Goal: Task Accomplishment & Management: Use online tool/utility

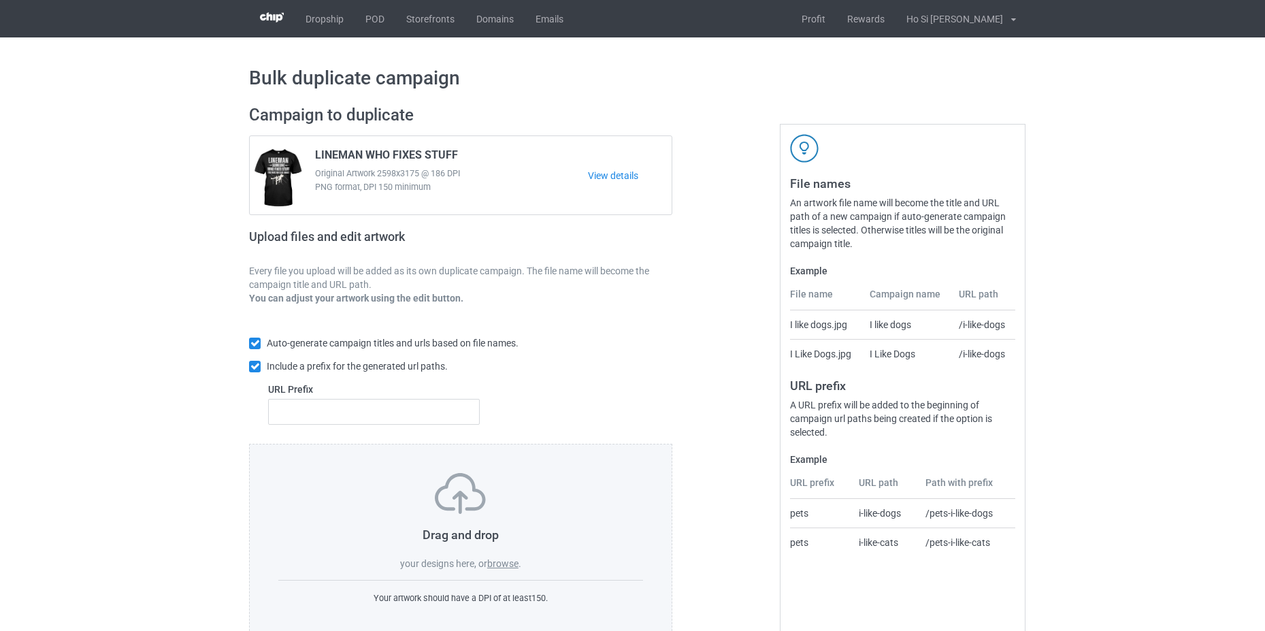
scroll to position [33, 0]
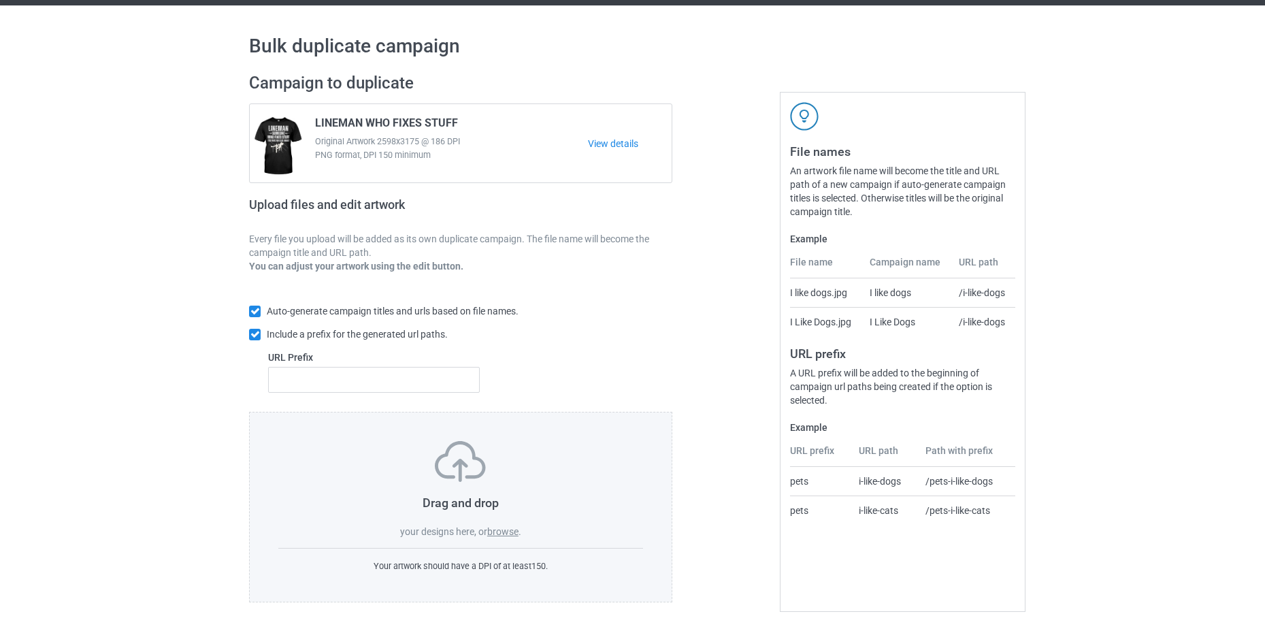
click at [508, 536] on label "browse" at bounding box center [502, 531] width 31 height 11
click at [0, 0] on input "browse" at bounding box center [0, 0] width 0 height 0
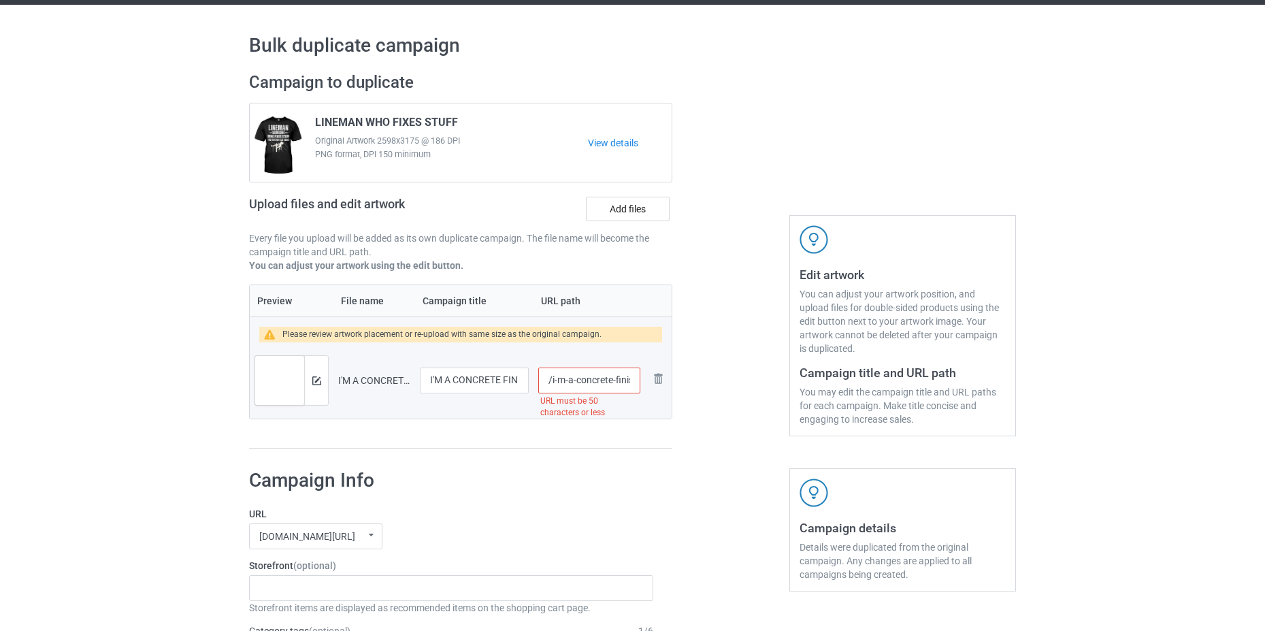
scroll to position [0, 37]
drag, startPoint x: 627, startPoint y: 382, endPoint x: 601, endPoint y: 391, distance: 27.8
click at [601, 391] on input "/i-m-a-concrete-finisher-tell-me-again-how-hard-your-day-was" at bounding box center [589, 380] width 102 height 26
click at [621, 384] on input "/i-m-a-concrete-finisher-tell-me-again-how-hard-your-day-was" at bounding box center [589, 380] width 102 height 26
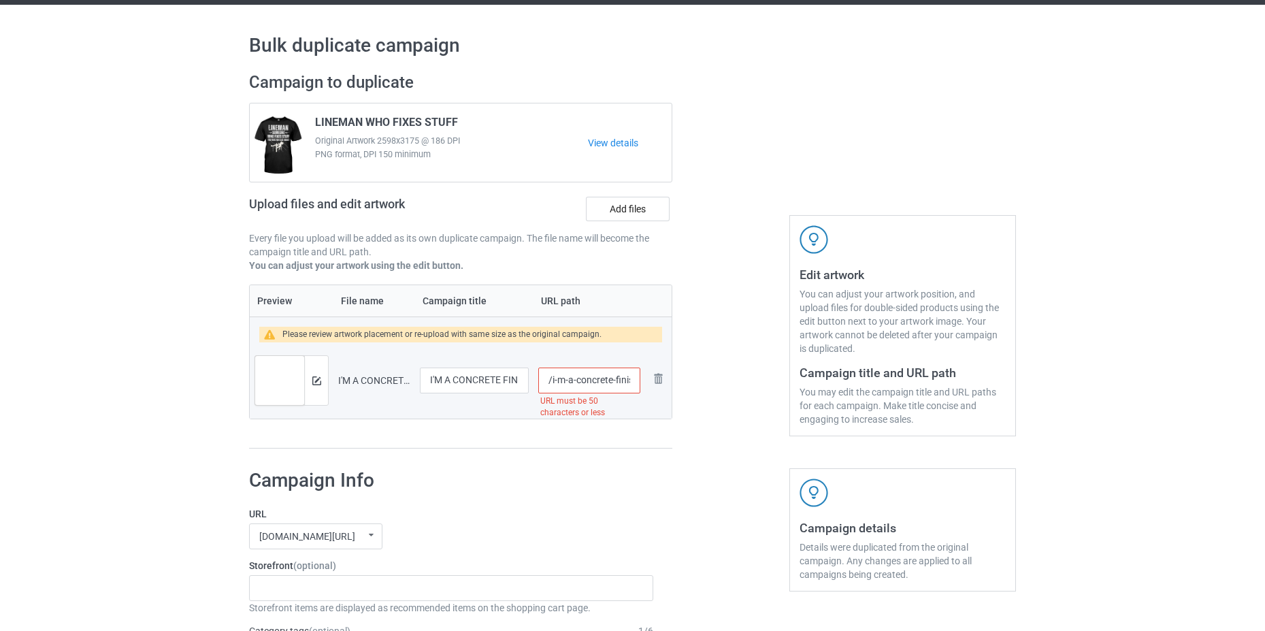
drag, startPoint x: 608, startPoint y: 382, endPoint x: 576, endPoint y: 399, distance: 36.8
click at [576, 393] on div "/i-m-a-concrete-finisher-tell-me-again-how-hard-your-day-was URL must be 50 cha…" at bounding box center [589, 380] width 102 height 26
type input "/i-m-a-lineman-tell-me-again-how-hard-your-day-was"
click at [626, 476] on h1 "Campaign Info" at bounding box center [451, 480] width 404 height 24
drag, startPoint x: 450, startPoint y: 381, endPoint x: 457, endPoint y: 382, distance: 6.8
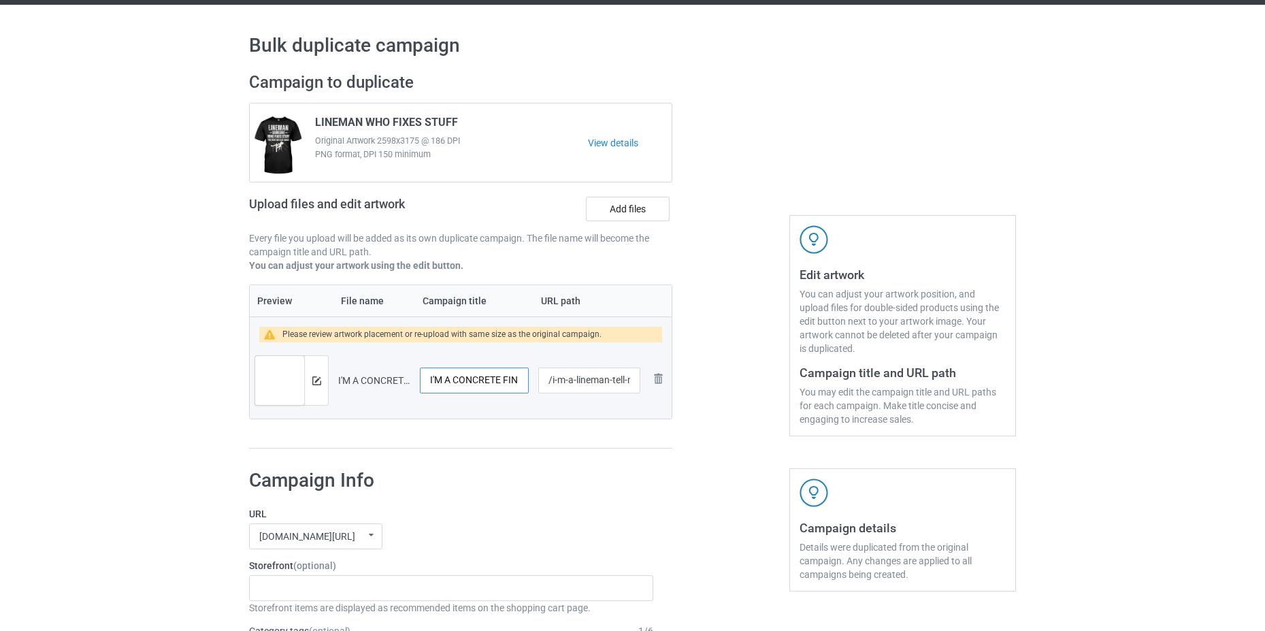
click at [457, 382] on input "I'M A CONCRETE FINISHER TELL ME AGAIN HOW HARD YOUR DAY WAS" at bounding box center [474, 380] width 109 height 26
drag, startPoint x: 454, startPoint y: 382, endPoint x: 481, endPoint y: 393, distance: 29.6
click at [481, 393] on div "I'M A CONCRETE FINISHER TELL ME AGAIN HOW HARD YOUR DAY WAS" at bounding box center [474, 380] width 109 height 26
click at [513, 383] on input "I'M A CONCRETE FINISHER TELL ME AGAIN HOW HARD YOUR DAY WAS" at bounding box center [474, 380] width 109 height 26
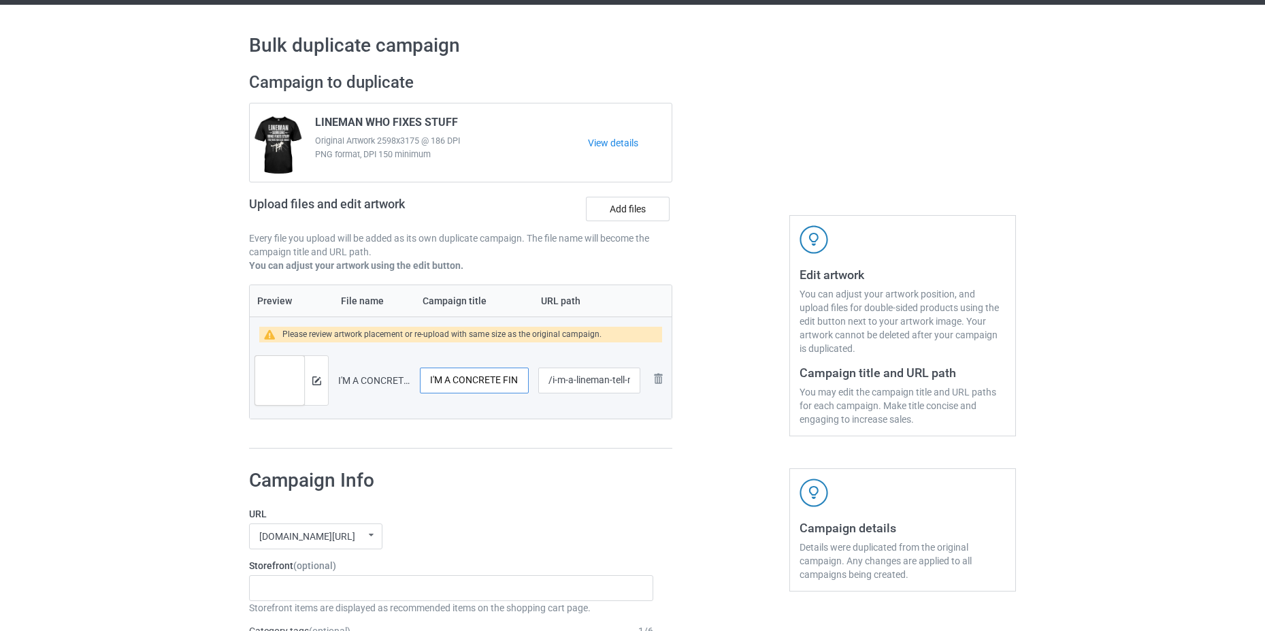
click at [516, 382] on input "I'M A CONCRETE FINISHER TELL ME AGAIN HOW HARD YOUR DAY WAS" at bounding box center [474, 380] width 109 height 26
click at [474, 380] on input "I'M A CONCRETE FINISHER TELL ME AGAIN HOW HARD YOUR DAY WAS" at bounding box center [474, 380] width 109 height 26
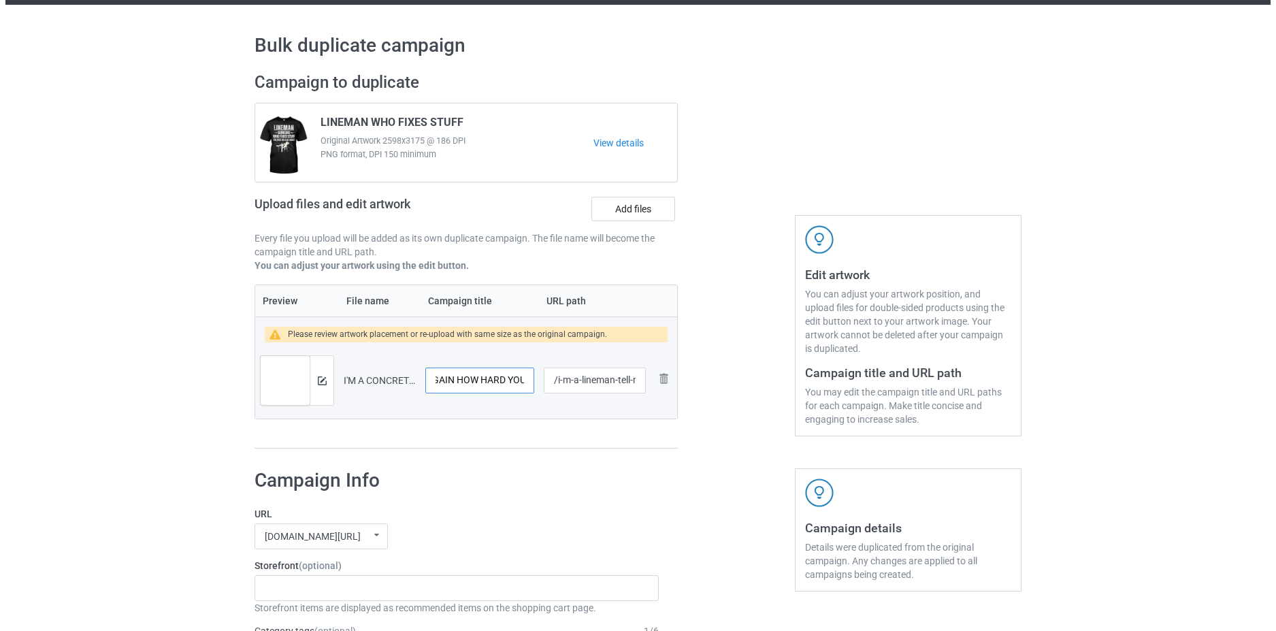
scroll to position [0, 0]
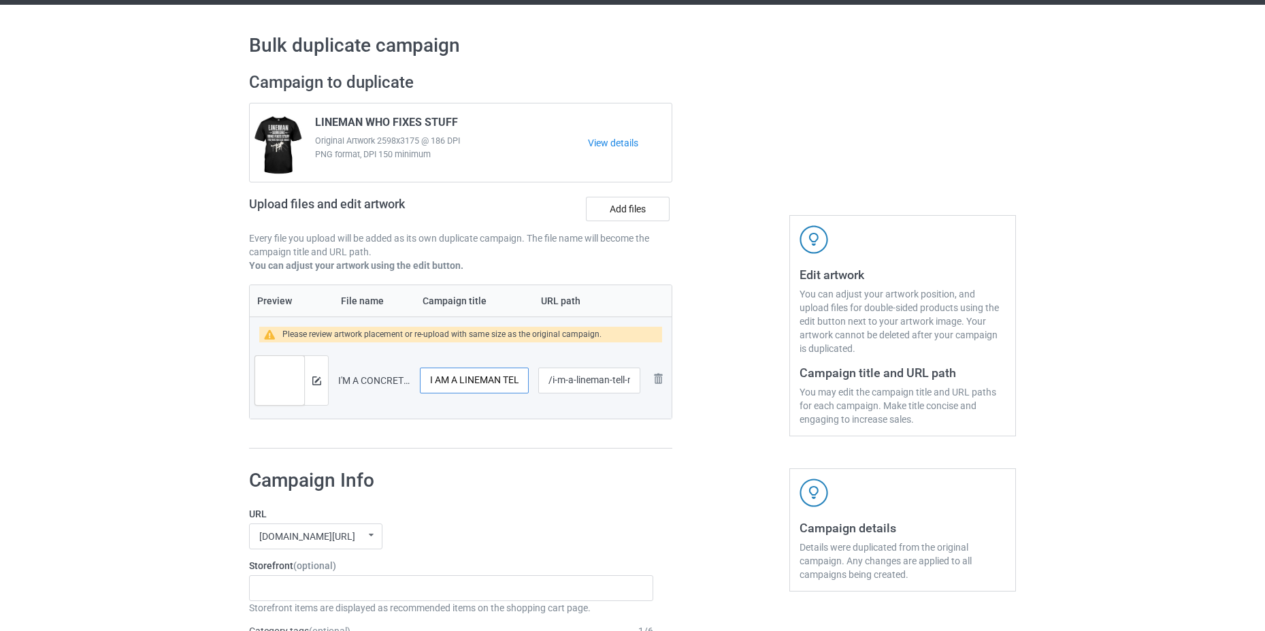
type input "I AM A LINEMAN TELL ME AGAIN HOW HARD YOUR DAY WAS"
click at [524, 430] on div "Preview File name Campaign title URL path Please review artwork placement or re…" at bounding box center [460, 366] width 423 height 165
click at [327, 386] on div at bounding box center [316, 380] width 24 height 49
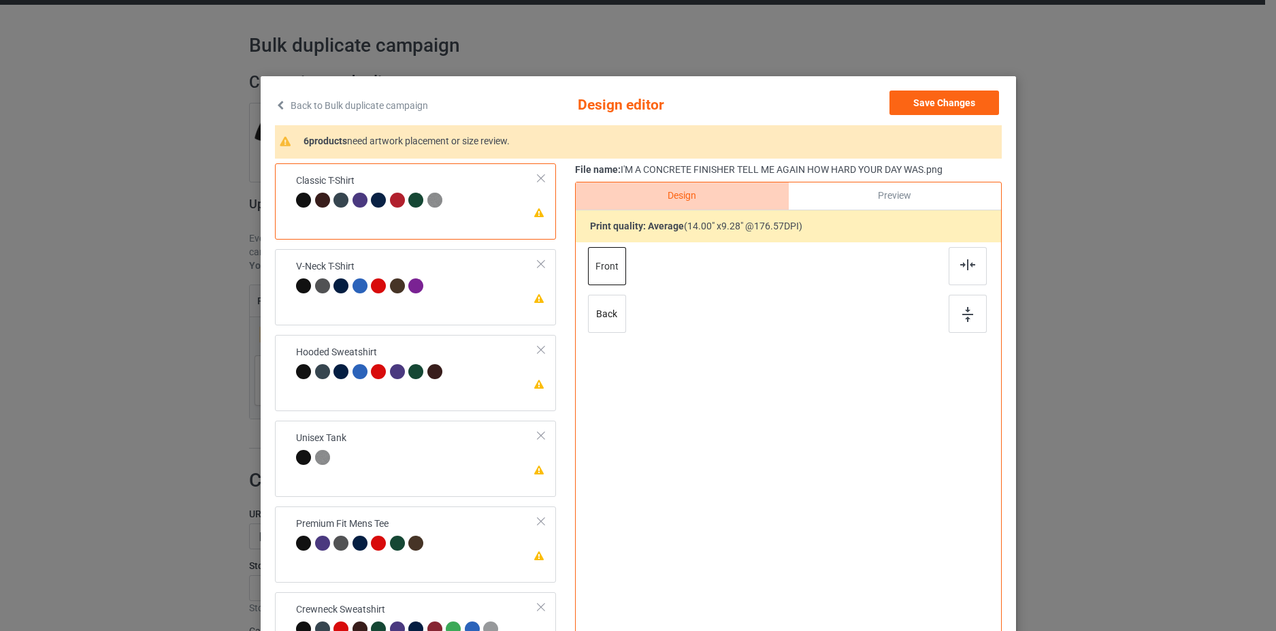
scroll to position [136, 0]
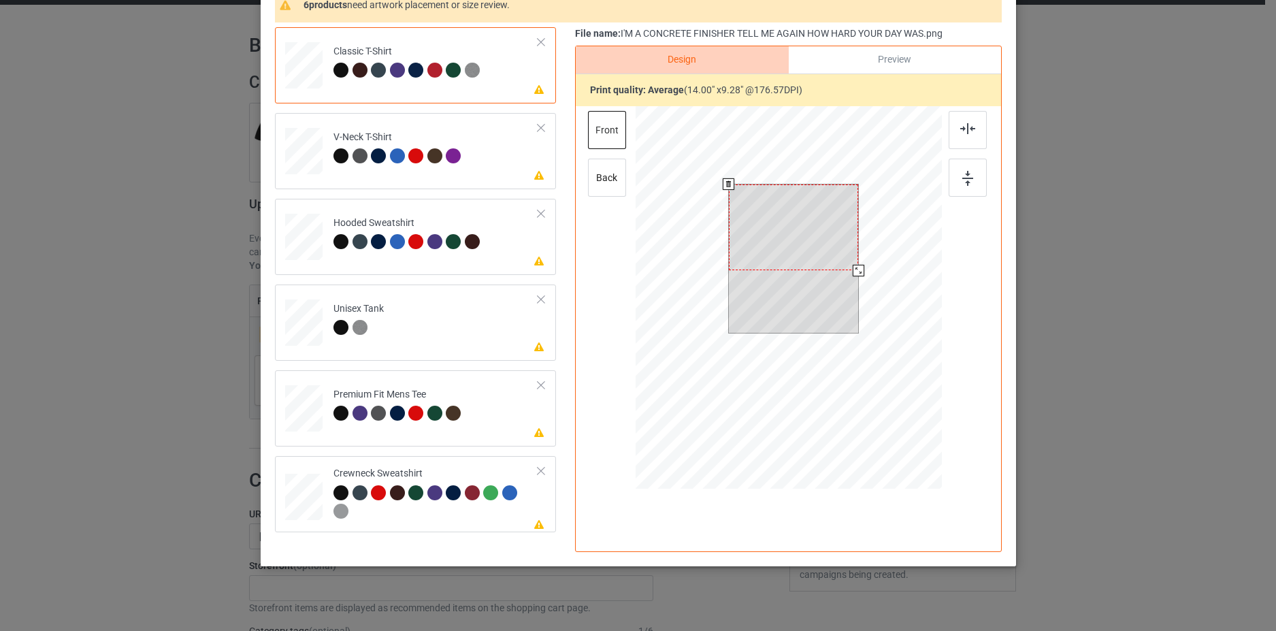
click at [815, 241] on div at bounding box center [793, 227] width 130 height 86
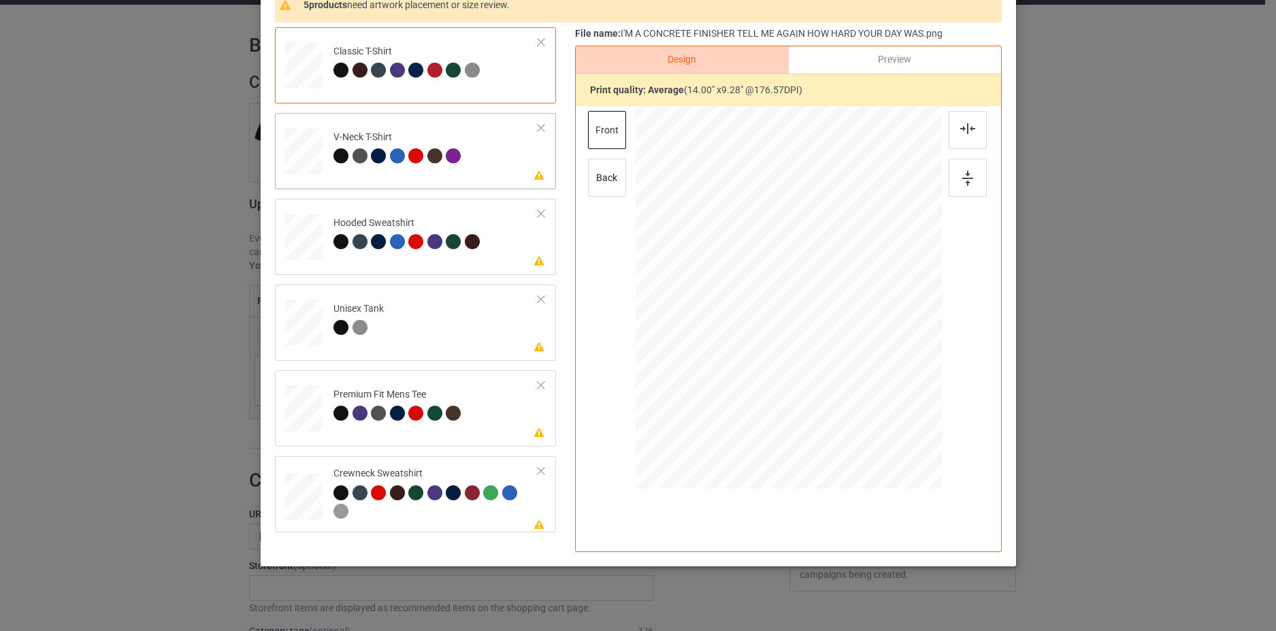
click at [494, 169] on td "Please review artwork placement V-Neck T-Shirt" at bounding box center [436, 148] width 220 height 60
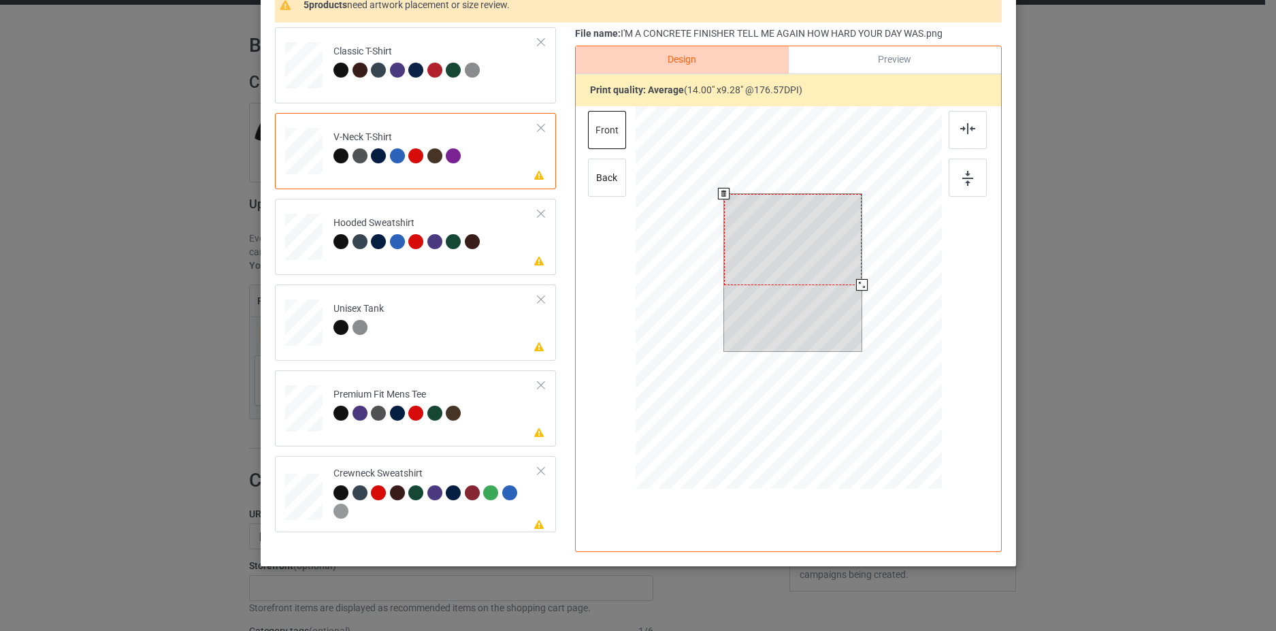
click at [778, 229] on div at bounding box center [792, 239] width 138 height 91
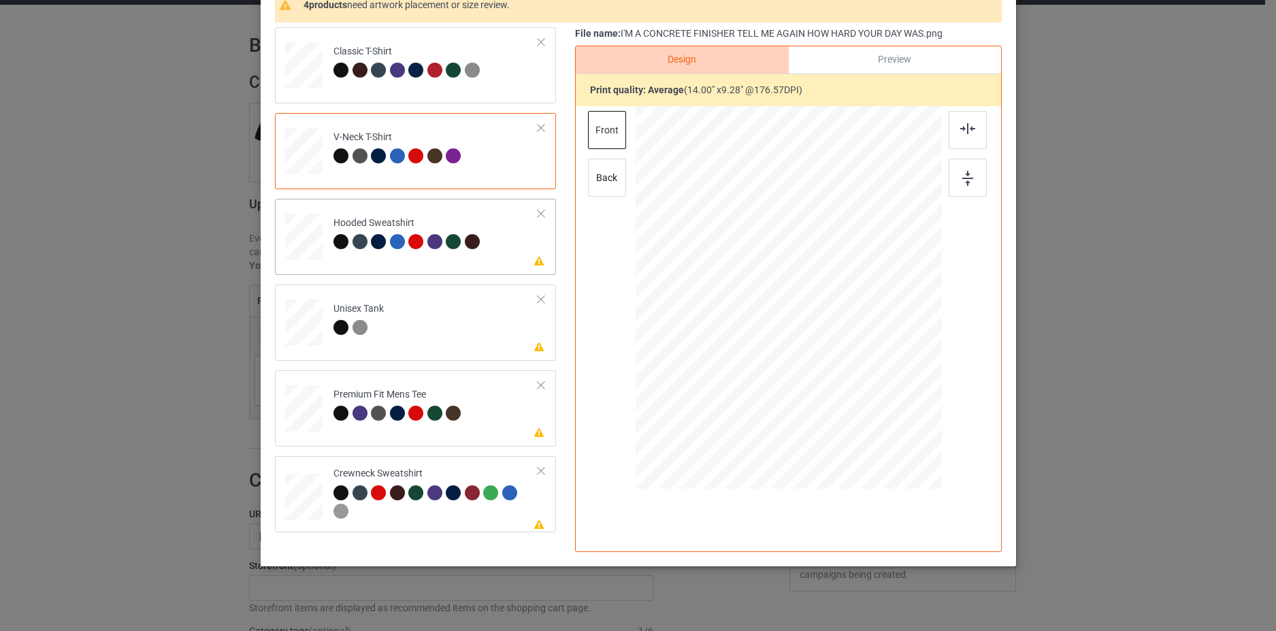
click at [530, 254] on td "Please review artwork placement Hooded Sweatshirt" at bounding box center [436, 234] width 220 height 60
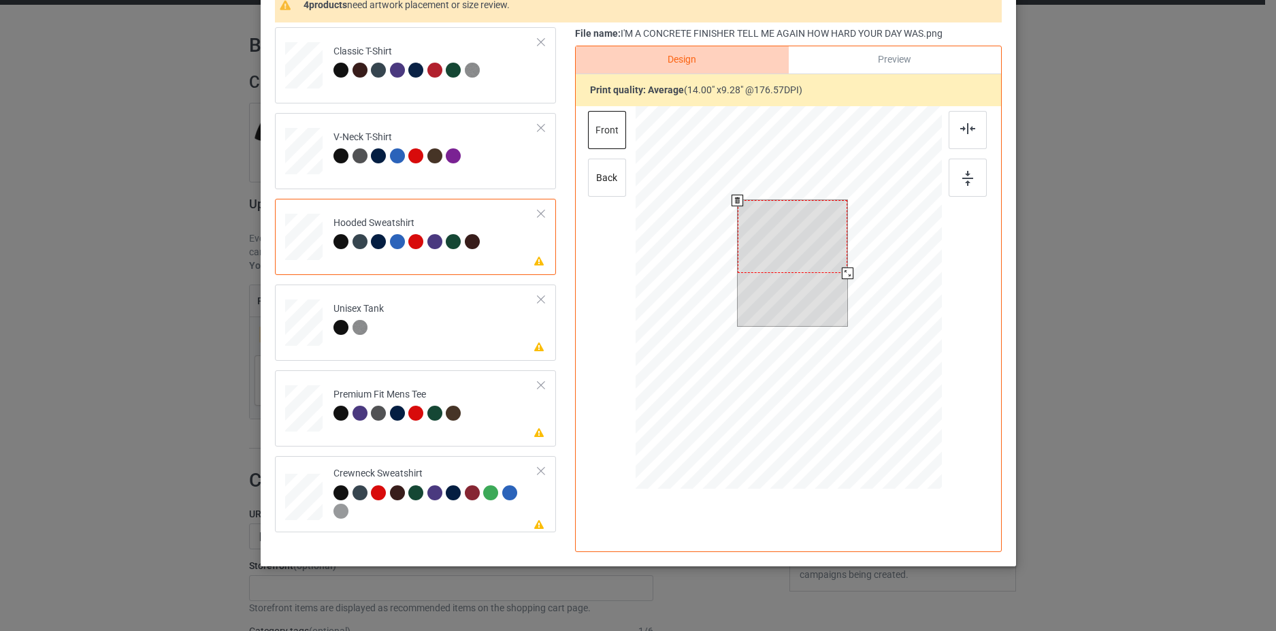
click at [770, 239] on div at bounding box center [792, 236] width 110 height 73
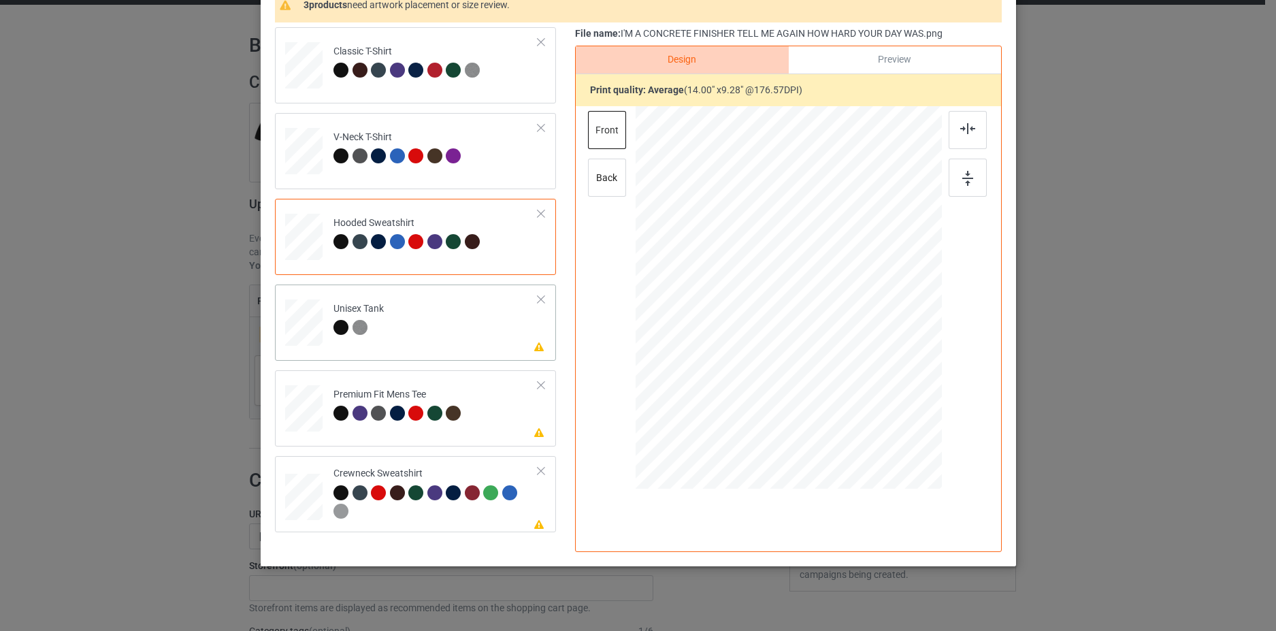
click at [487, 307] on td "Please review artwork placement Unisex Tank" at bounding box center [436, 320] width 220 height 60
drag, startPoint x: 809, startPoint y: 250, endPoint x: 616, endPoint y: 382, distance: 233.5
click at [809, 249] on div at bounding box center [795, 251] width 117 height 78
click at [509, 420] on td "Please review artwork placement Premium Fit Mens Tee" at bounding box center [436, 406] width 220 height 60
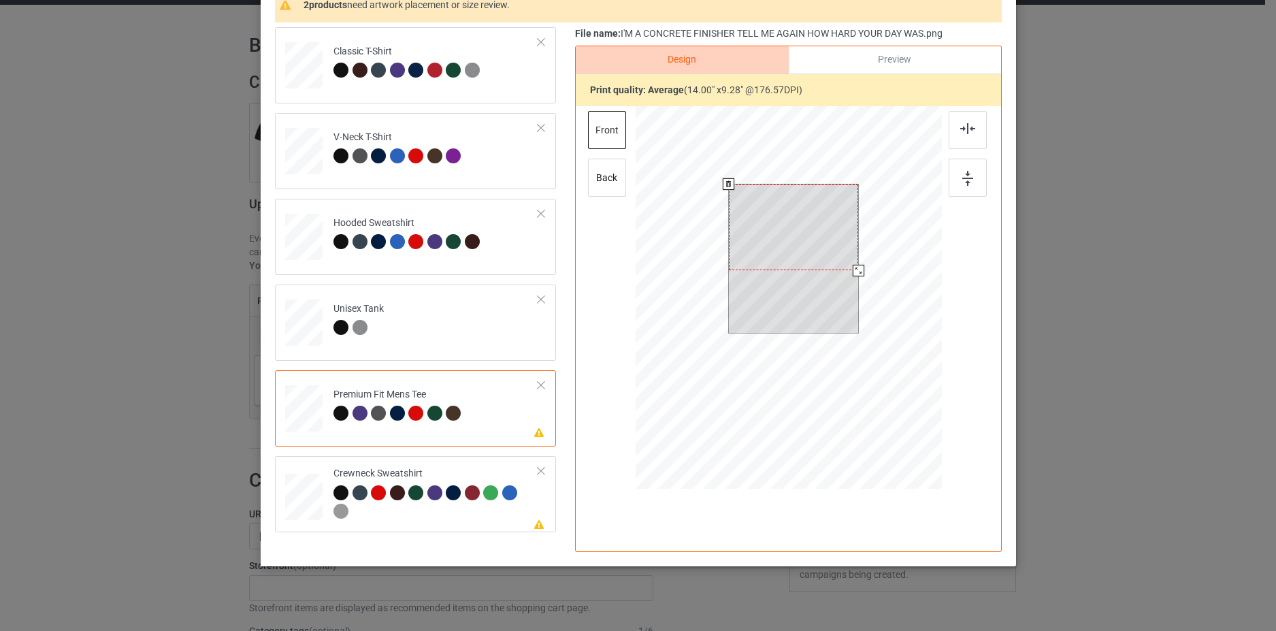
click at [774, 272] on div at bounding box center [793, 258] width 130 height 148
click at [741, 224] on div at bounding box center [793, 227] width 130 height 86
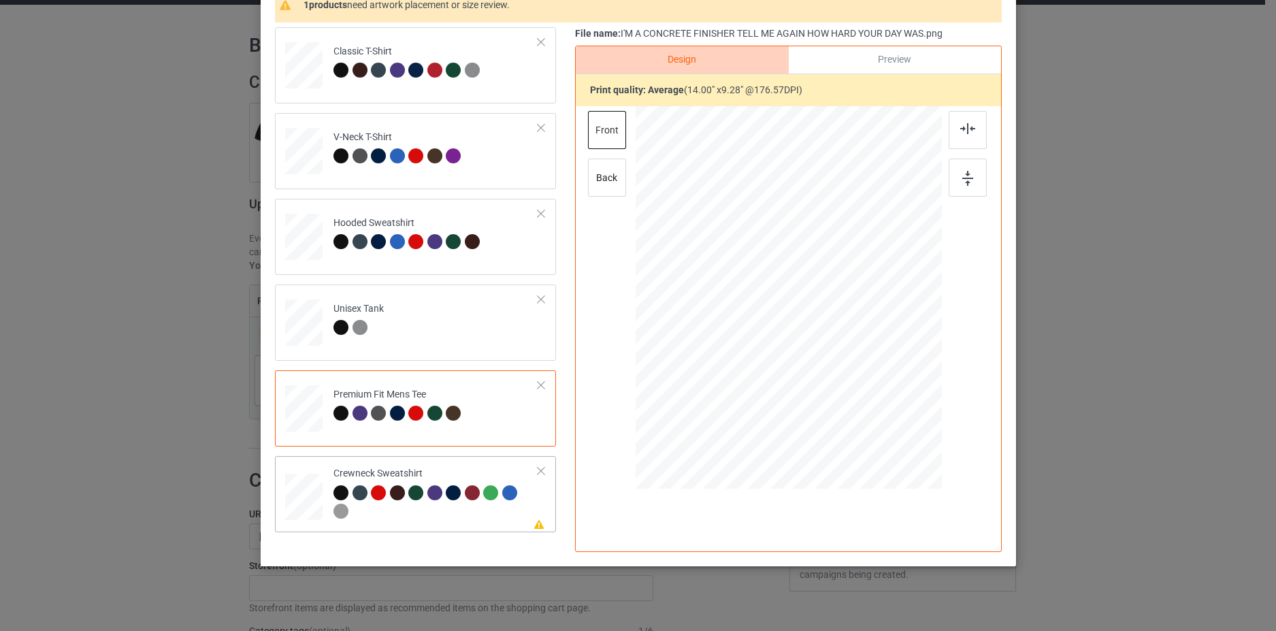
click at [523, 515] on div at bounding box center [435, 503] width 205 height 37
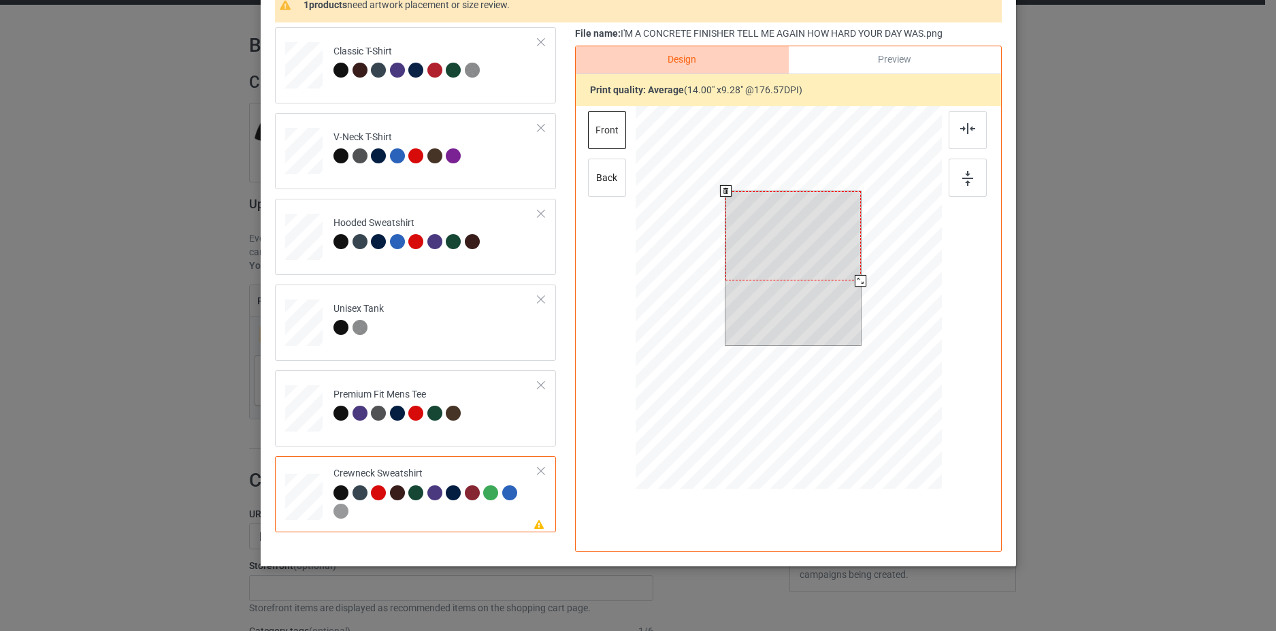
click at [808, 237] on div at bounding box center [792, 236] width 135 height 90
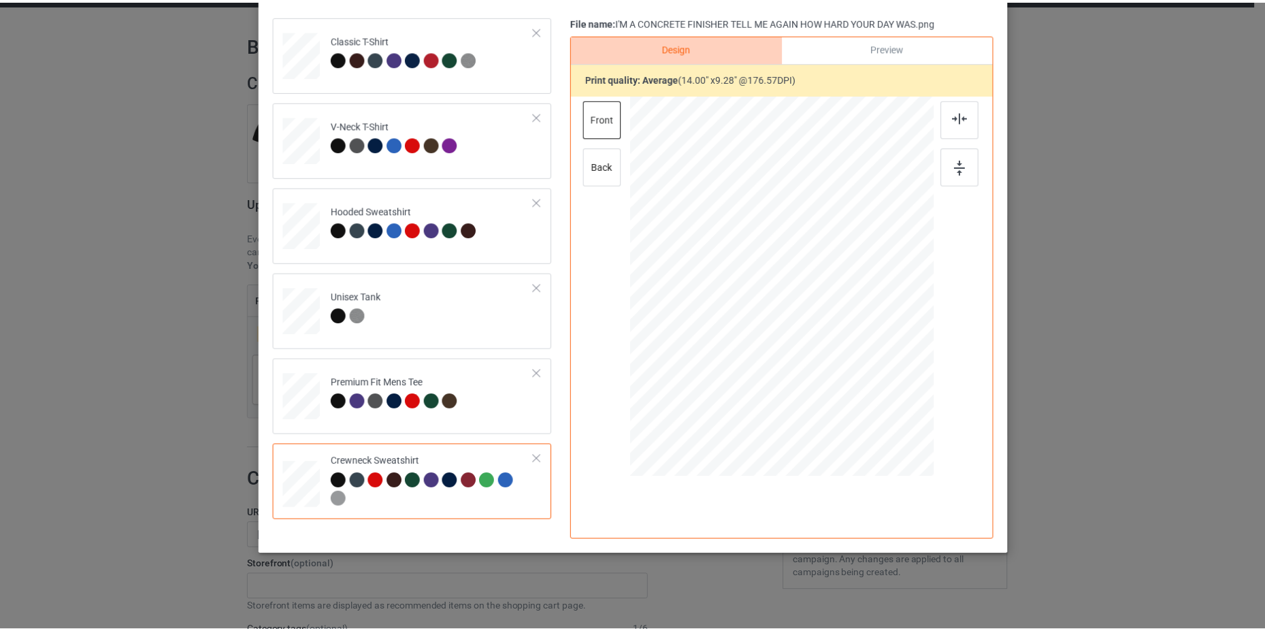
scroll to position [0, 0]
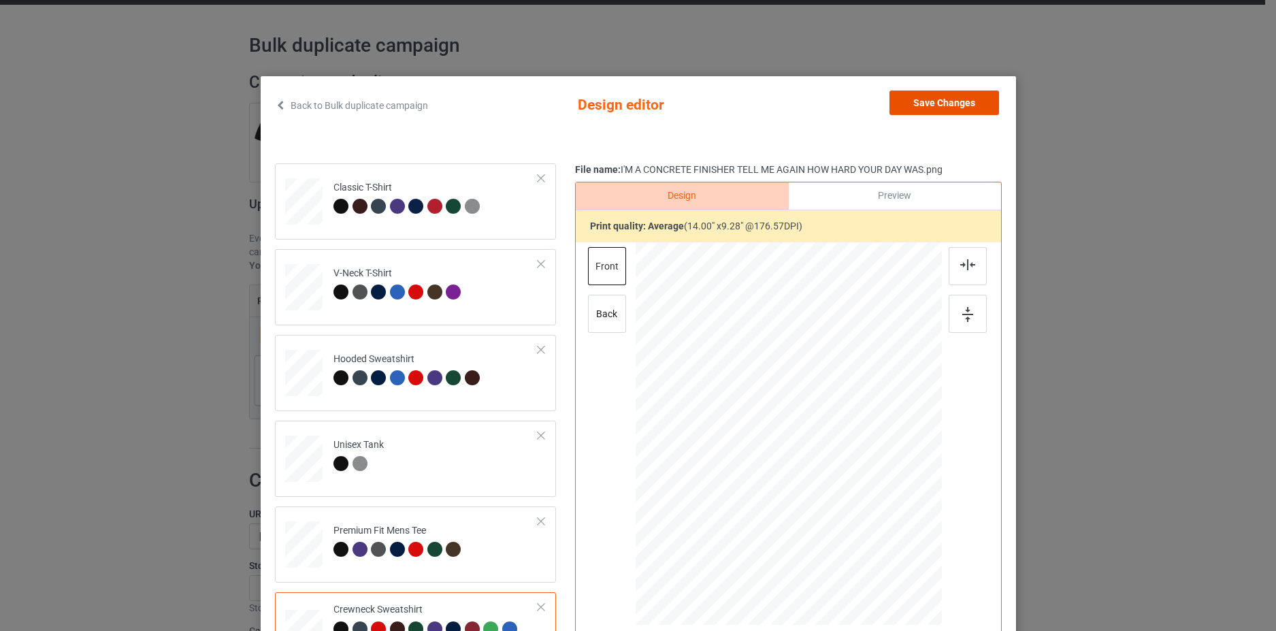
click at [951, 102] on button "Save Changes" at bounding box center [944, 102] width 110 height 24
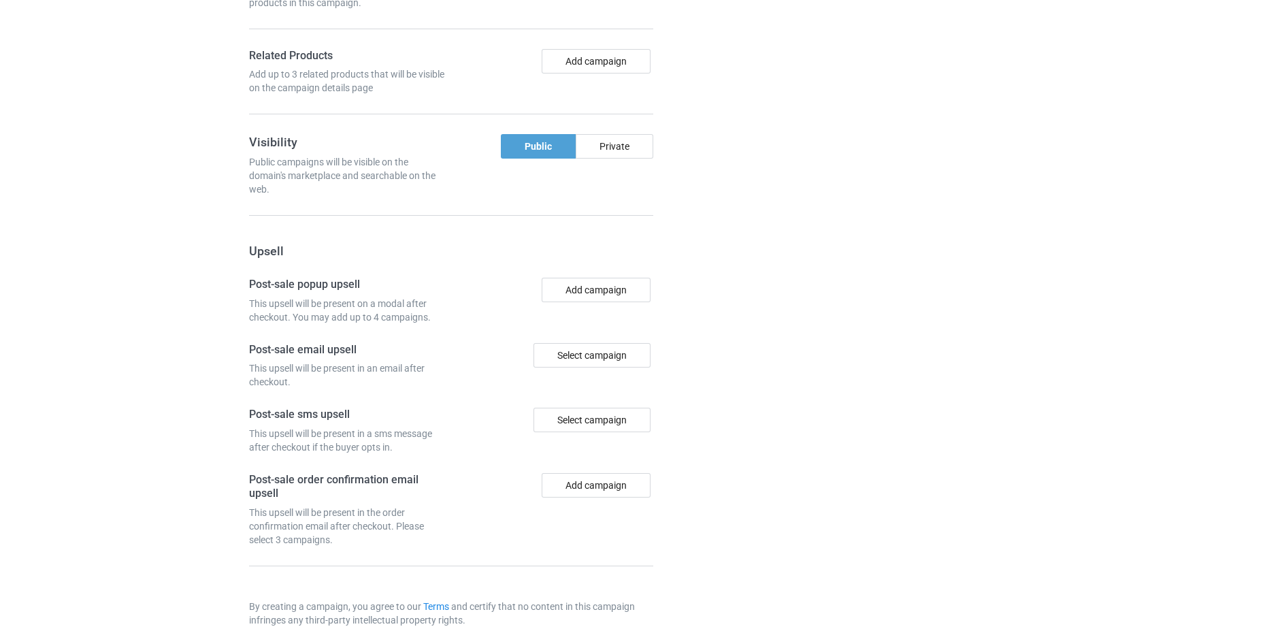
scroll to position [1117, 0]
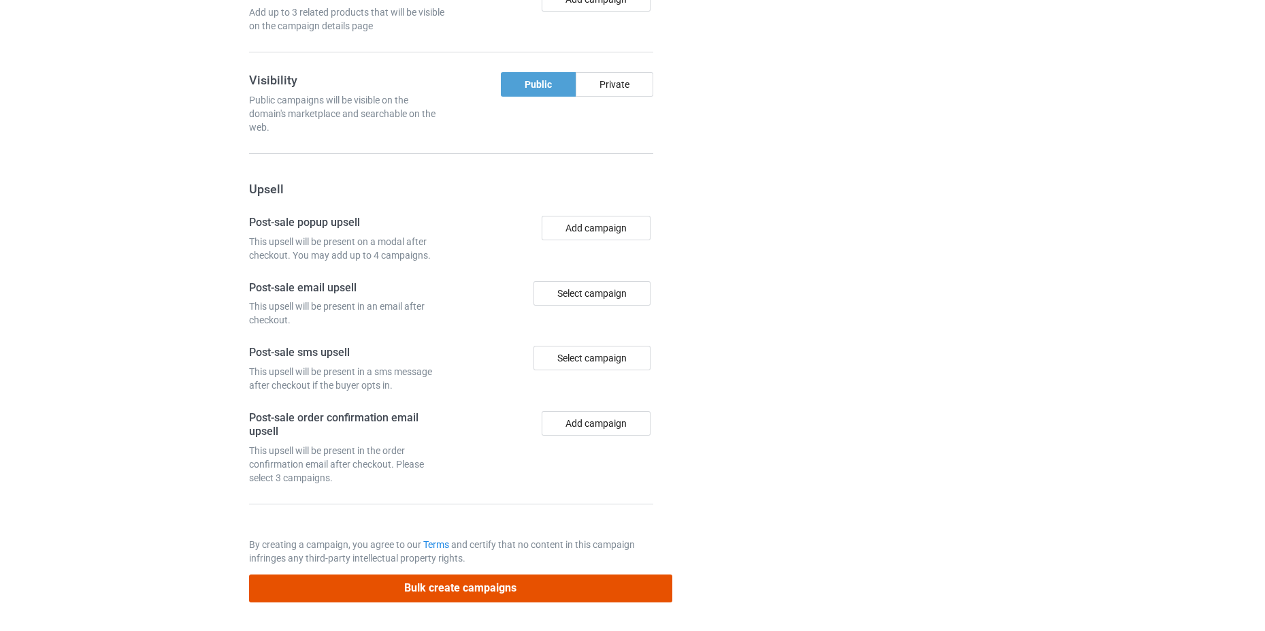
click at [556, 592] on button "Bulk create campaigns" at bounding box center [460, 588] width 423 height 28
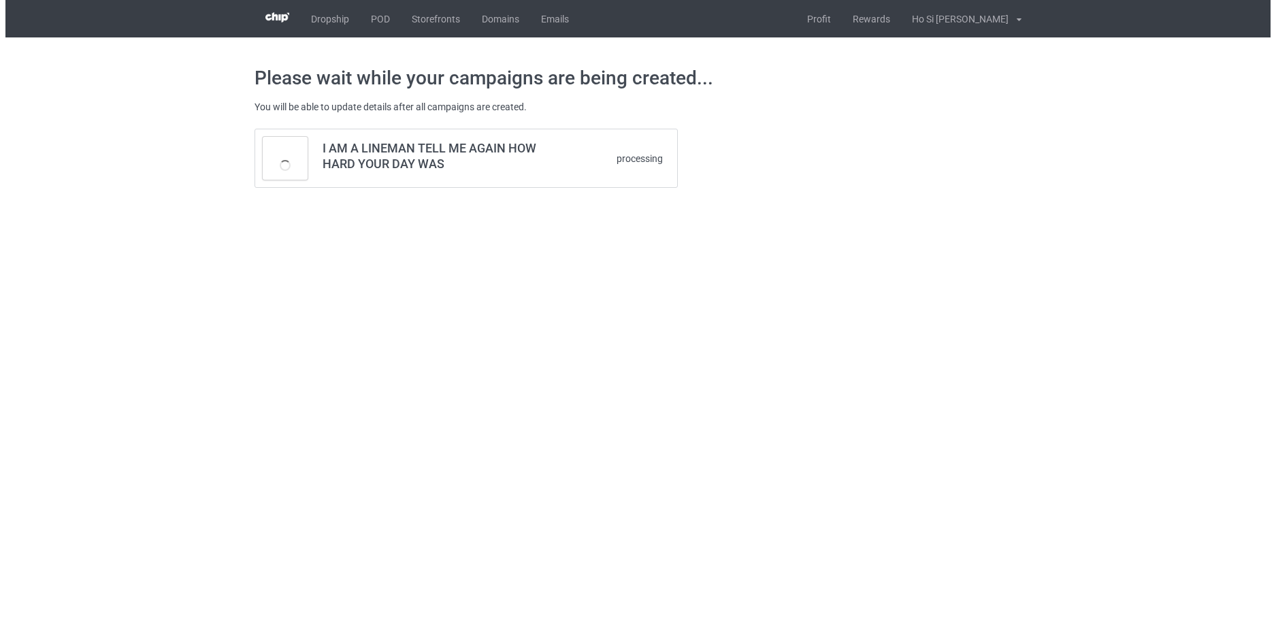
scroll to position [0, 0]
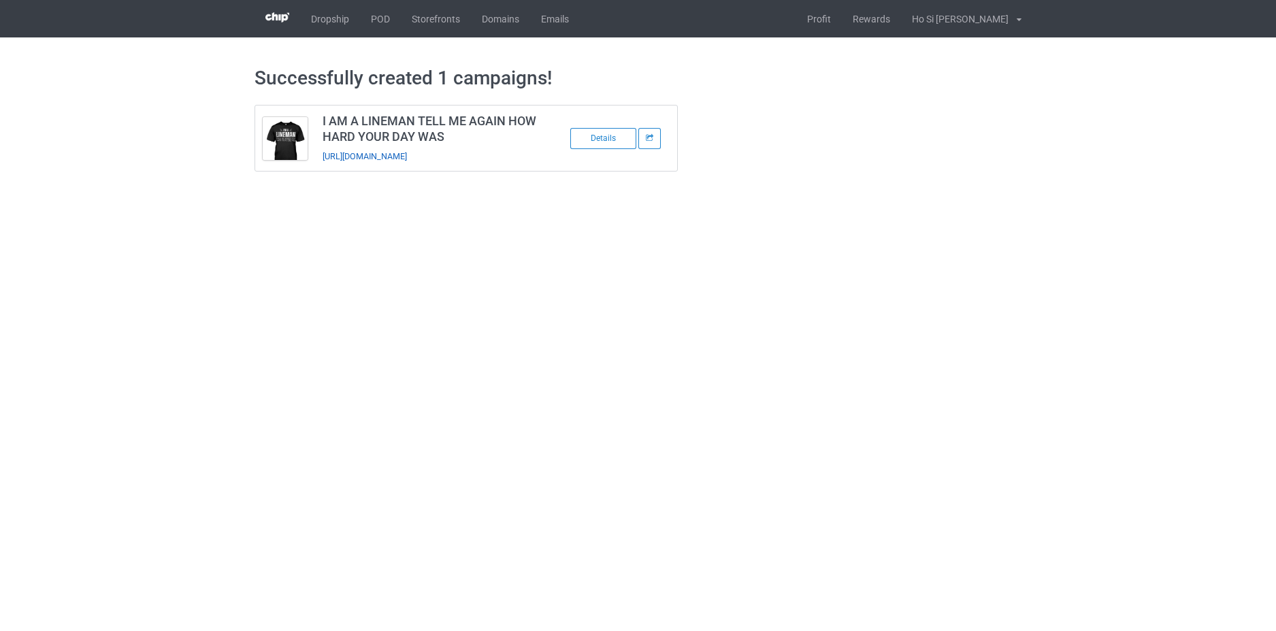
click at [406, 154] on link "https://www.hohodesign.co/i-m-a-lineman-tell-me-again-how-hard-your-day-was" at bounding box center [365, 156] width 84 height 10
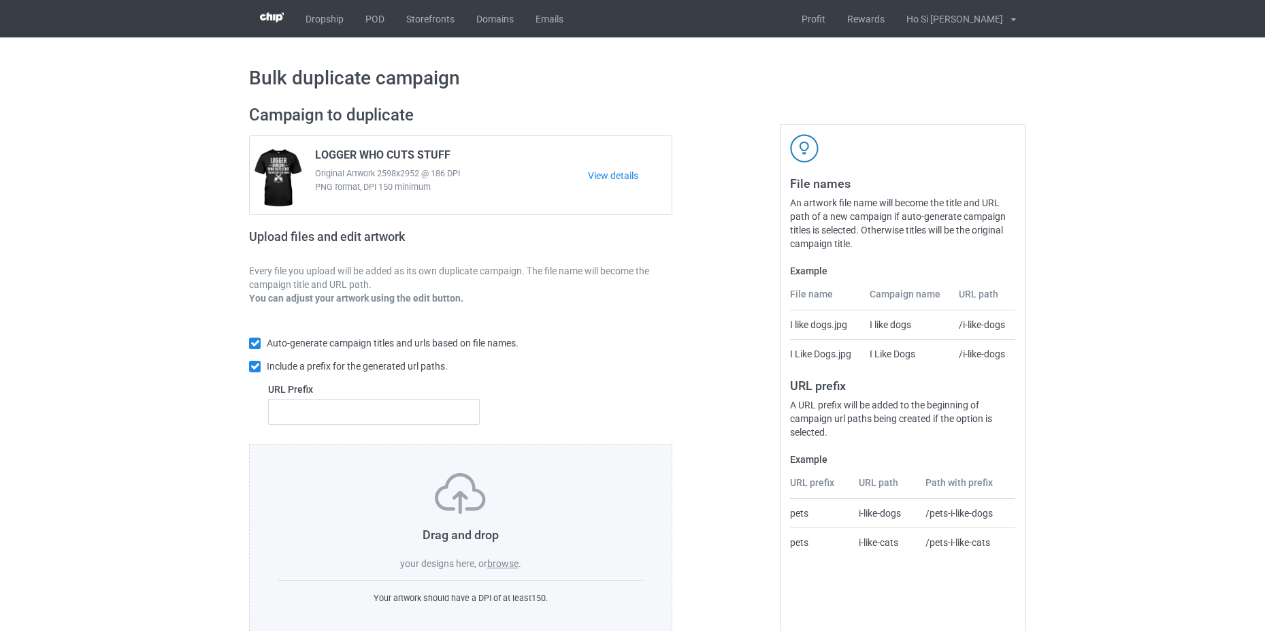
scroll to position [33, 0]
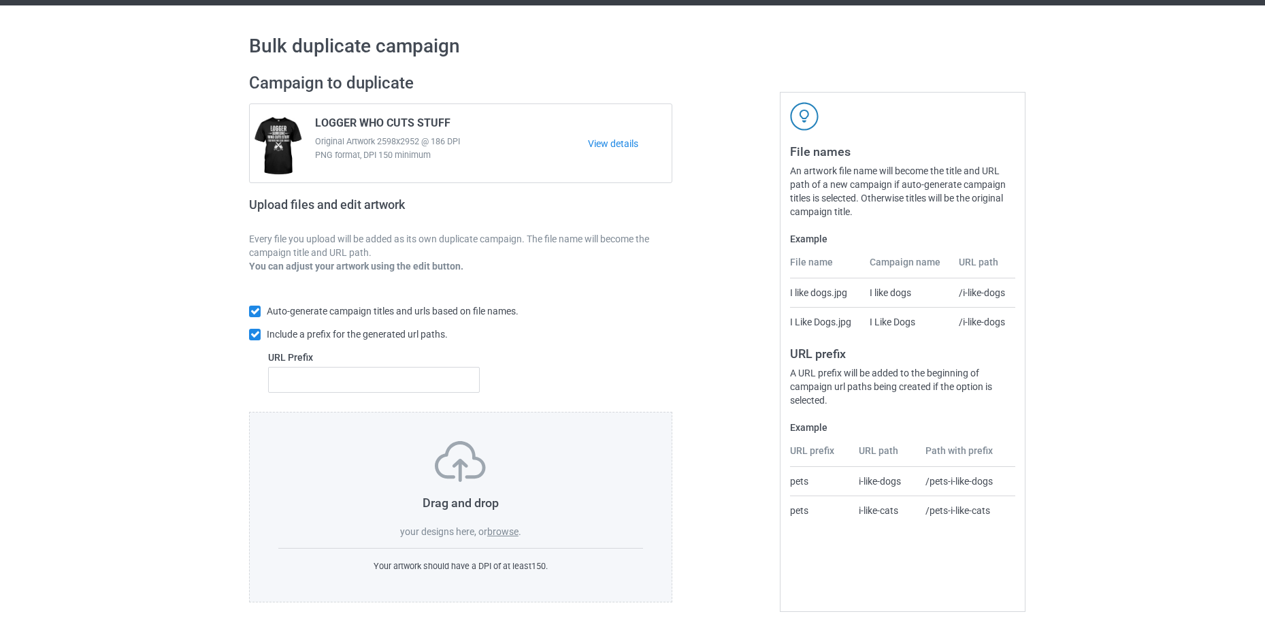
click at [509, 533] on label "browse" at bounding box center [502, 531] width 31 height 11
click at [0, 0] on input "browse" at bounding box center [0, 0] width 0 height 0
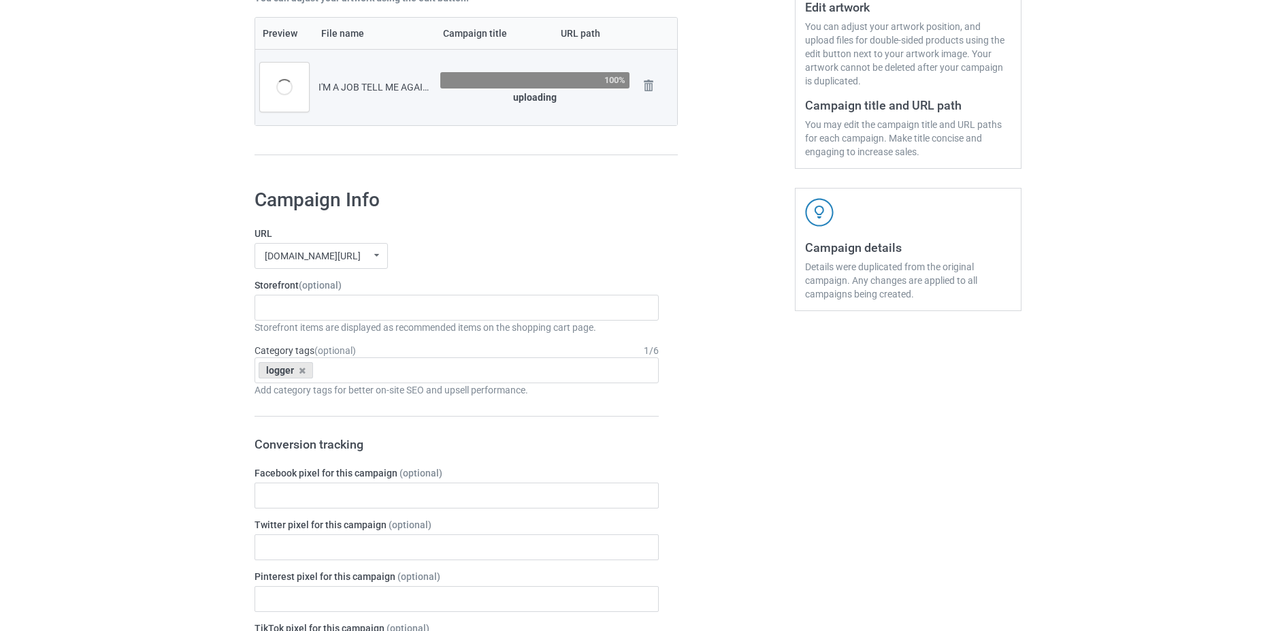
scroll to position [28, 0]
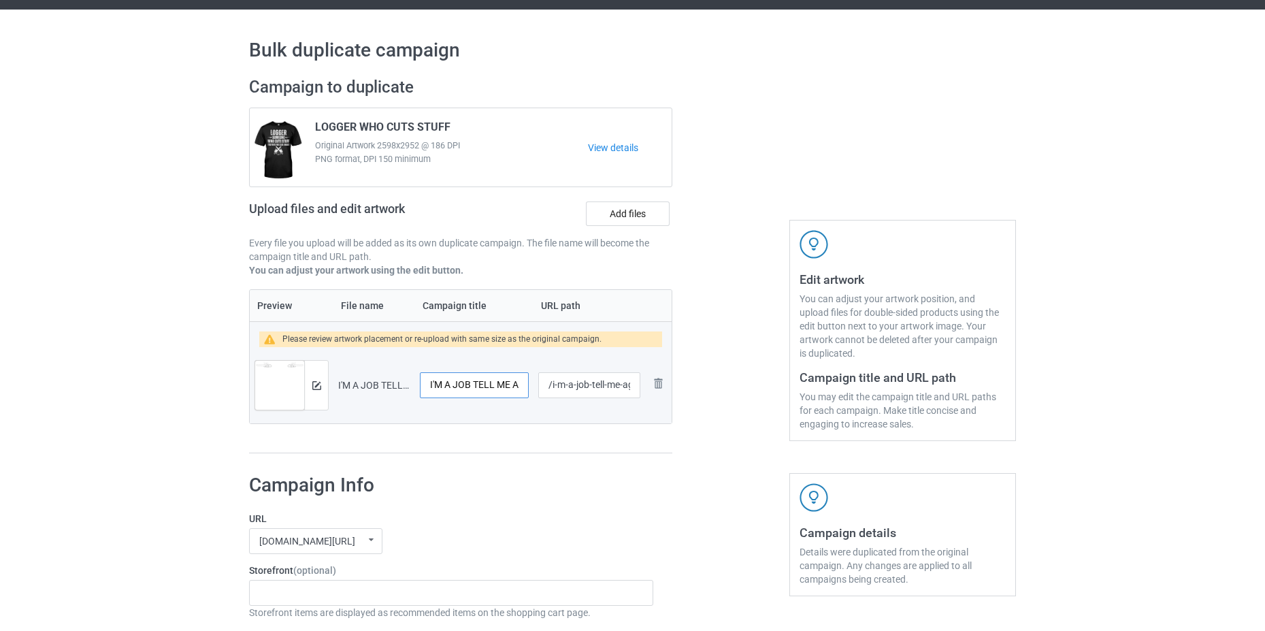
click at [454, 378] on input "I'M A JOB TELL ME AGAIN HOW HARD YOUR DAY WAS" at bounding box center [474, 385] width 109 height 26
click at [462, 388] on input "I'M A JOB TELL ME AGAIN HOW HARD YOUR DAY WAS" at bounding box center [474, 385] width 109 height 26
type input "I'M A LOGGER TELL ME AGAIN HOW HARD YOUR DAY WAS"
click at [582, 386] on input "/i-m-a-job-tell-me-again-how-hard-your-day-was" at bounding box center [589, 385] width 102 height 26
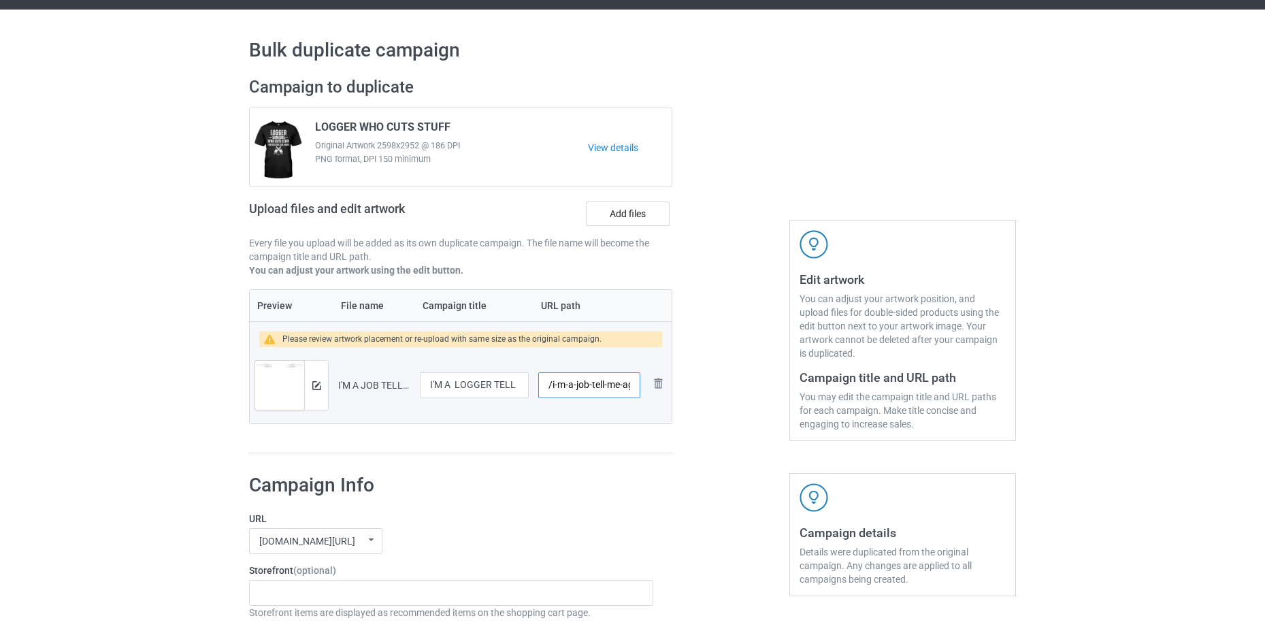
click at [582, 386] on input "/i-m-a-job-tell-me-again-how-hard-your-day-was" at bounding box center [589, 385] width 102 height 26
type input "/i-m-a-logger-tell-me-again-how-hard-your-day-was"
click at [316, 386] on img at bounding box center [316, 385] width 9 height 9
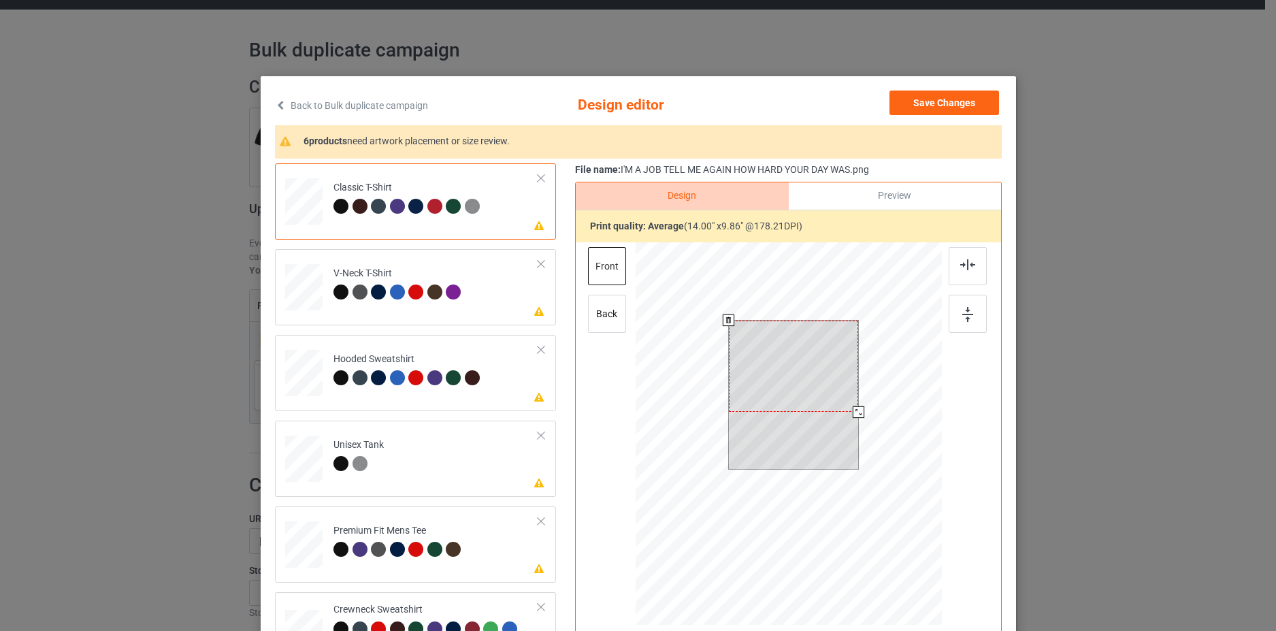
click at [812, 360] on div at bounding box center [793, 365] width 130 height 91
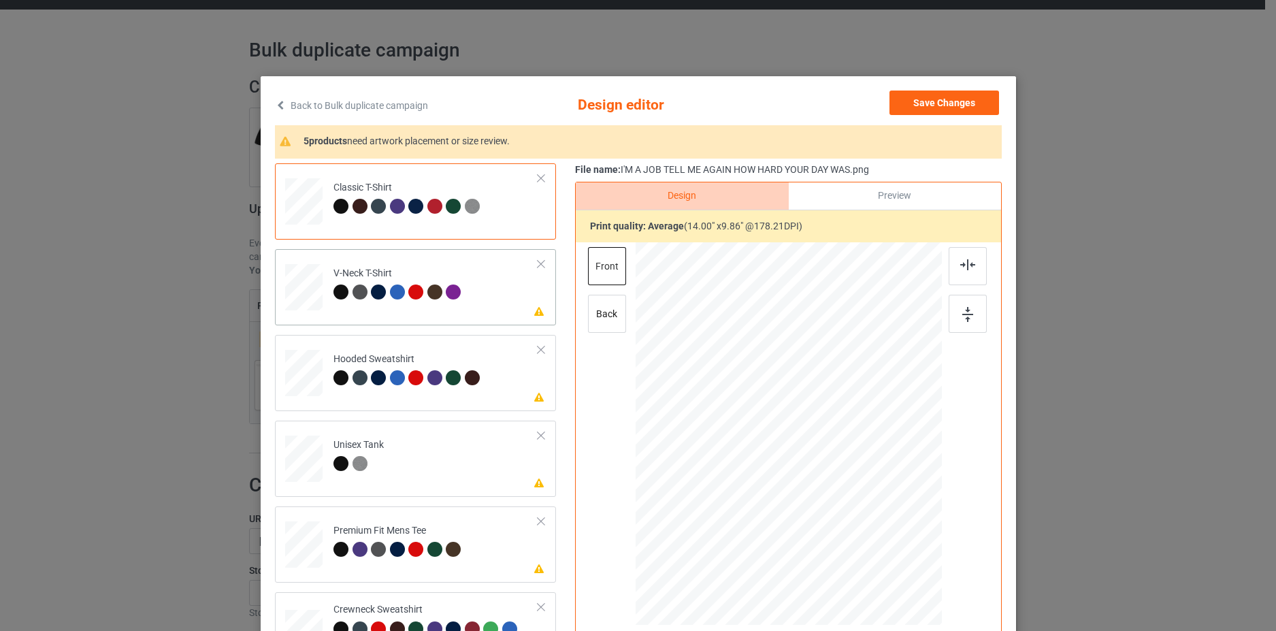
click at [512, 284] on td "Please review artwork placement V-Neck T-Shirt" at bounding box center [436, 284] width 220 height 60
click at [761, 377] on div at bounding box center [788, 419] width 354 height 354
click at [527, 364] on td "Please review artwork placement Hooded Sweatshirt" at bounding box center [436, 370] width 220 height 60
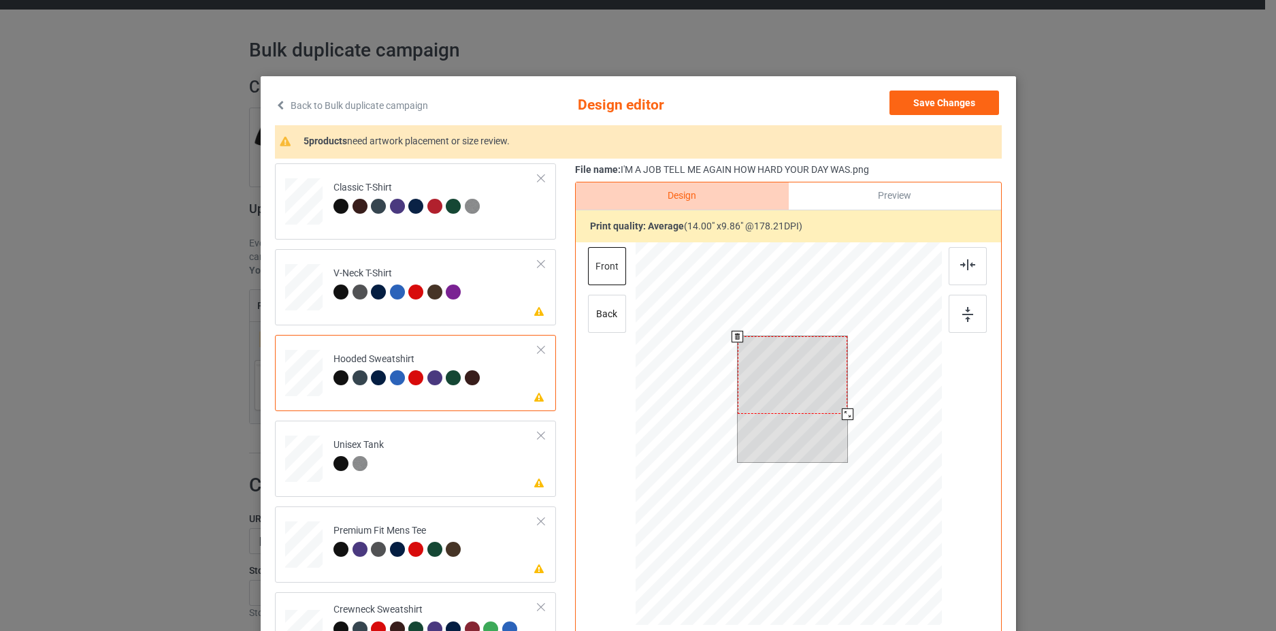
click at [780, 397] on div at bounding box center [792, 375] width 110 height 78
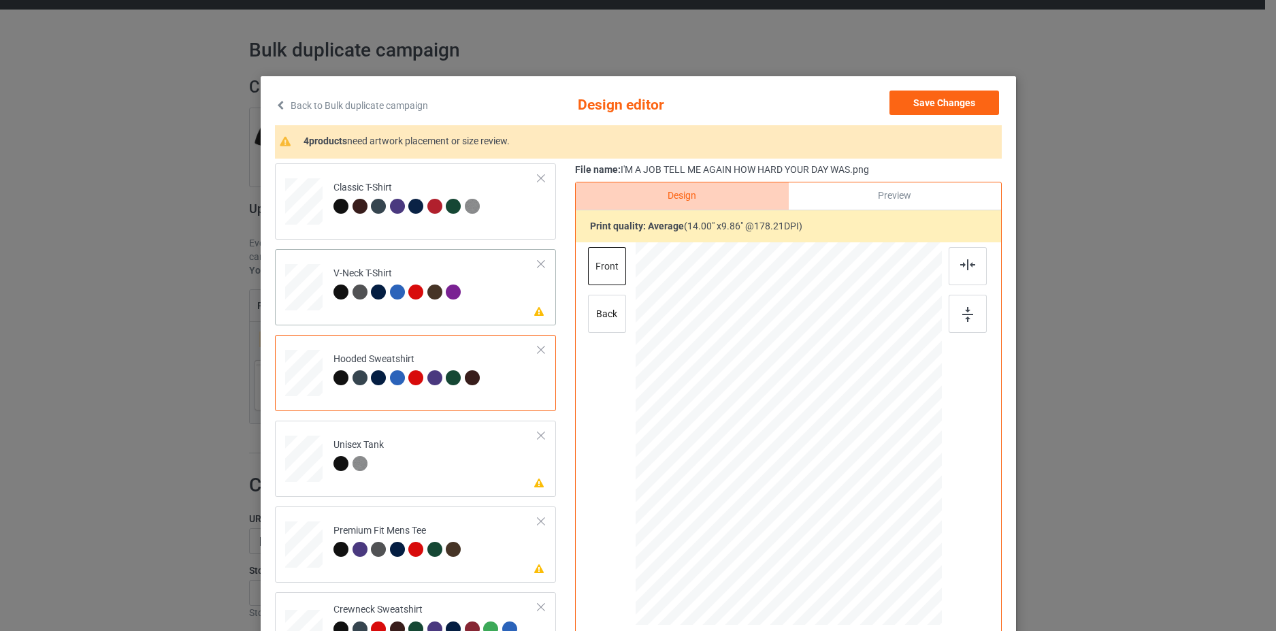
click at [515, 309] on td "Please review artwork placement V-Neck T-Shirt" at bounding box center [436, 284] width 220 height 60
click at [802, 386] on div at bounding box center [788, 419] width 354 height 354
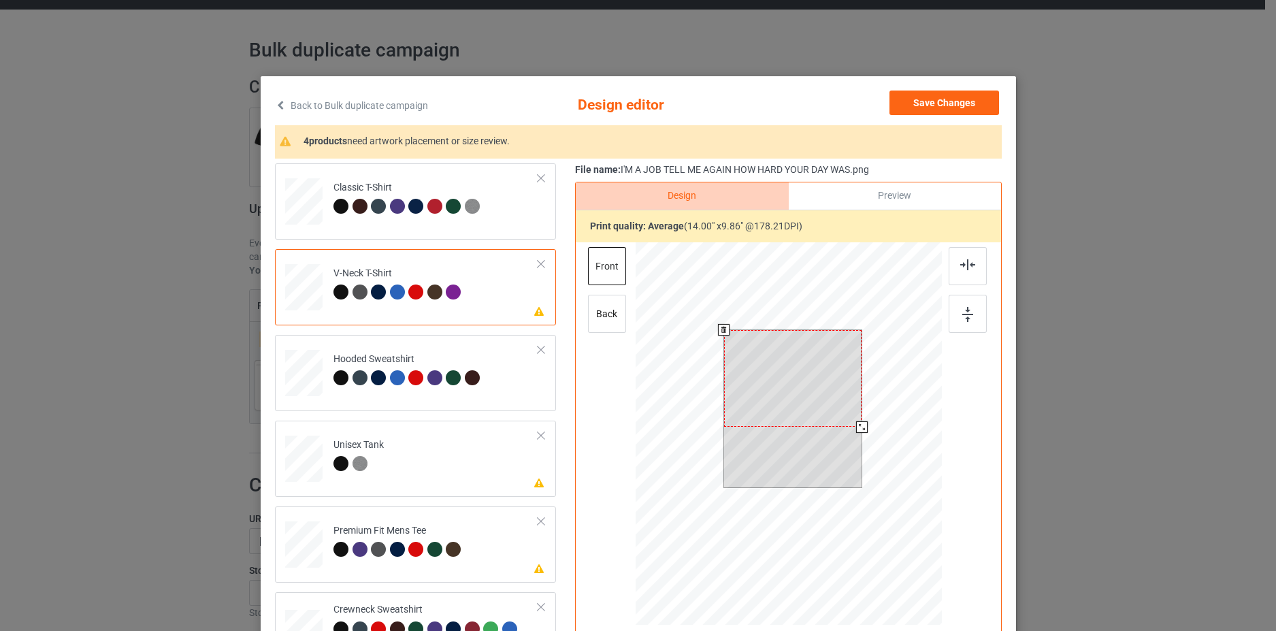
click at [807, 376] on div at bounding box center [792, 378] width 138 height 97
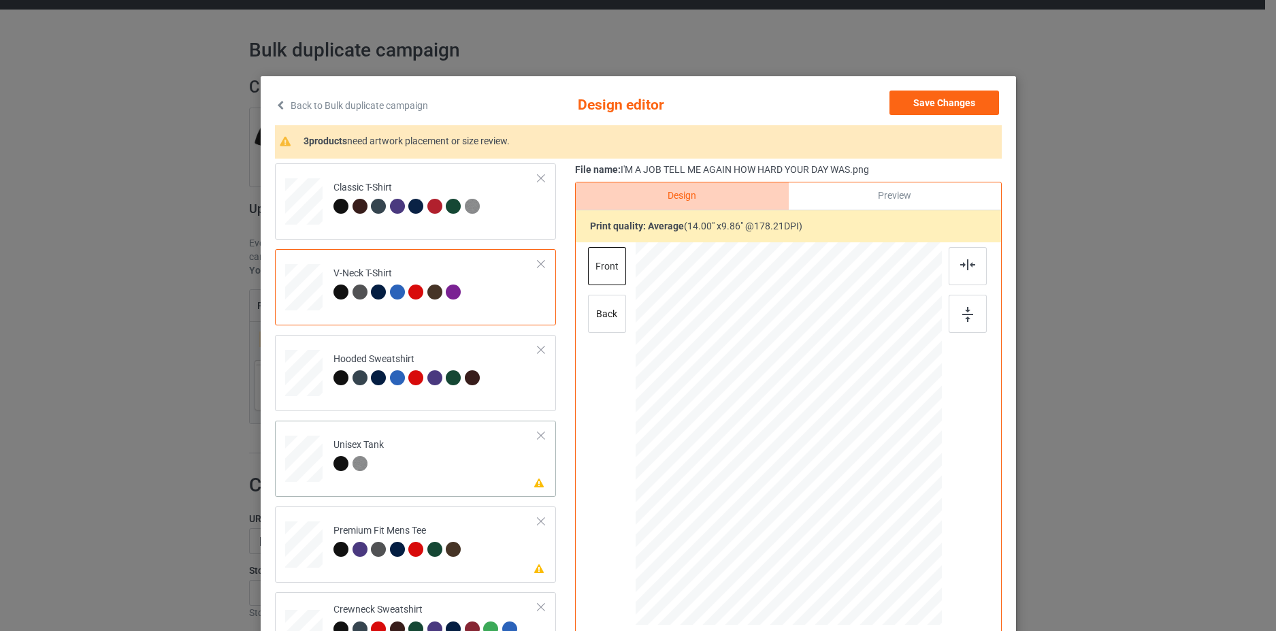
click at [515, 480] on td "Please review artwork placement Unisex Tank" at bounding box center [436, 456] width 220 height 60
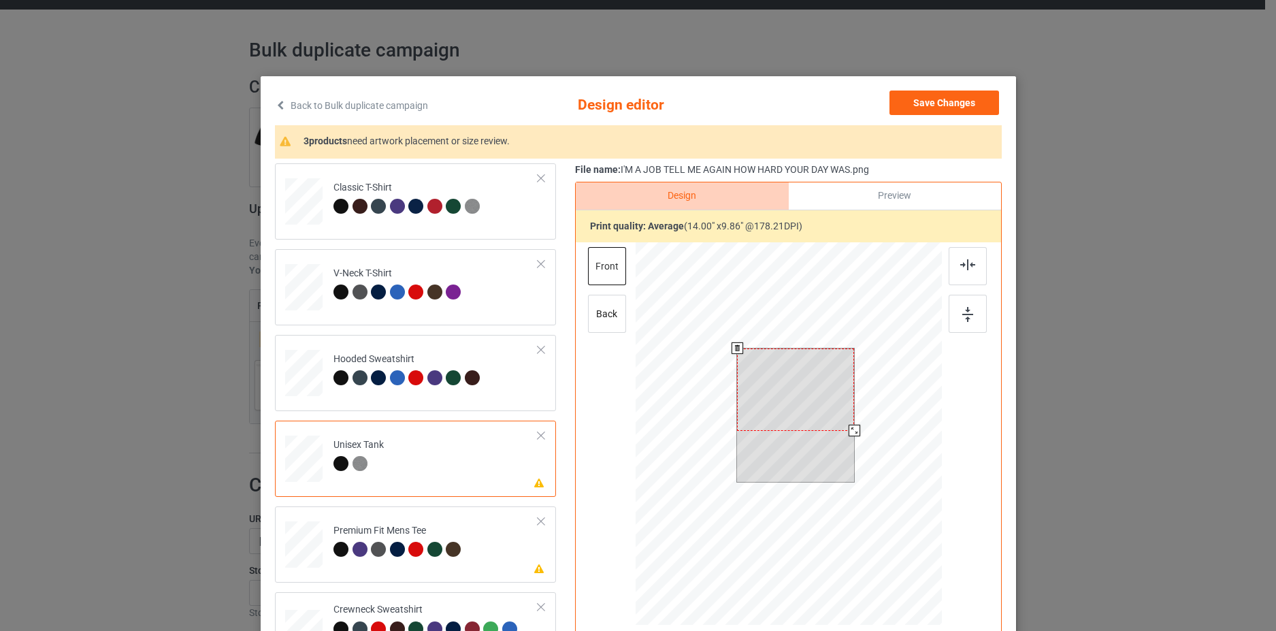
click at [777, 395] on div at bounding box center [795, 389] width 117 height 82
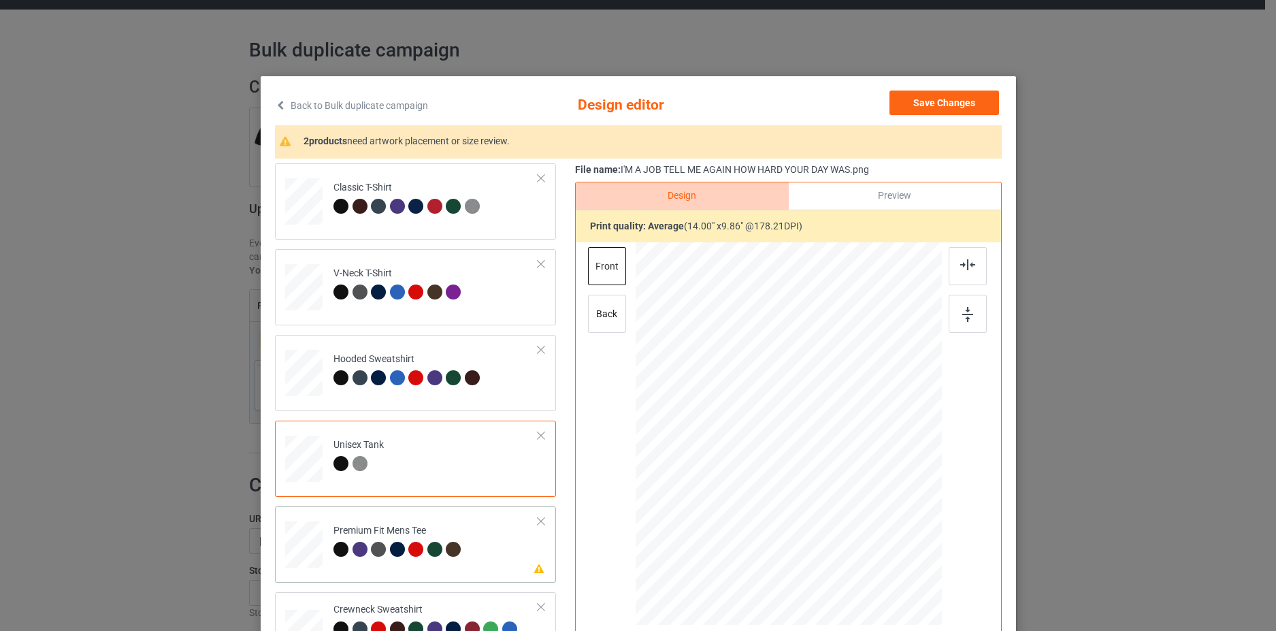
click at [525, 565] on td "Please review artwork placement Premium Fit Mens Tee" at bounding box center [436, 542] width 220 height 60
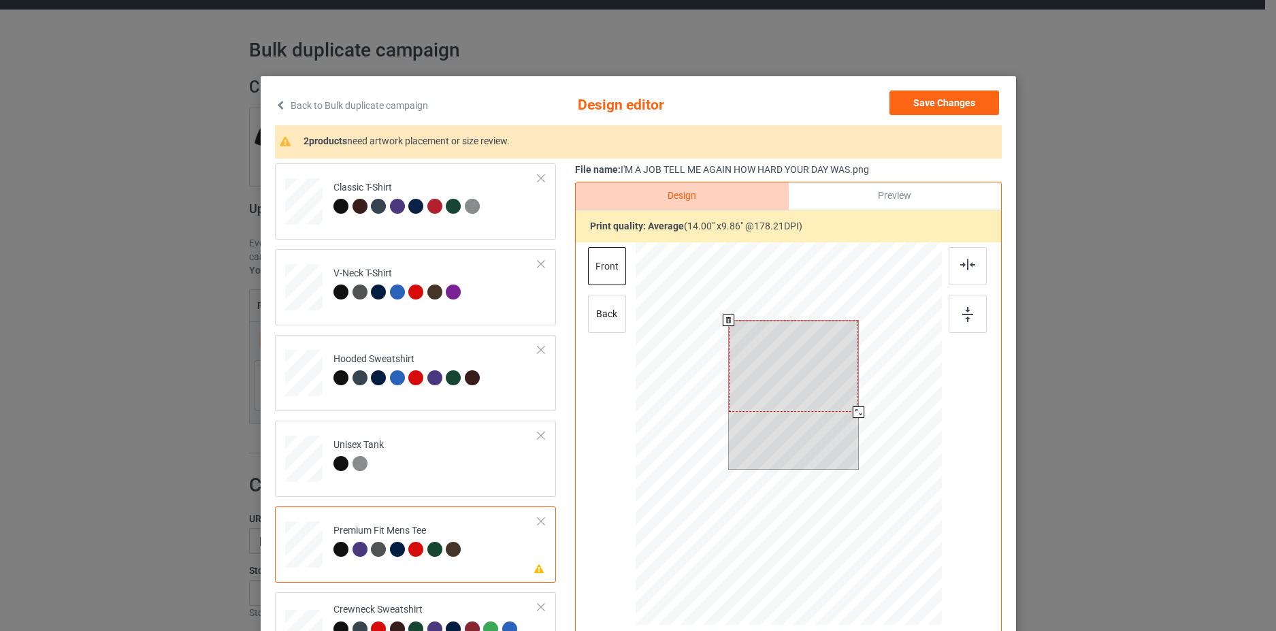
click at [770, 381] on div at bounding box center [793, 365] width 130 height 91
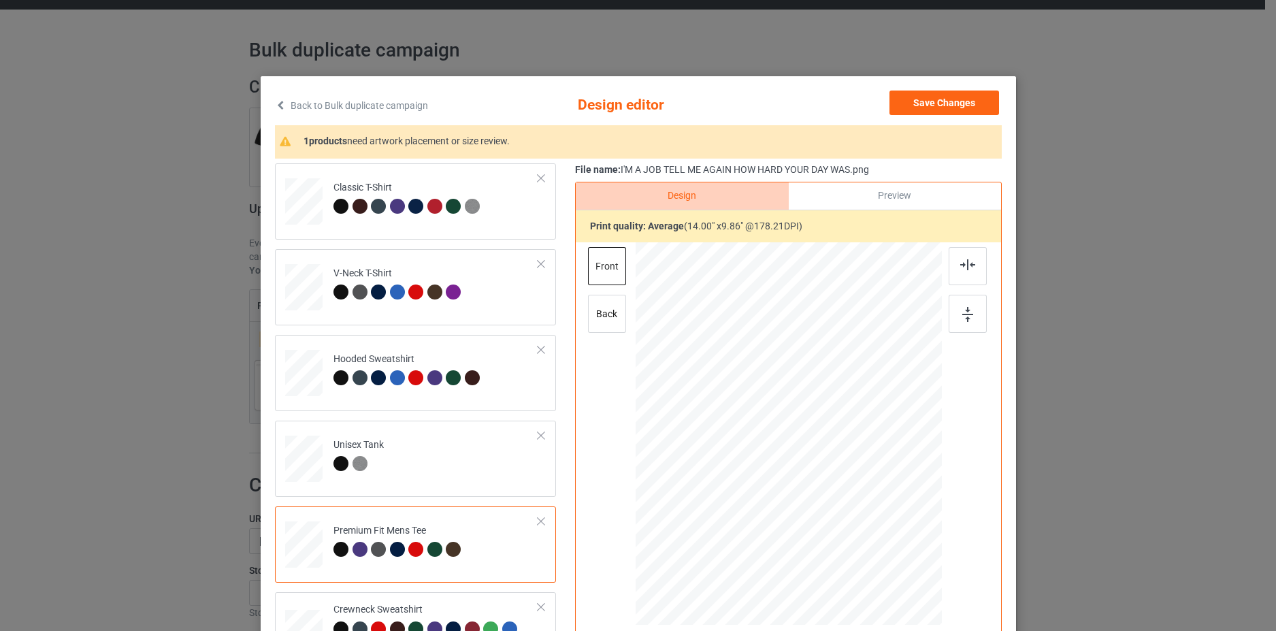
scroll to position [148, 0]
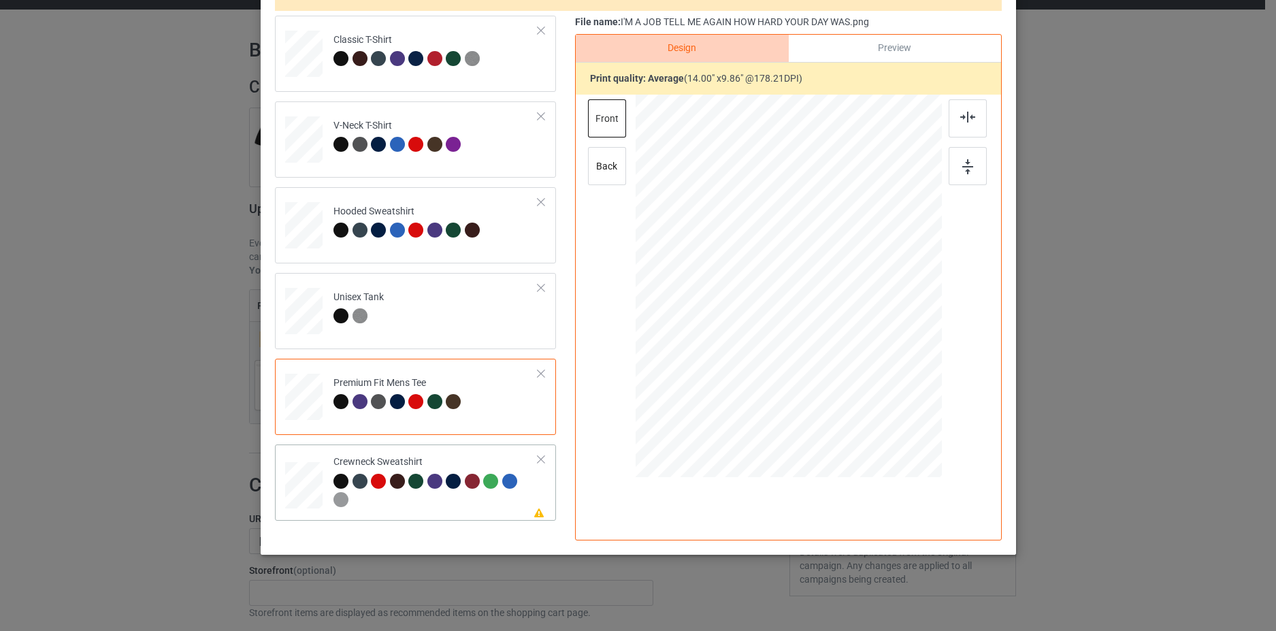
click at [542, 504] on div "Please review artwork placement Crewneck Sweatshirt" at bounding box center [415, 482] width 281 height 76
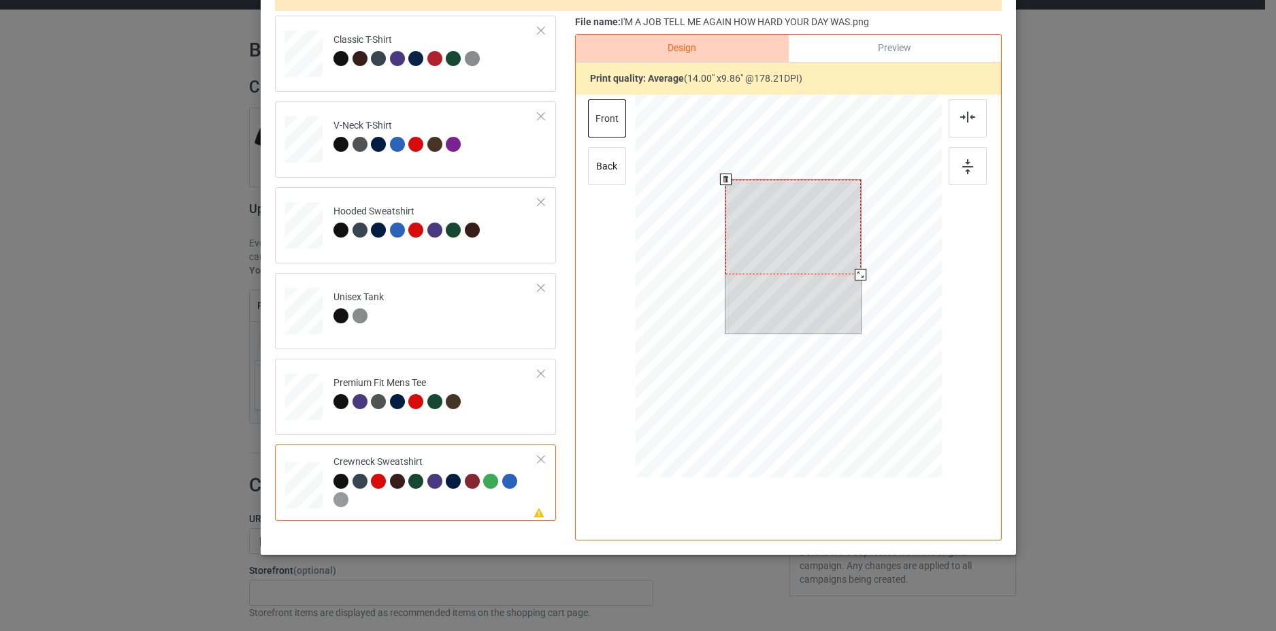
click at [763, 240] on div at bounding box center [792, 227] width 135 height 95
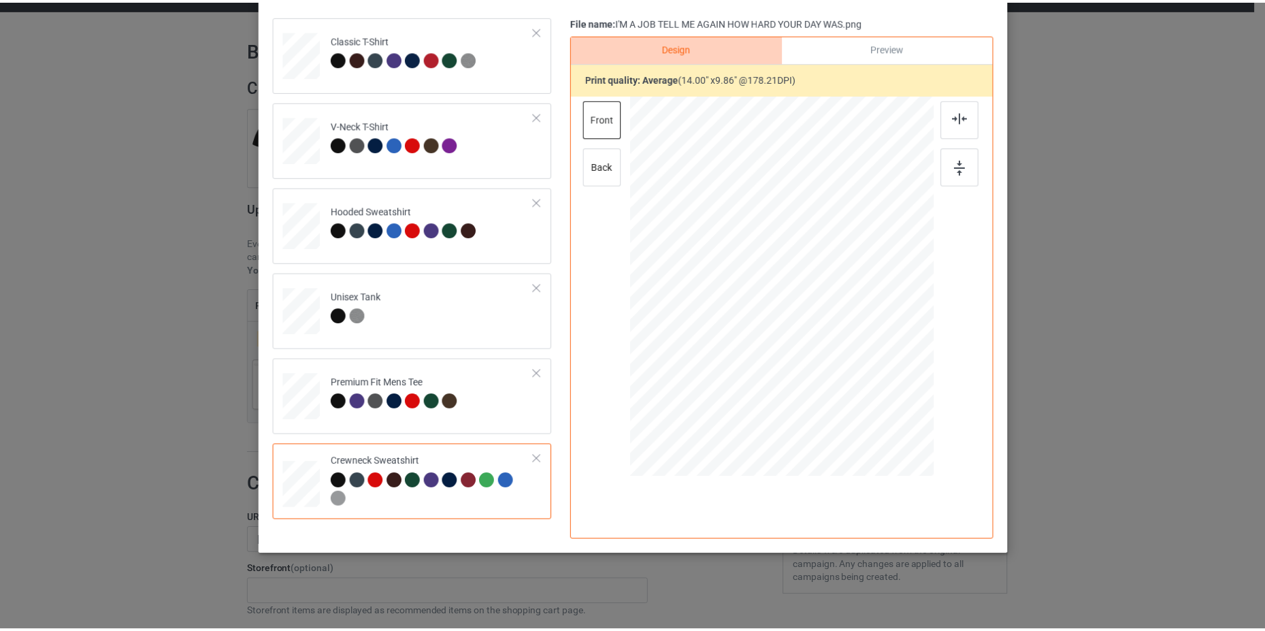
scroll to position [0, 0]
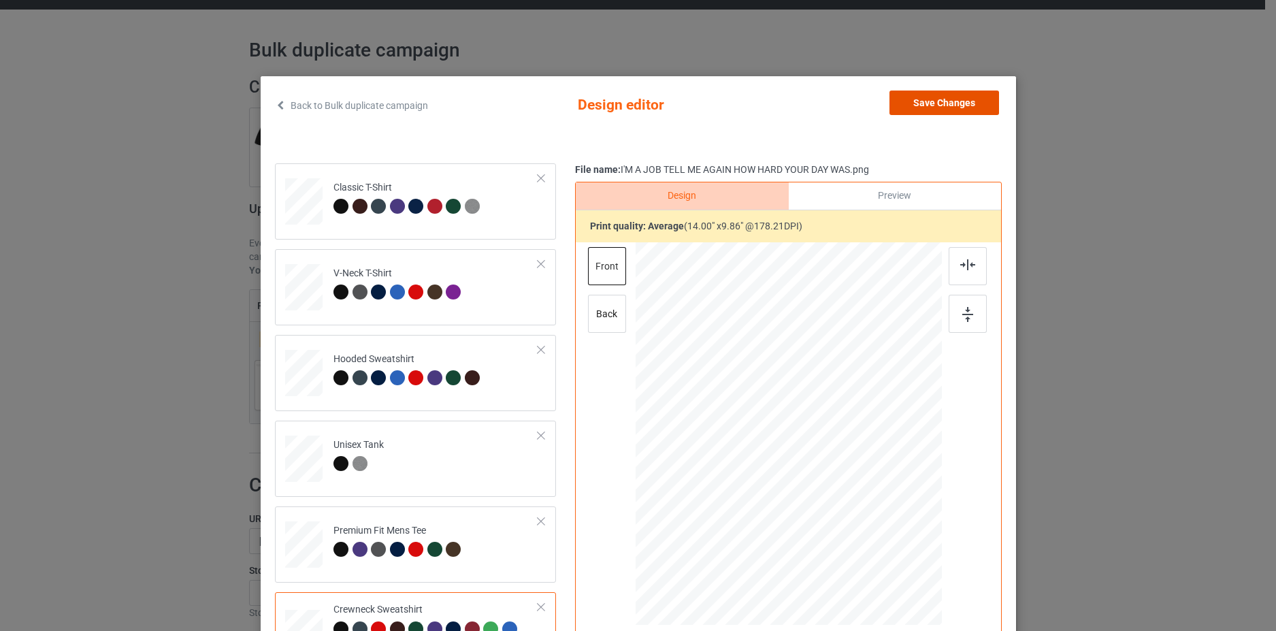
click at [957, 95] on button "Save Changes" at bounding box center [944, 102] width 110 height 24
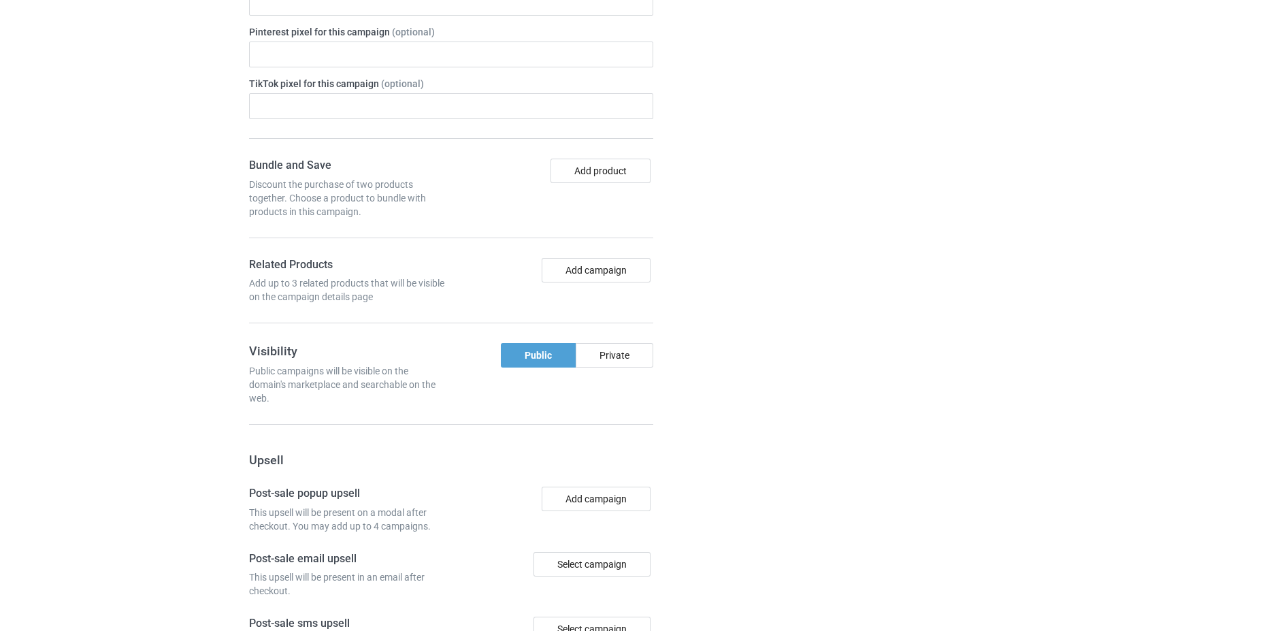
scroll to position [1117, 0]
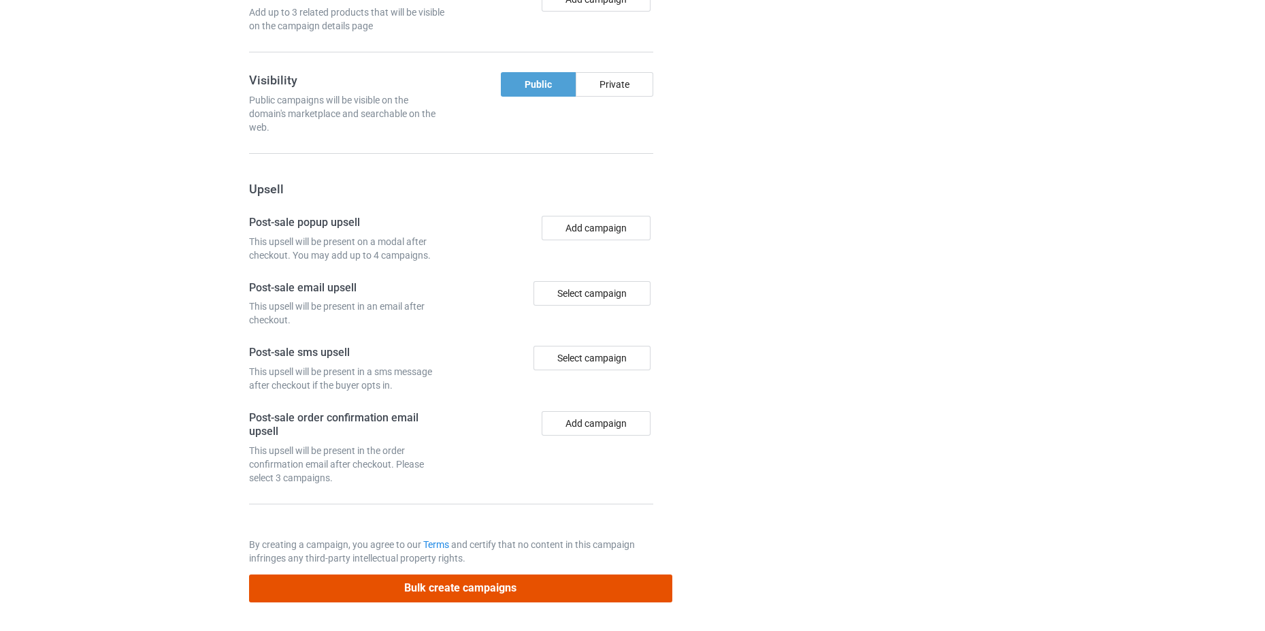
click at [490, 583] on button "Bulk create campaigns" at bounding box center [460, 588] width 423 height 28
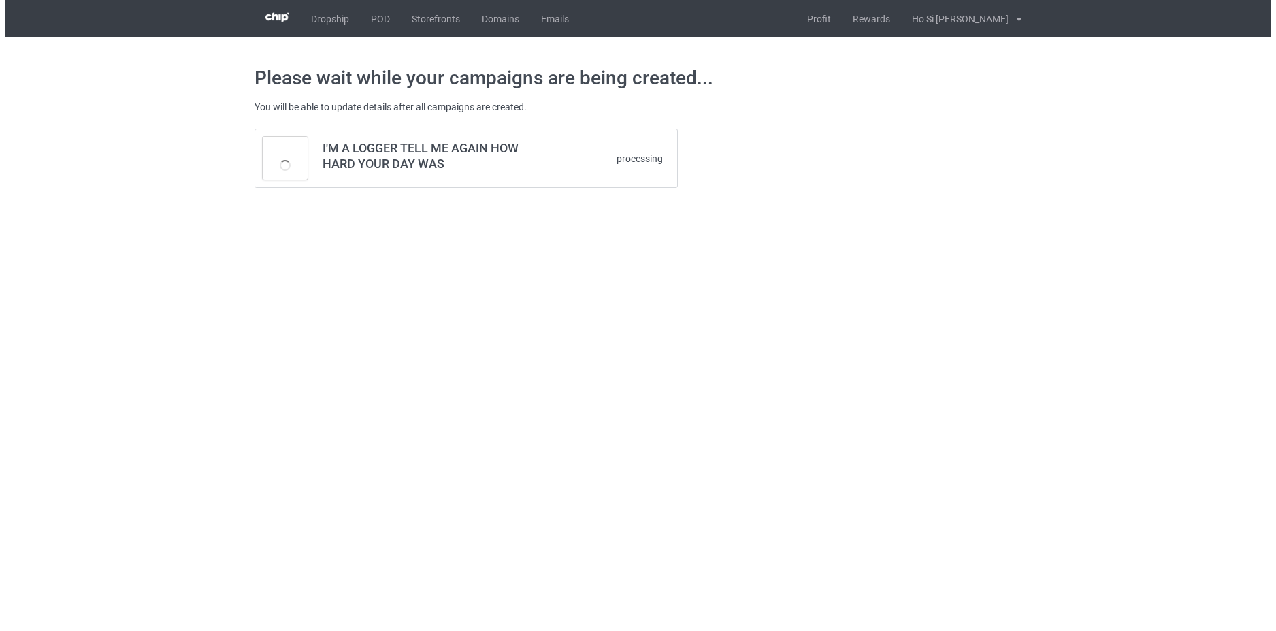
scroll to position [0, 0]
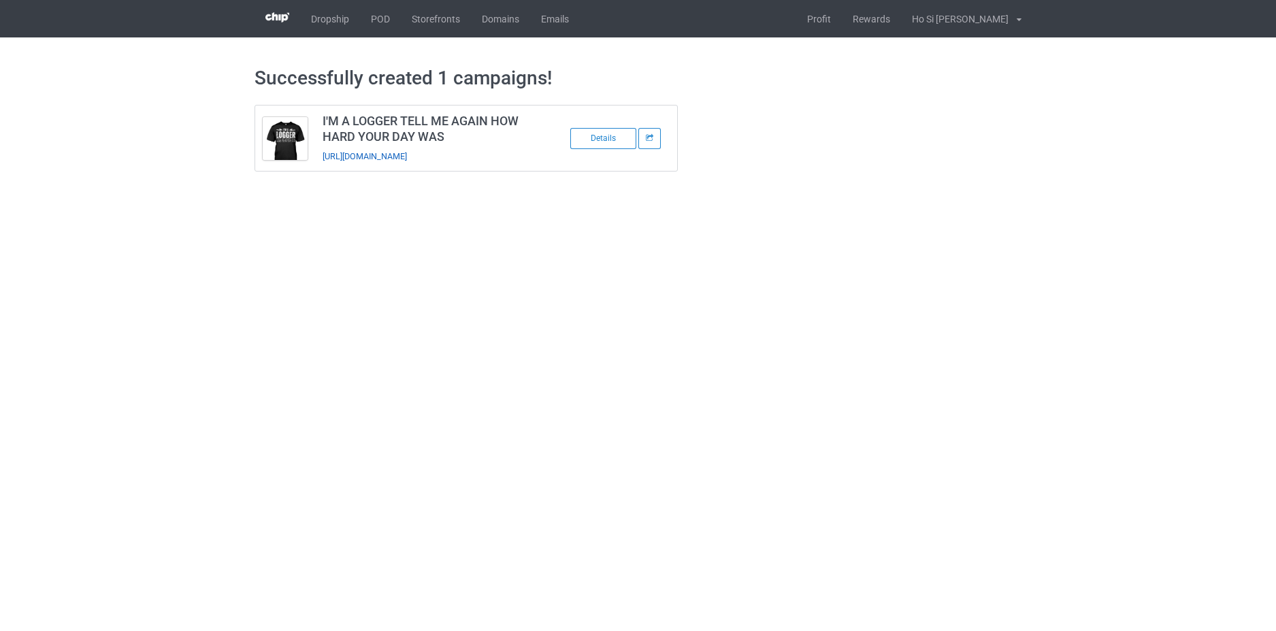
click at [407, 153] on link "[URL][DOMAIN_NAME]" at bounding box center [365, 156] width 84 height 10
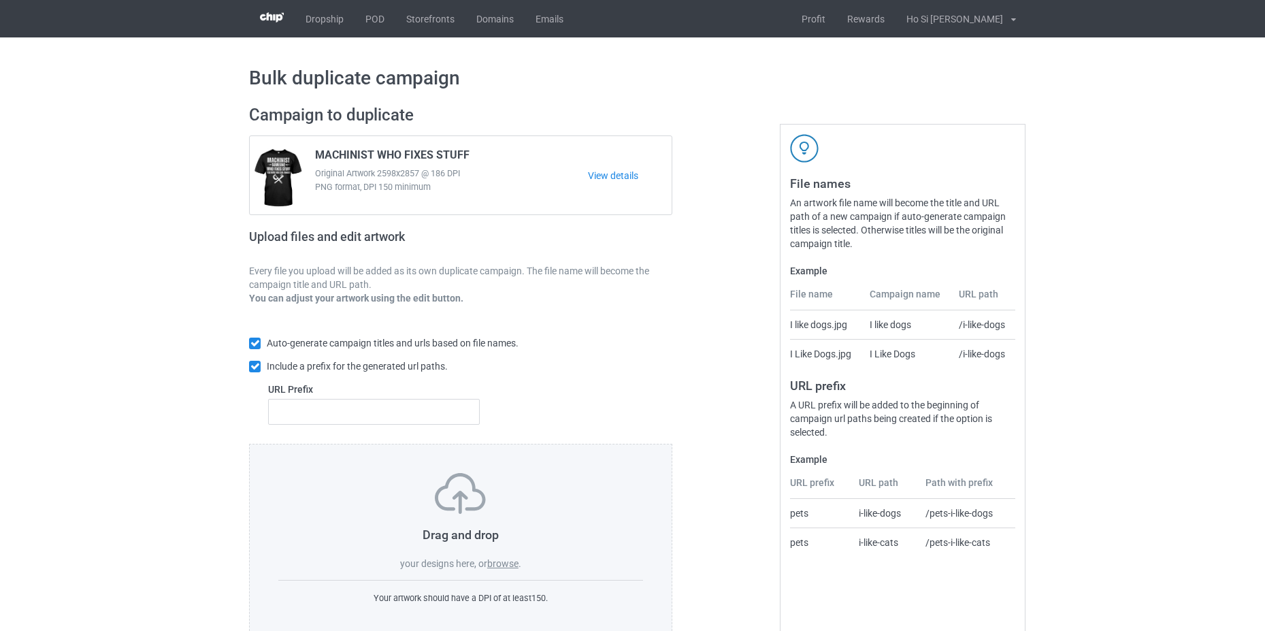
click at [511, 567] on label "browse" at bounding box center [502, 563] width 31 height 11
click at [0, 0] on input "browse" at bounding box center [0, 0] width 0 height 0
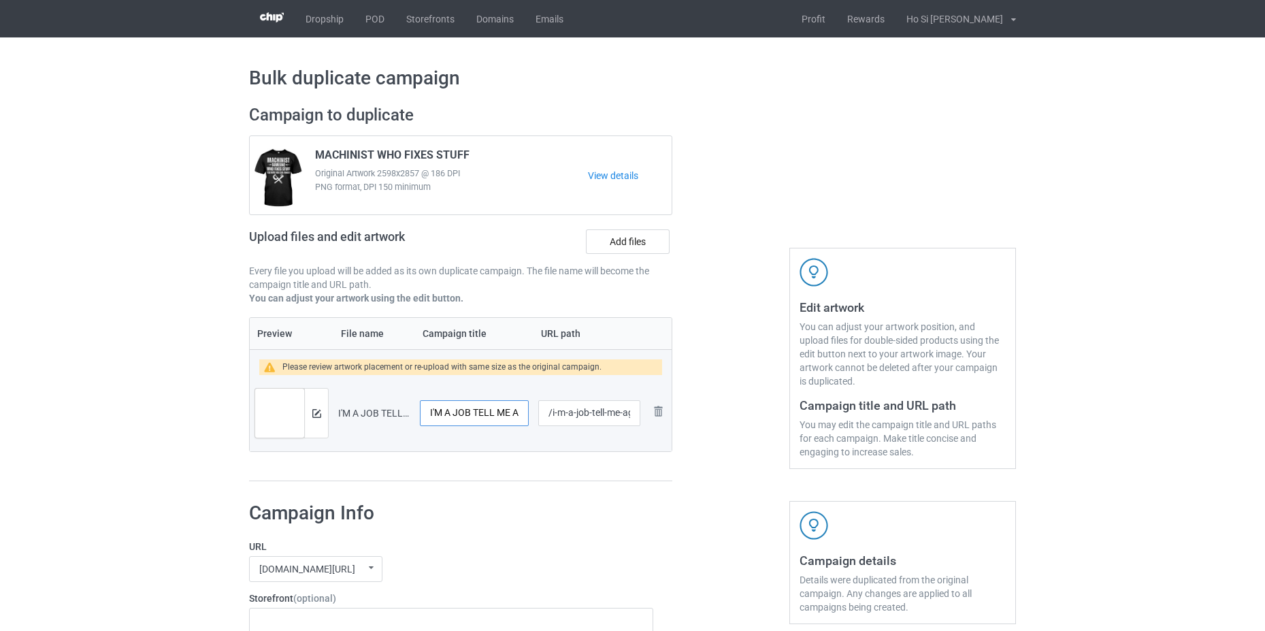
click at [466, 413] on input "I'M A JOB TELL ME AGAIN HOW HARD YOUR DAY WAS (1)" at bounding box center [474, 413] width 109 height 26
type input "I'M A MACHINIST TELL ME AGAIN HOW HARD YOUR DAY WAS (1)"
click at [575, 414] on input "/i-m-a-job-tell-me-again-how-hard-your-day-was-1" at bounding box center [589, 413] width 102 height 26
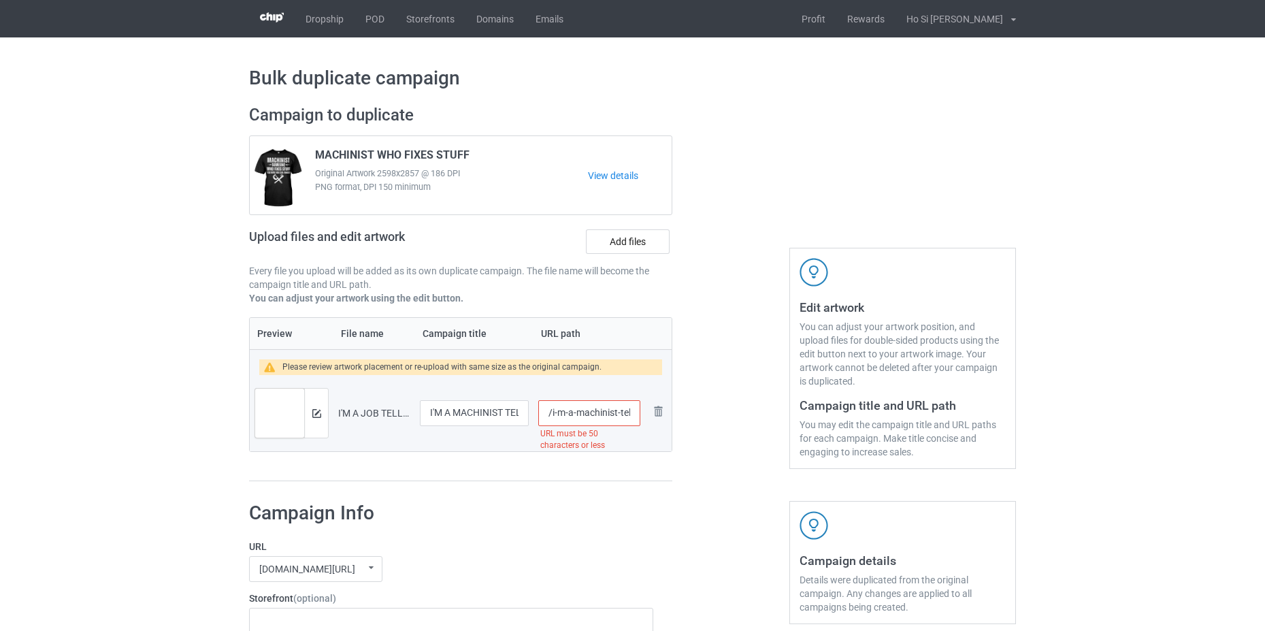
drag, startPoint x: 577, startPoint y: 418, endPoint x: 548, endPoint y: 418, distance: 29.3
click at [548, 418] on input "/i-m-a-machinist-tell-me-again-how-hard-your-day-was-1" at bounding box center [589, 413] width 102 height 26
type input "/achinist-tell-me-again-how-hard-your-day-was-1"
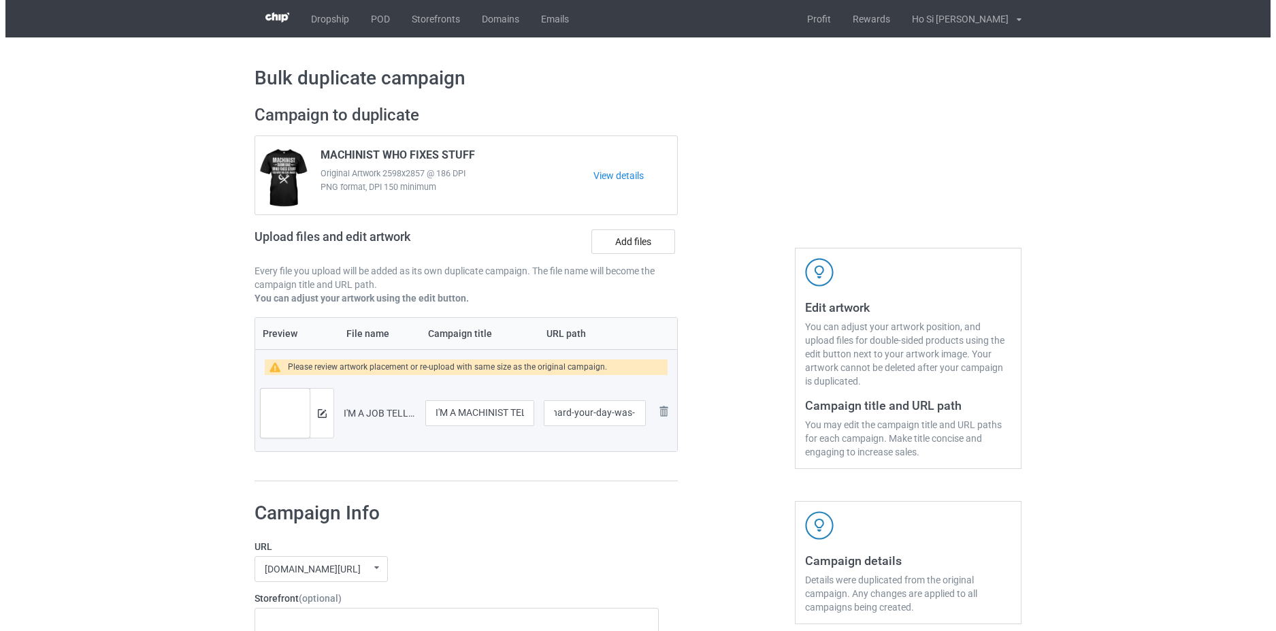
scroll to position [0, 0]
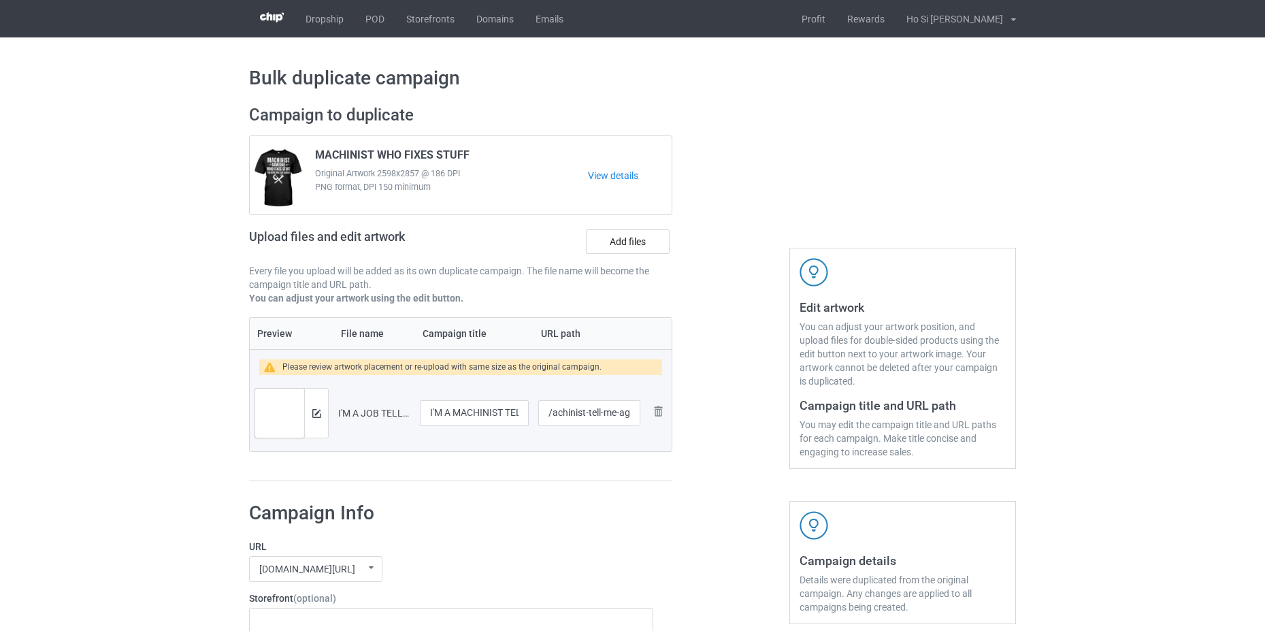
click at [317, 416] on img at bounding box center [316, 413] width 9 height 9
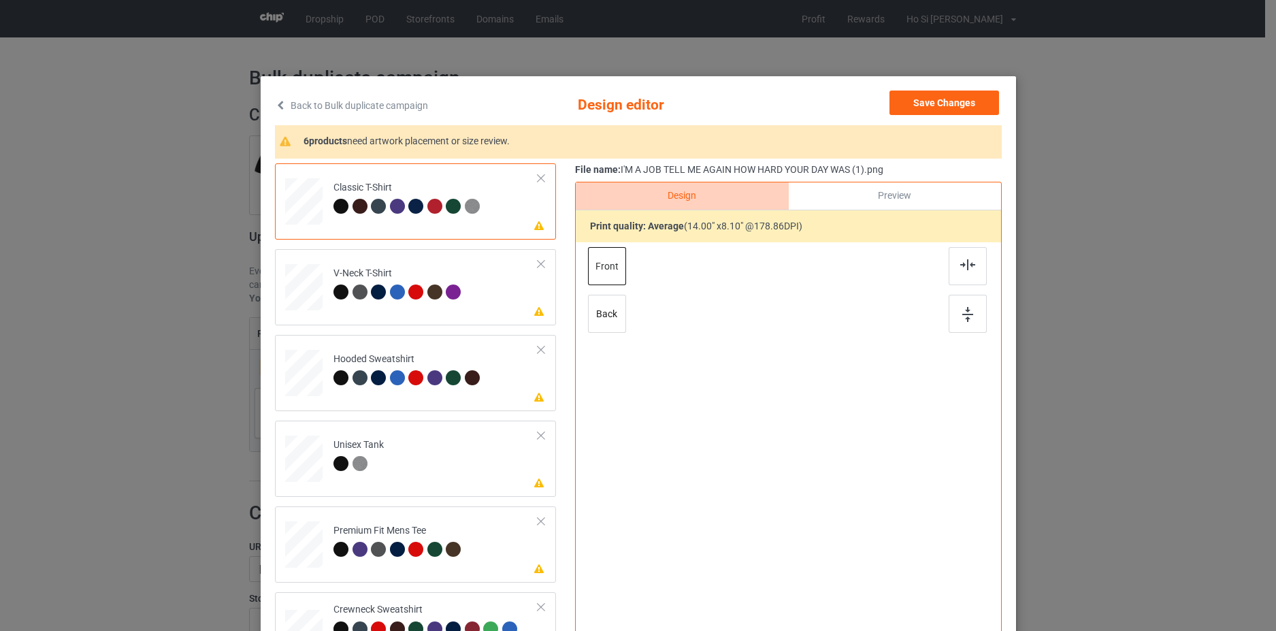
scroll to position [148, 0]
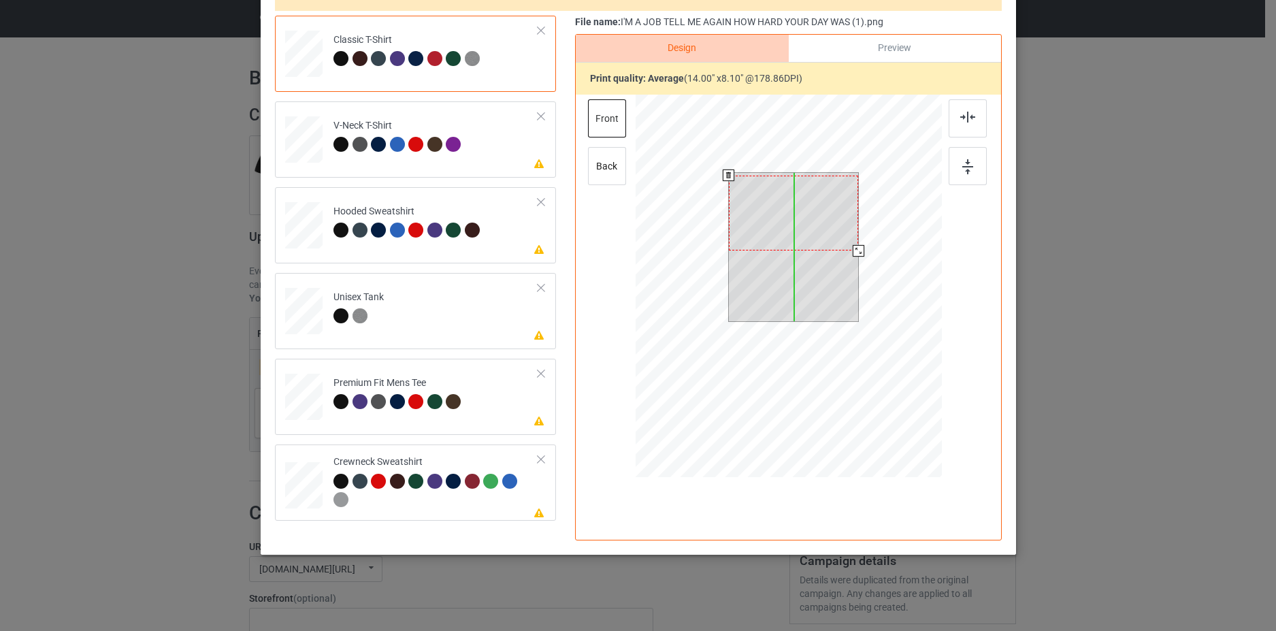
click at [832, 225] on div at bounding box center [793, 213] width 130 height 75
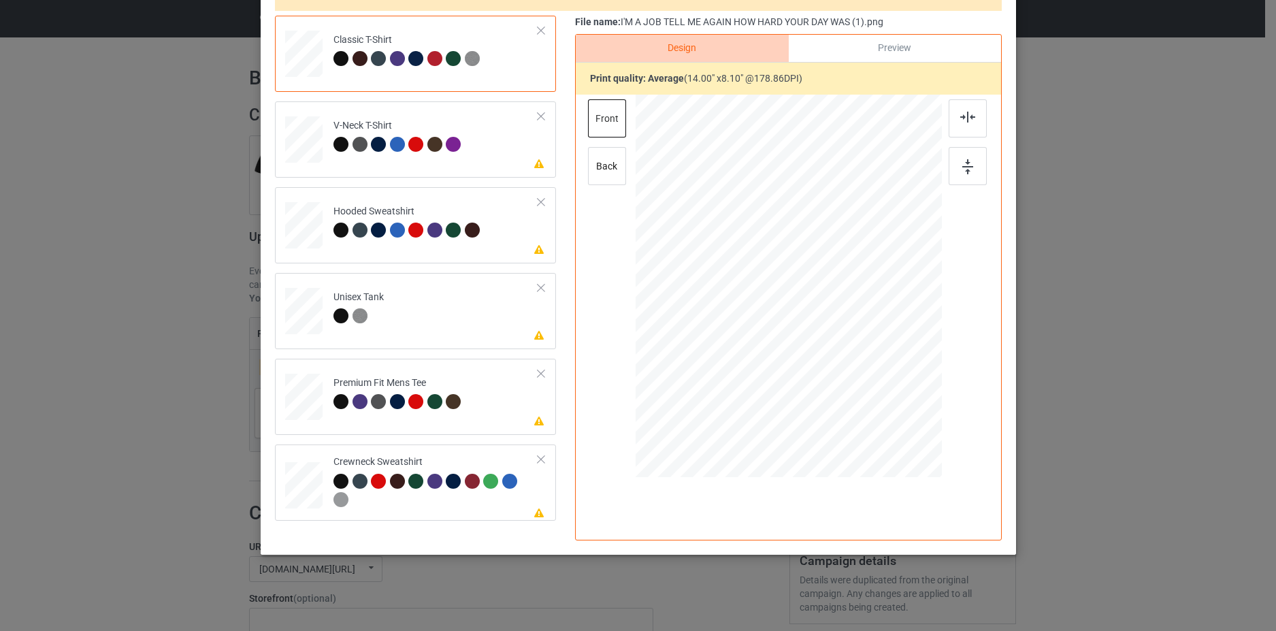
click at [1008, 334] on div "Back to Bulk duplicate campaign Design editor Save Changes 5 products need artw…" at bounding box center [638, 242] width 755 height 626
click at [489, 148] on td "Please review artwork placement V-Neck T-Shirt" at bounding box center [436, 137] width 220 height 60
click at [780, 214] on div at bounding box center [792, 225] width 138 height 80
click at [512, 234] on td "Please review artwork placement Hooded Sweatshirt" at bounding box center [436, 223] width 220 height 60
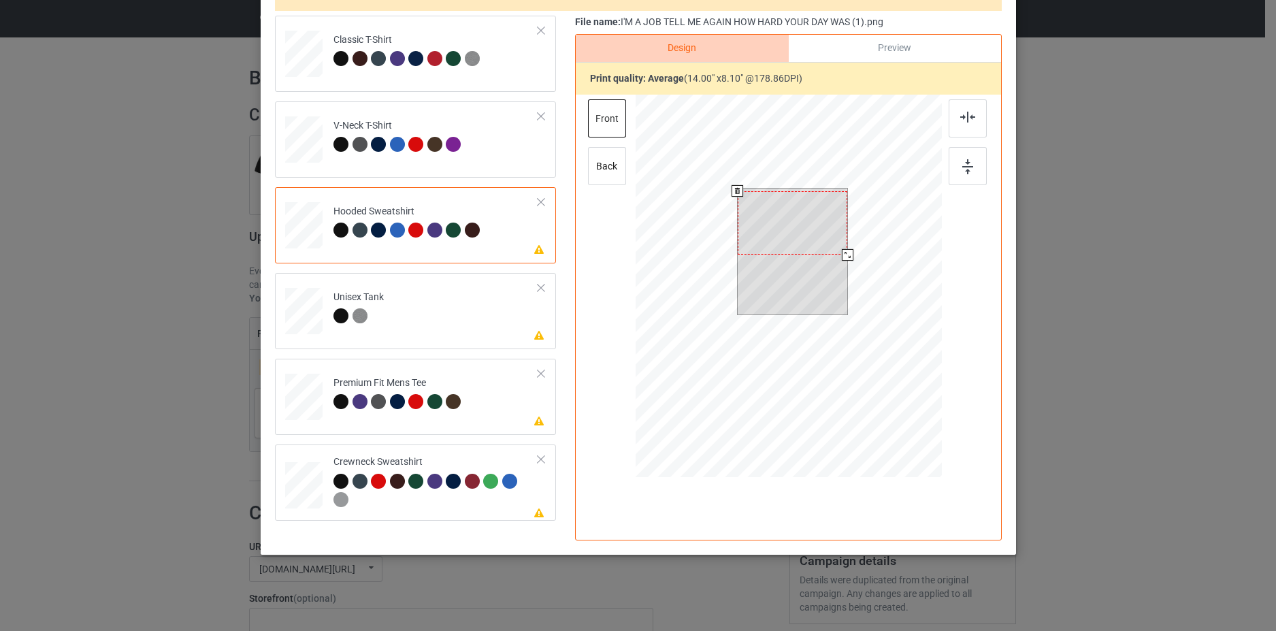
click at [787, 236] on div at bounding box center [792, 222] width 110 height 63
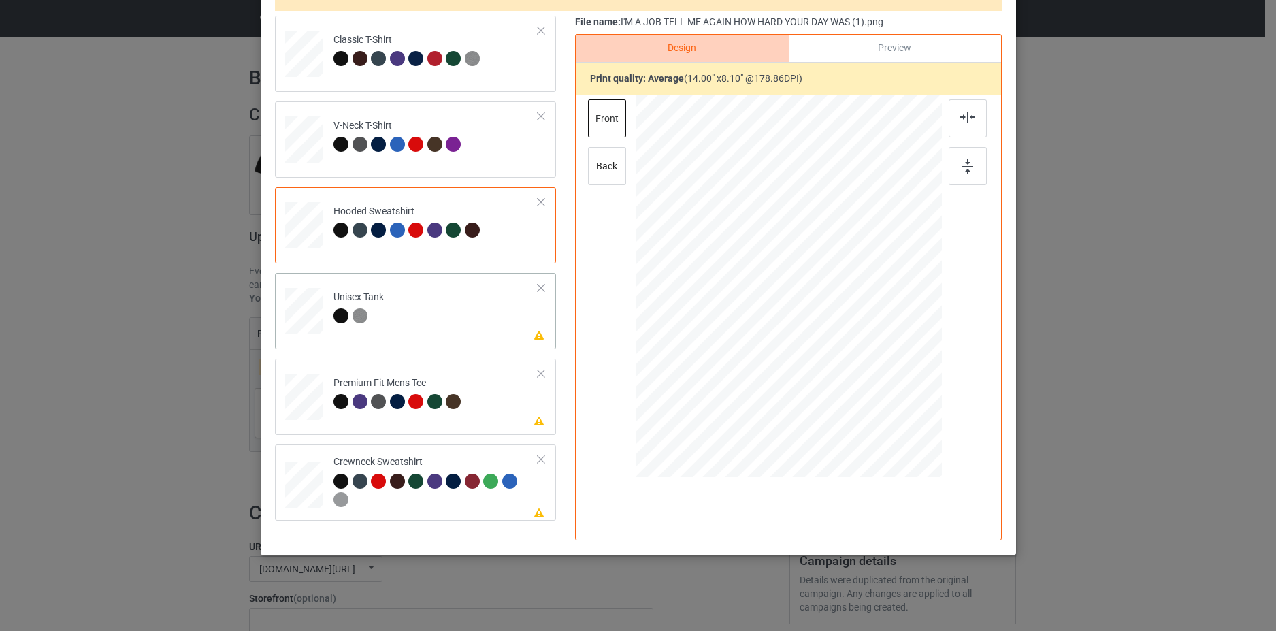
click at [503, 299] on td "Please review artwork placement Unisex Tank" at bounding box center [436, 308] width 220 height 60
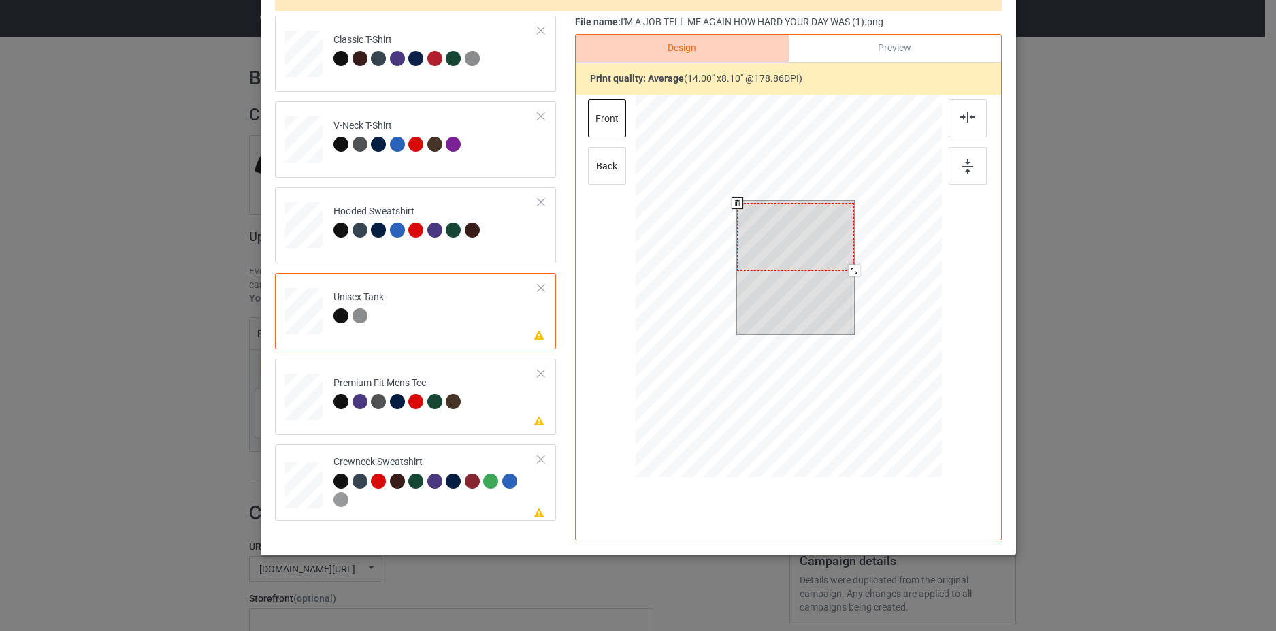
click at [767, 225] on div at bounding box center [795, 236] width 117 height 67
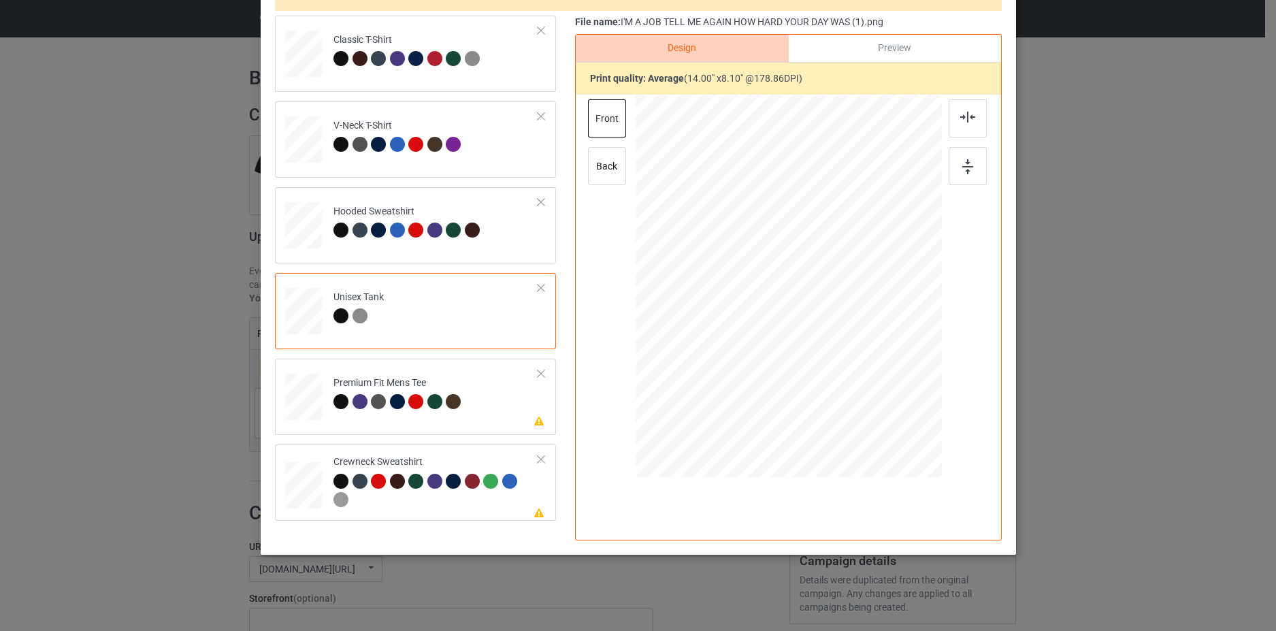
drag, startPoint x: 492, startPoint y: 417, endPoint x: 608, endPoint y: 420, distance: 115.7
click at [497, 418] on td "Please review artwork placement Premium Fit Mens Tee" at bounding box center [436, 394] width 220 height 60
click at [791, 241] on div at bounding box center [793, 212] width 130 height 75
drag, startPoint x: 506, startPoint y: 499, endPoint x: 511, endPoint y: 504, distance: 7.2
click at [509, 501] on div at bounding box center [435, 492] width 205 height 37
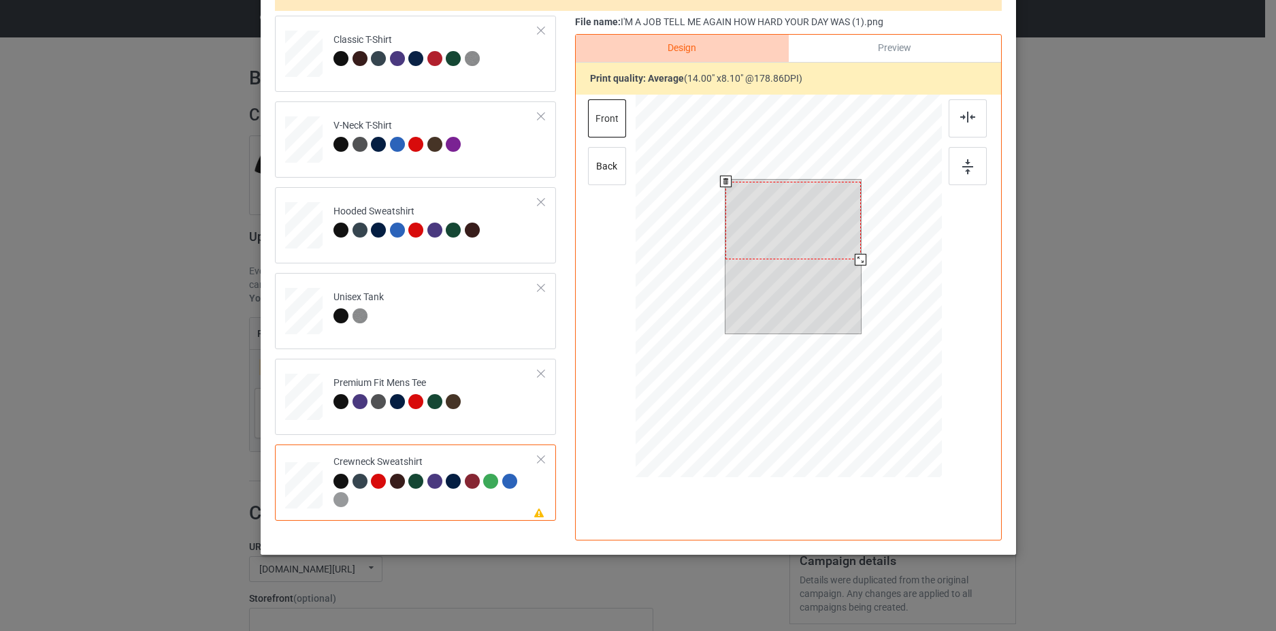
click at [774, 216] on div at bounding box center [792, 221] width 135 height 78
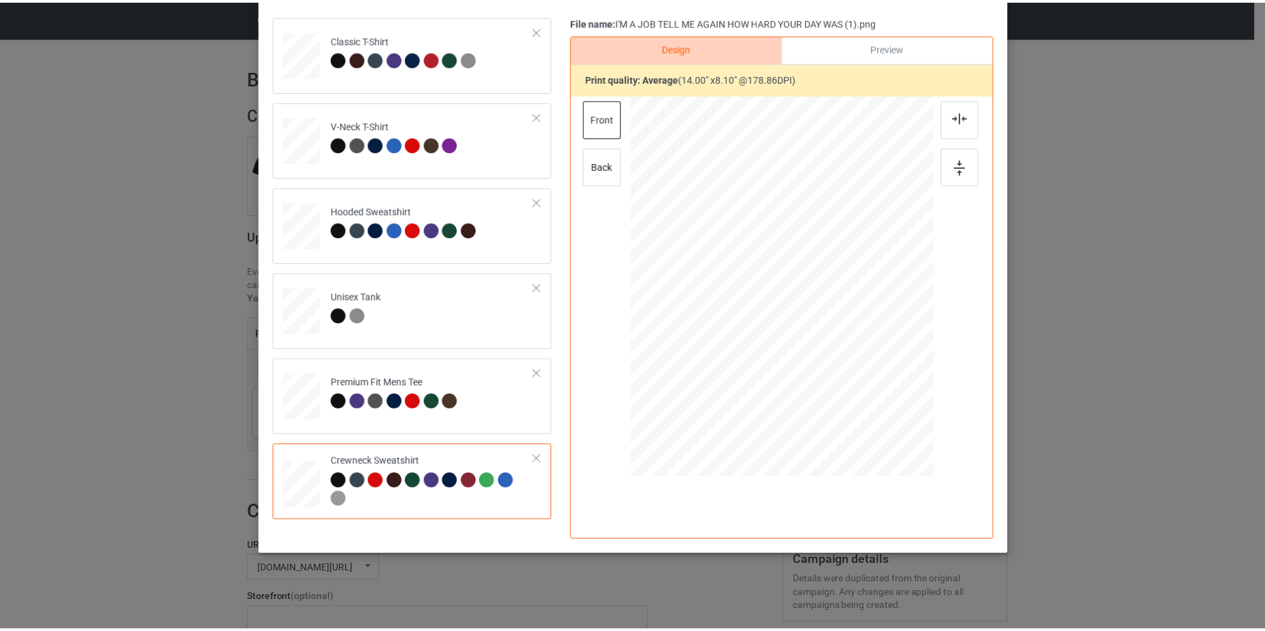
scroll to position [0, 0]
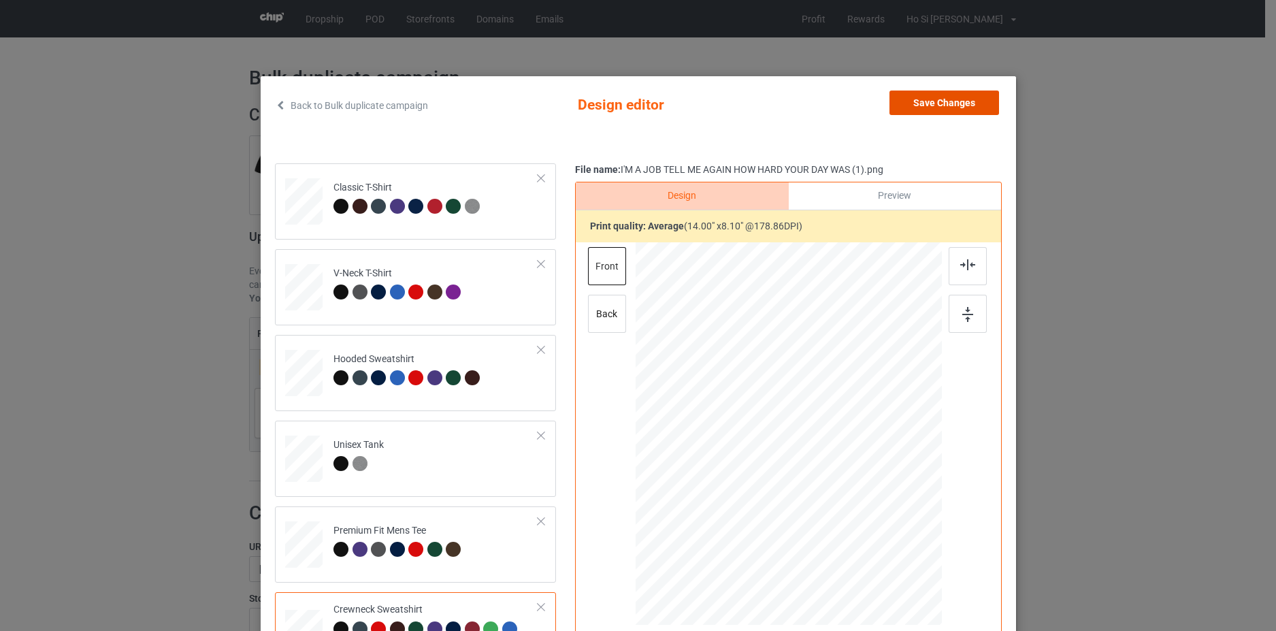
click at [940, 105] on button "Save Changes" at bounding box center [944, 102] width 110 height 24
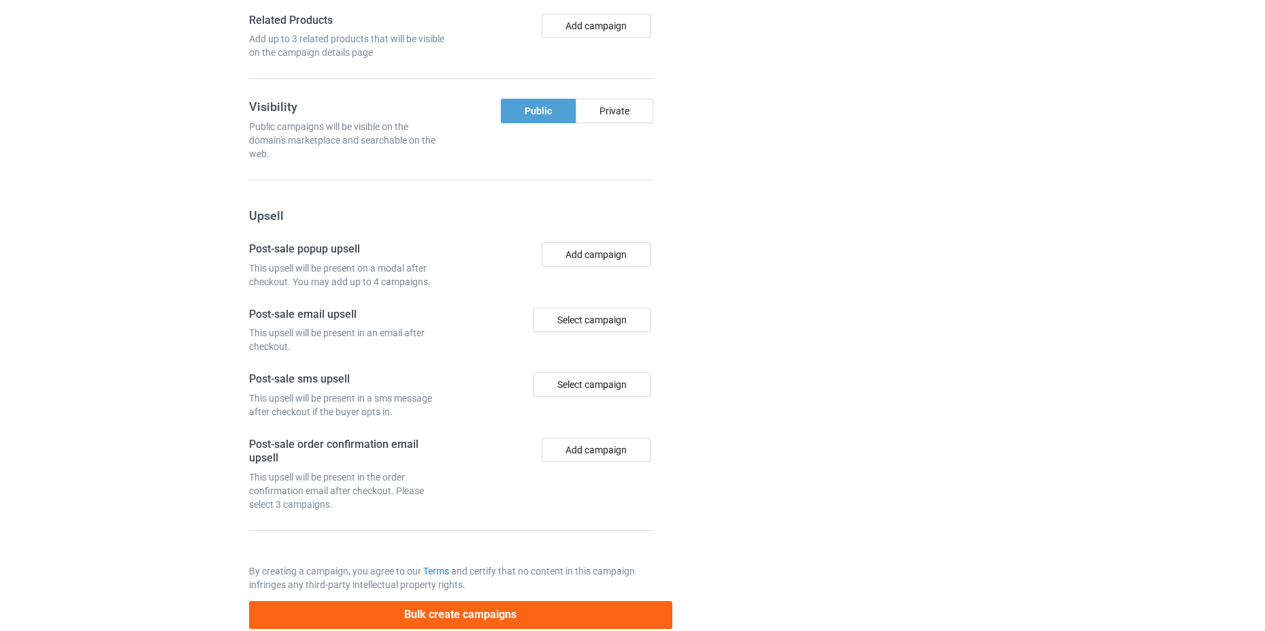
scroll to position [1117, 0]
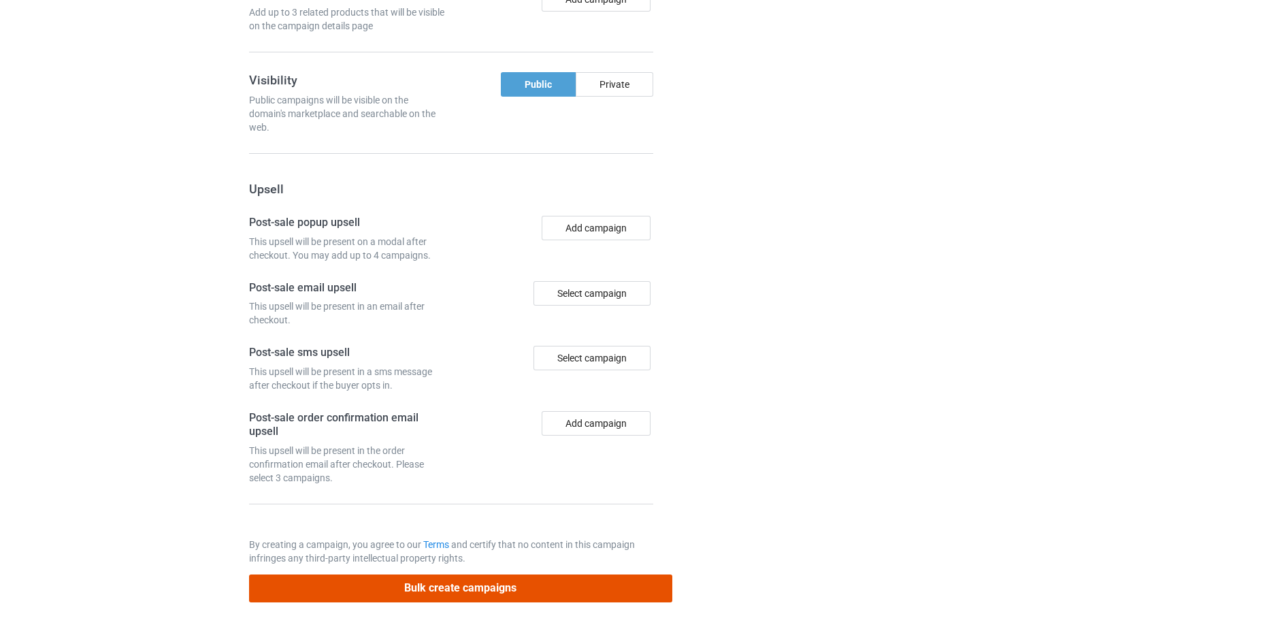
click at [629, 597] on button "Bulk create campaigns" at bounding box center [460, 588] width 423 height 28
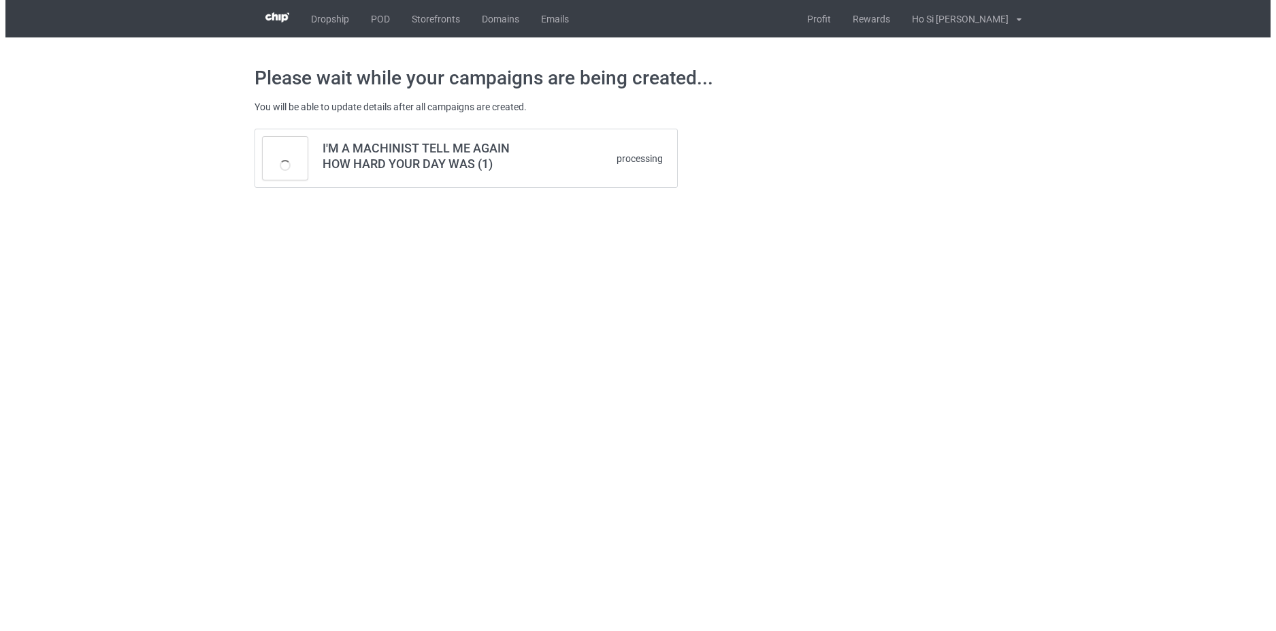
scroll to position [0, 0]
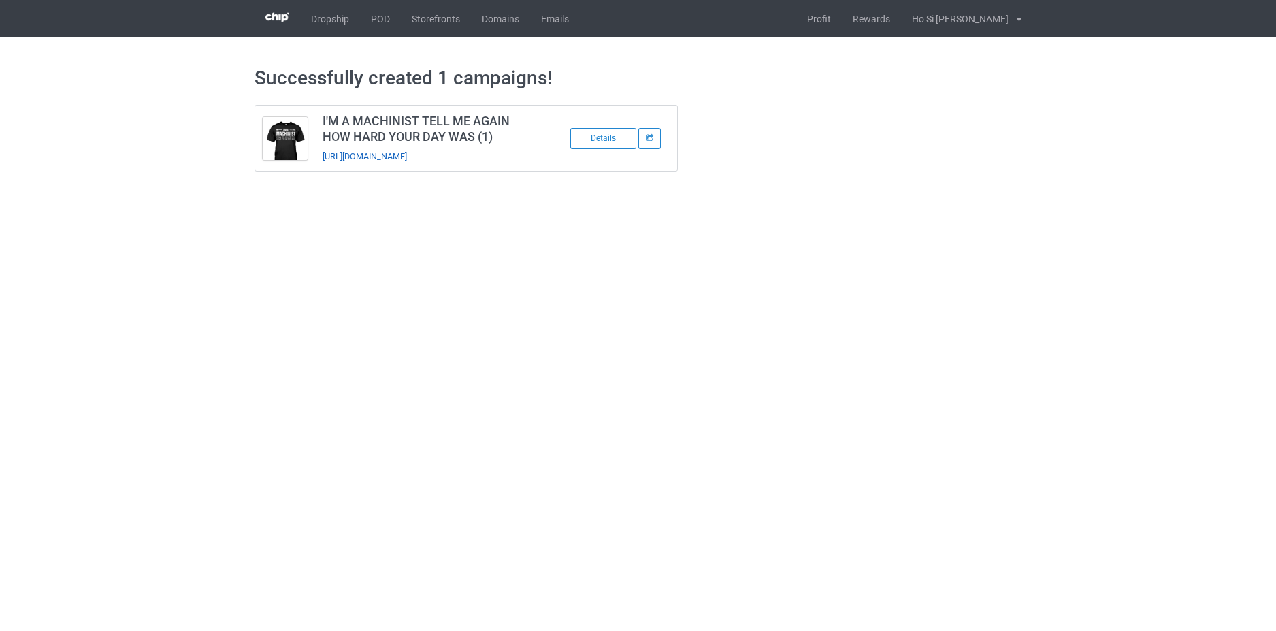
click at [392, 154] on link "https://www.hohodesign.co/achinist-tell-me-again-how-hard-your-day-was-1" at bounding box center [365, 156] width 84 height 10
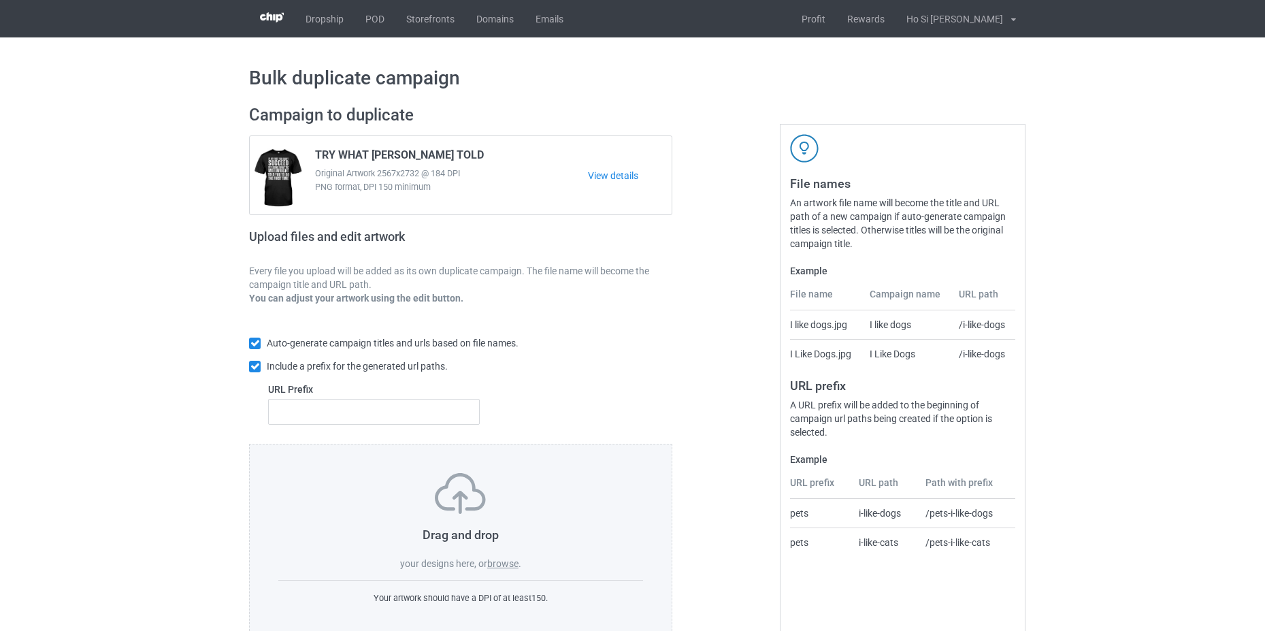
scroll to position [33, 0]
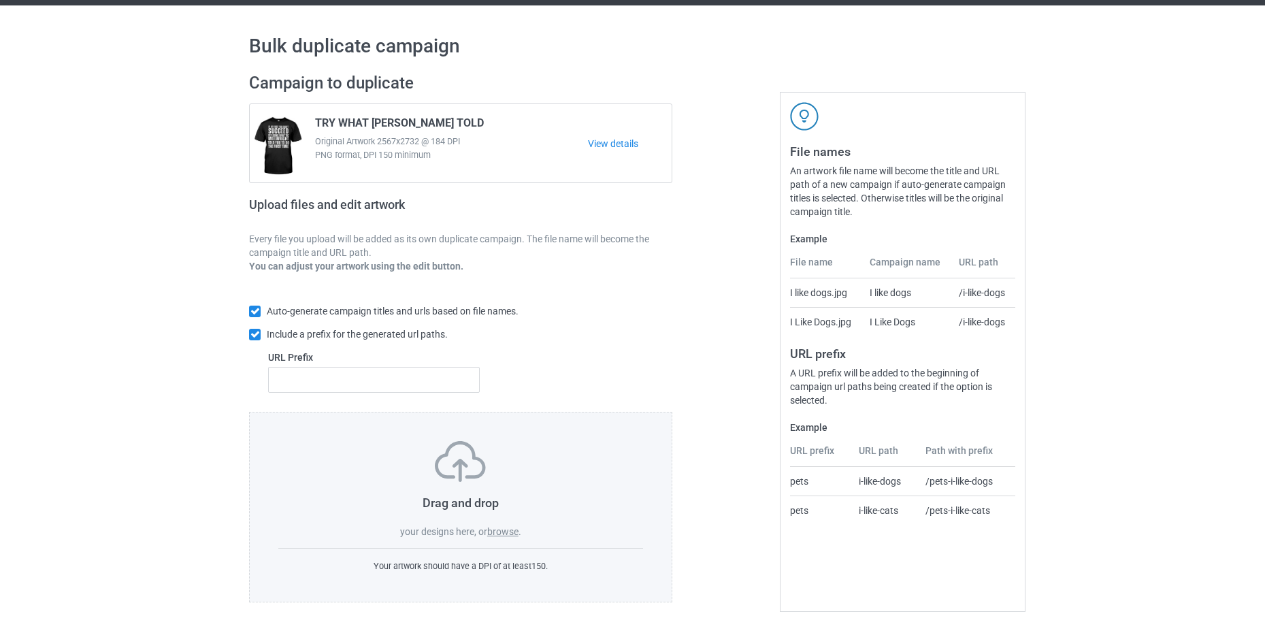
click at [496, 534] on label "browse" at bounding box center [502, 531] width 31 height 11
click at [0, 0] on input "browse" at bounding box center [0, 0] width 0 height 0
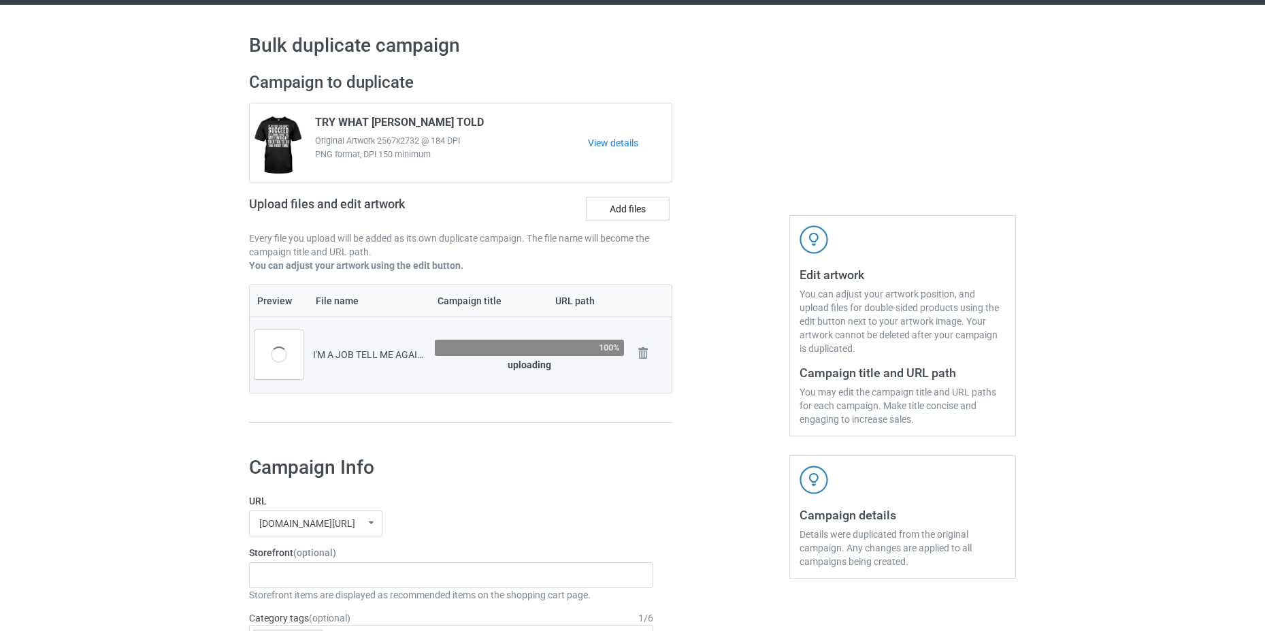
scroll to position [237, 0]
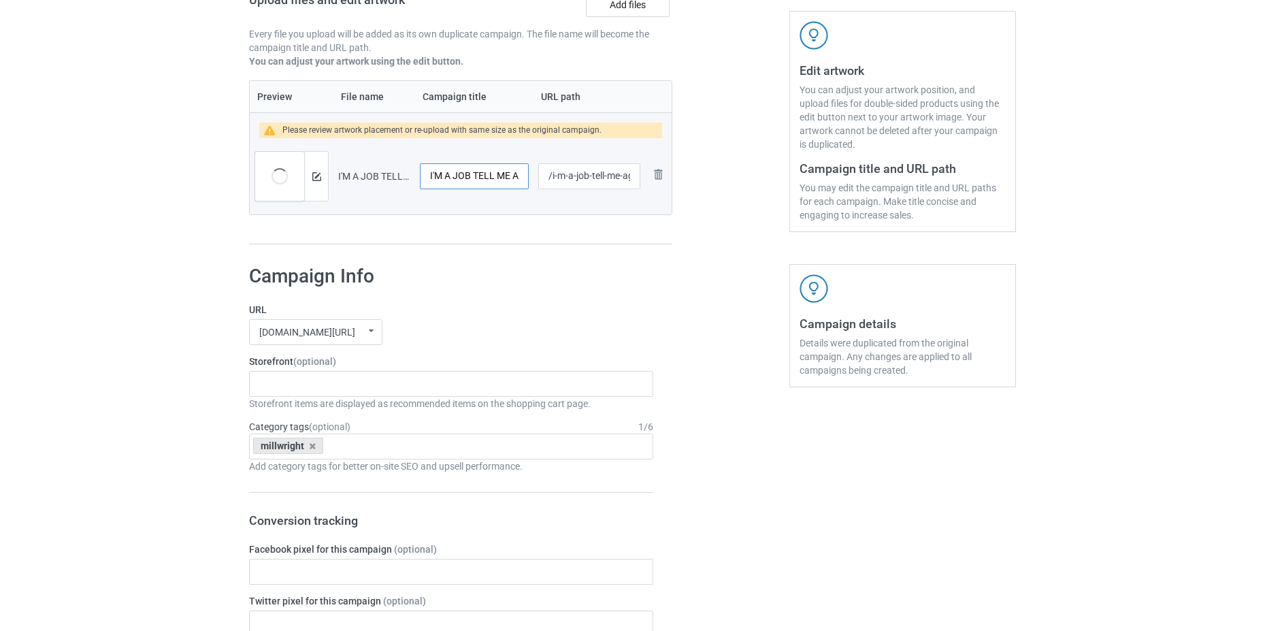
click at [460, 181] on input "I'M A JOB TELL ME AGAIN HOW HARD YOUR DAY WAS (2)" at bounding box center [474, 176] width 109 height 26
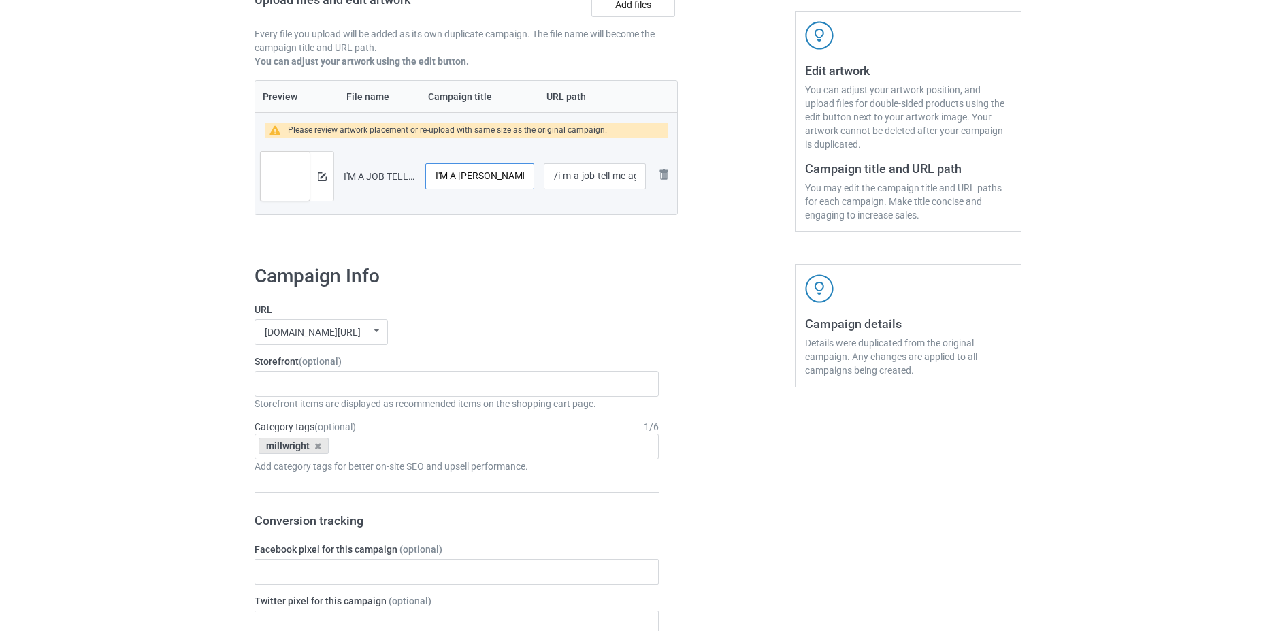
scroll to position [305, 0]
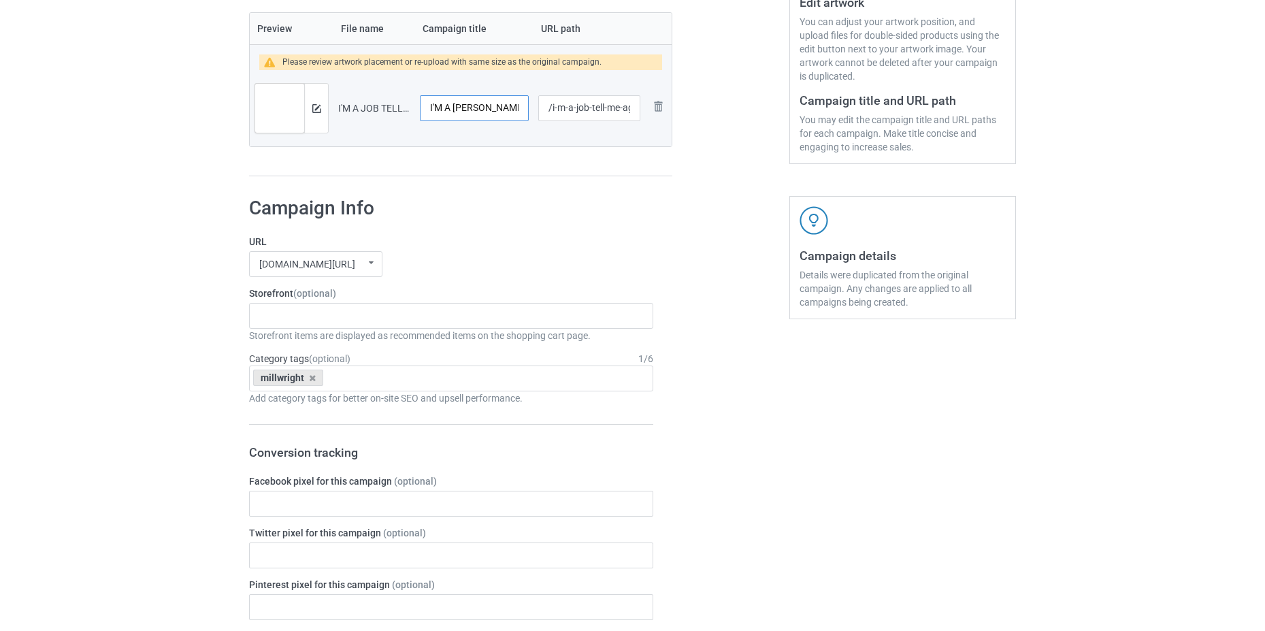
drag, startPoint x: 456, startPoint y: 105, endPoint x: 369, endPoint y: 110, distance: 87.2
click at [369, 110] on tr "Preview and edit artwork I'M A JOB TELL ME AGAIN HOW HARD YOUR DAY WAS (2).png …" at bounding box center [461, 108] width 422 height 76
type input "MILLWRIGHT TELL ME AGAIN HOW HARD YOUR DAY WAS (2)"
click at [490, 141] on td "MILLWRIGHT TELL ME AGAIN HOW HARD YOUR DAY WAS (2)" at bounding box center [474, 108] width 118 height 76
drag, startPoint x: 586, startPoint y: 111, endPoint x: 616, endPoint y: 114, distance: 30.7
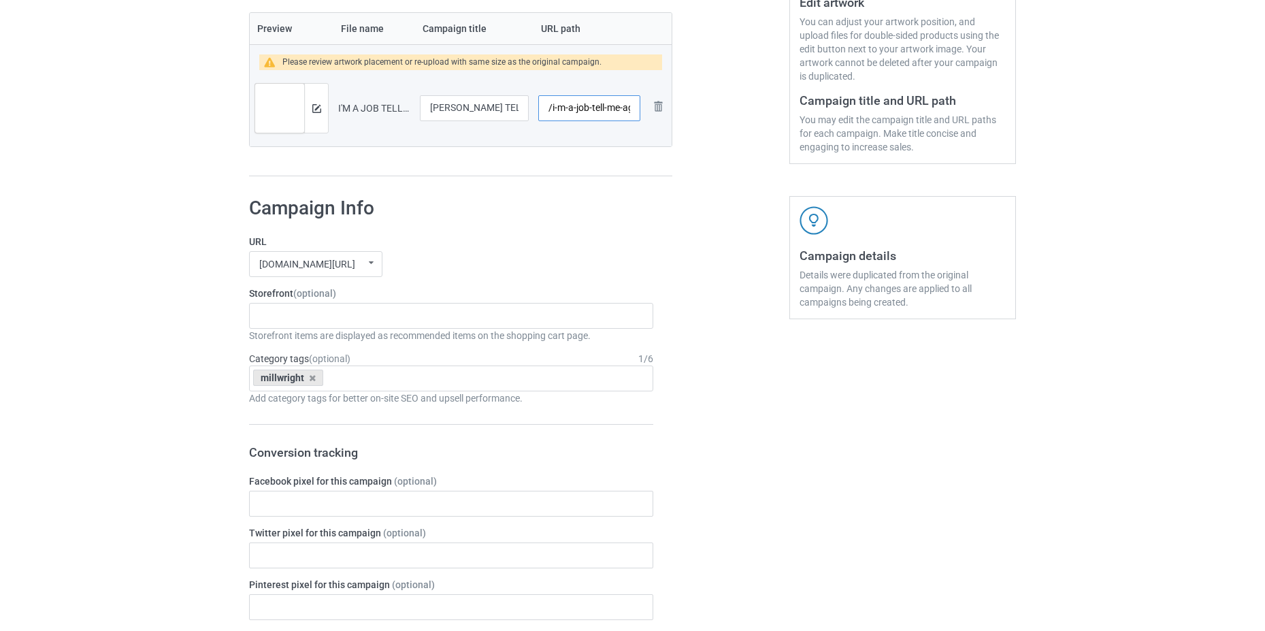
click at [616, 114] on input "/i-m-a-job-tell-me-again-how-hard-your-day-was-2" at bounding box center [589, 108] width 102 height 26
click at [593, 111] on input "/i-m-a-job-tell-me-again-how-hard-your-day-was-2" at bounding box center [589, 108] width 102 height 26
click at [575, 104] on input "/i-m-a-job-tell-me-again-how-hard-your-day-was-2" at bounding box center [589, 108] width 102 height 26
drag, startPoint x: 574, startPoint y: 109, endPoint x: 552, endPoint y: 112, distance: 22.7
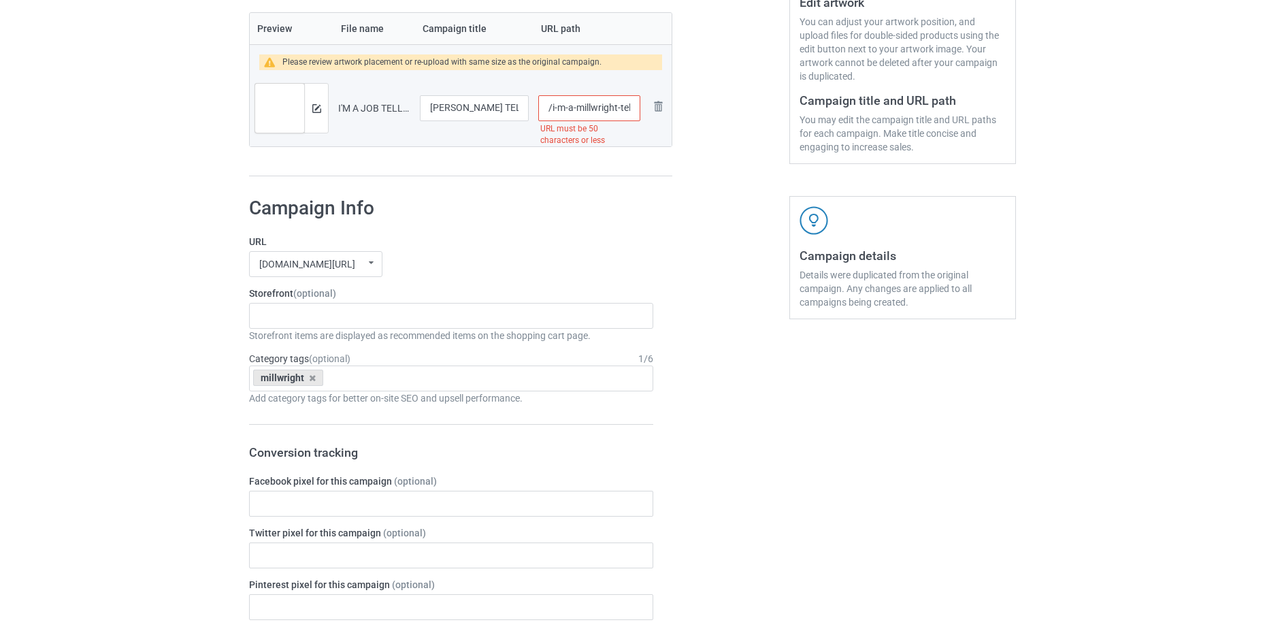
click at [552, 112] on input "/i-m-a-millwright-tell-me-again-how-hard-your-day-was-2" at bounding box center [589, 108] width 102 height 26
type input "/millwright-tell-me-again-how-hard-your-day-was-2"
click at [315, 104] on img at bounding box center [316, 108] width 9 height 9
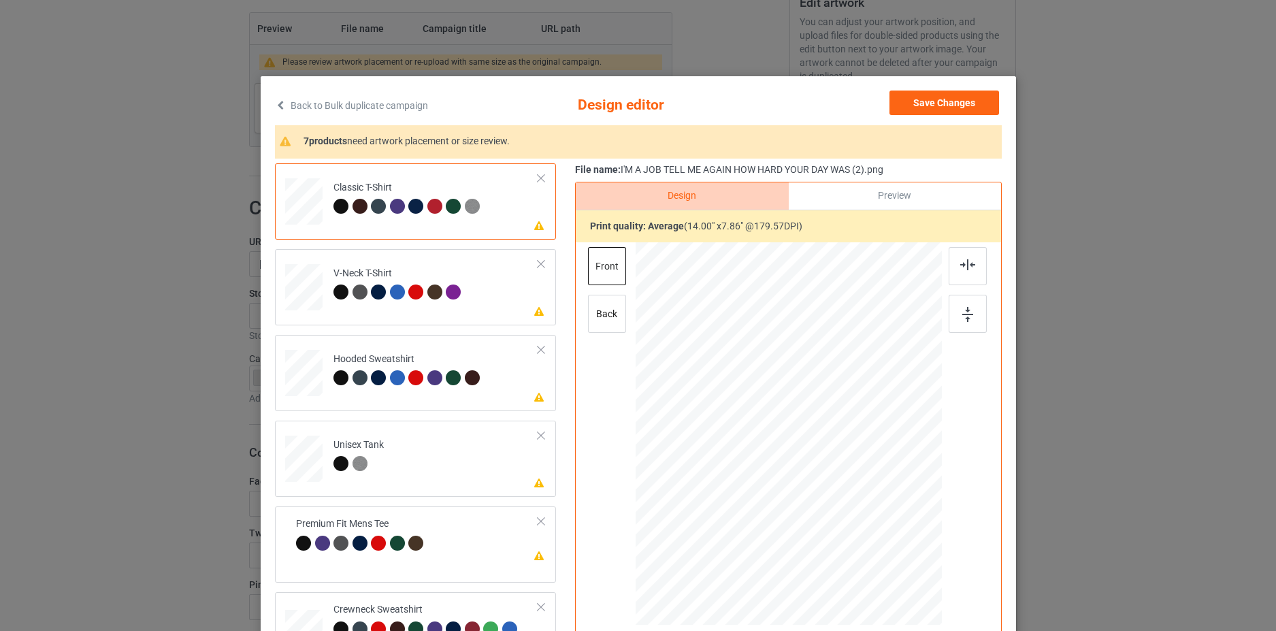
scroll to position [154, 0]
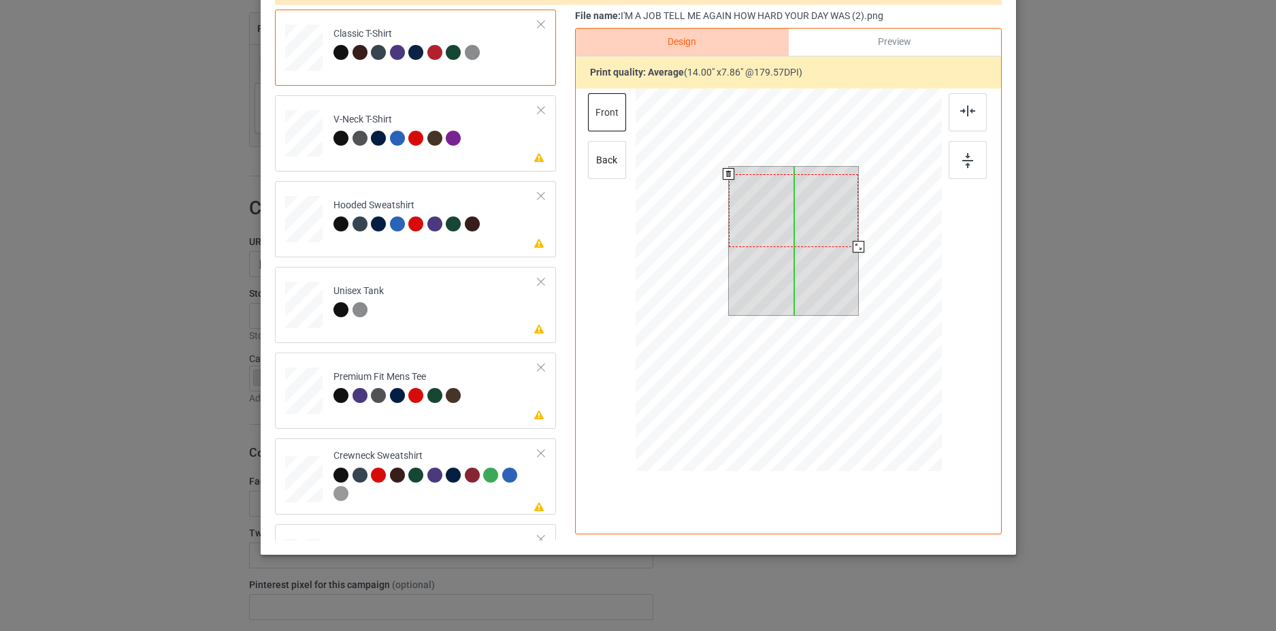
drag, startPoint x: 796, startPoint y: 216, endPoint x: 797, endPoint y: 223, distance: 7.6
click at [797, 223] on div at bounding box center [793, 210] width 130 height 73
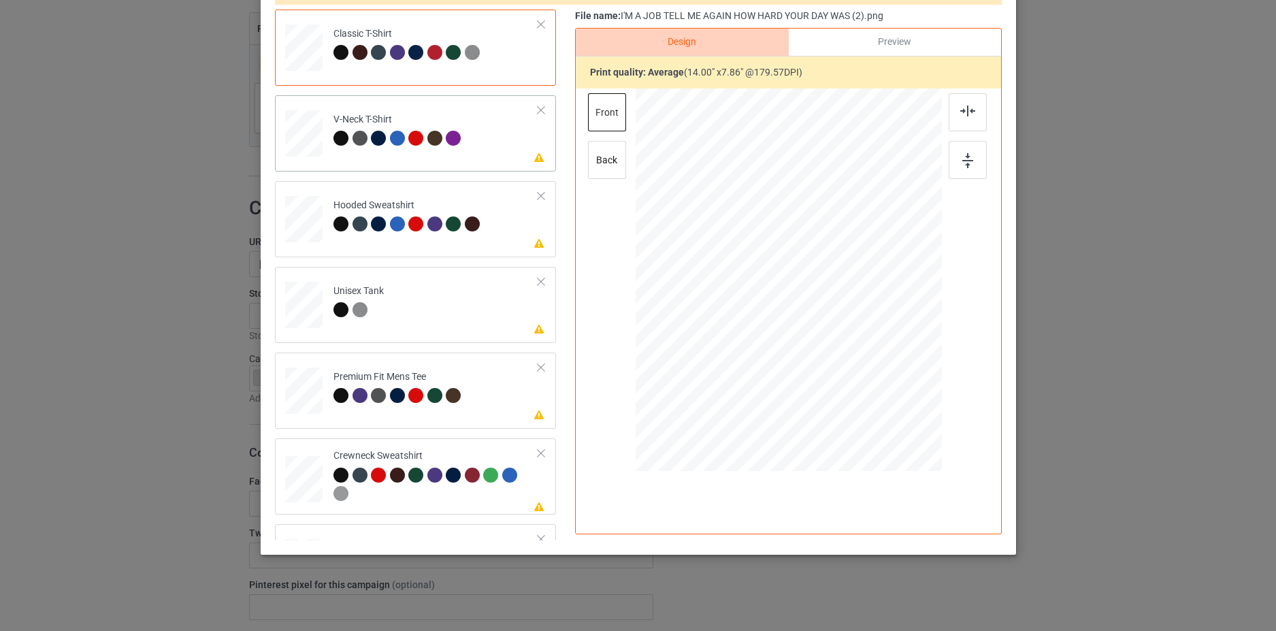
click at [495, 152] on td "Please review artwork placement V-Neck T-Shirt" at bounding box center [436, 131] width 220 height 60
drag, startPoint x: 784, startPoint y: 228, endPoint x: 578, endPoint y: 222, distance: 206.2
click at [784, 227] on div at bounding box center [792, 223] width 138 height 78
click at [508, 225] on td "Please review artwork placement Hooded Sweatshirt" at bounding box center [436, 216] width 220 height 60
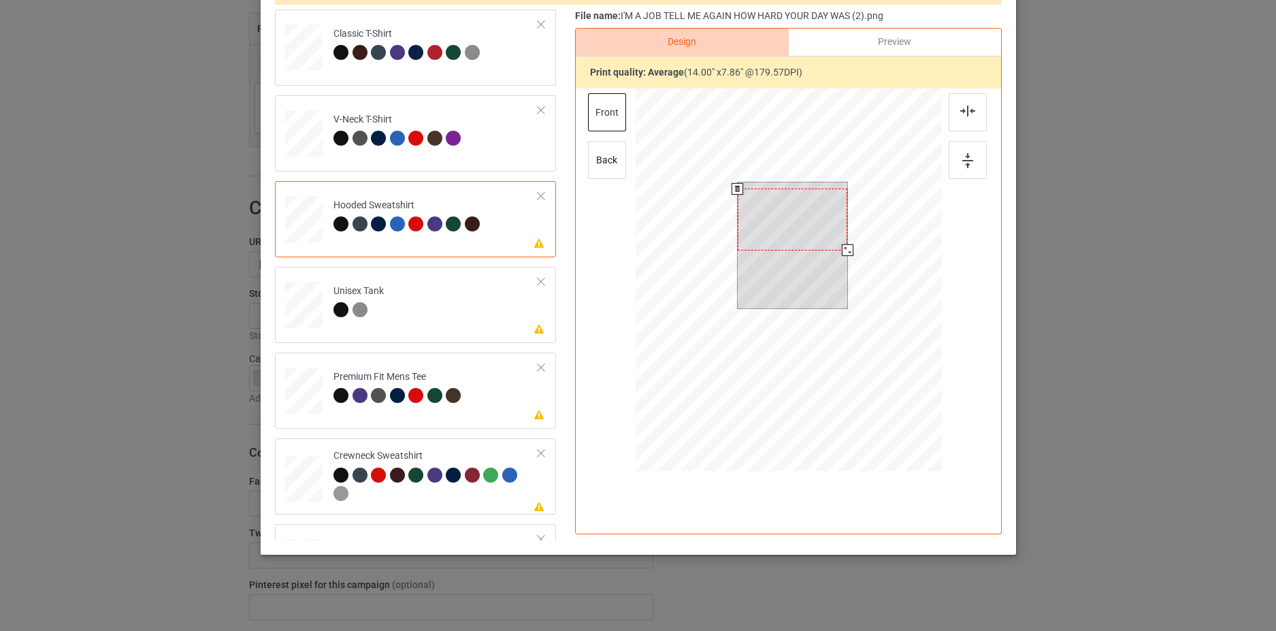
click at [782, 236] on div at bounding box center [792, 219] width 110 height 62
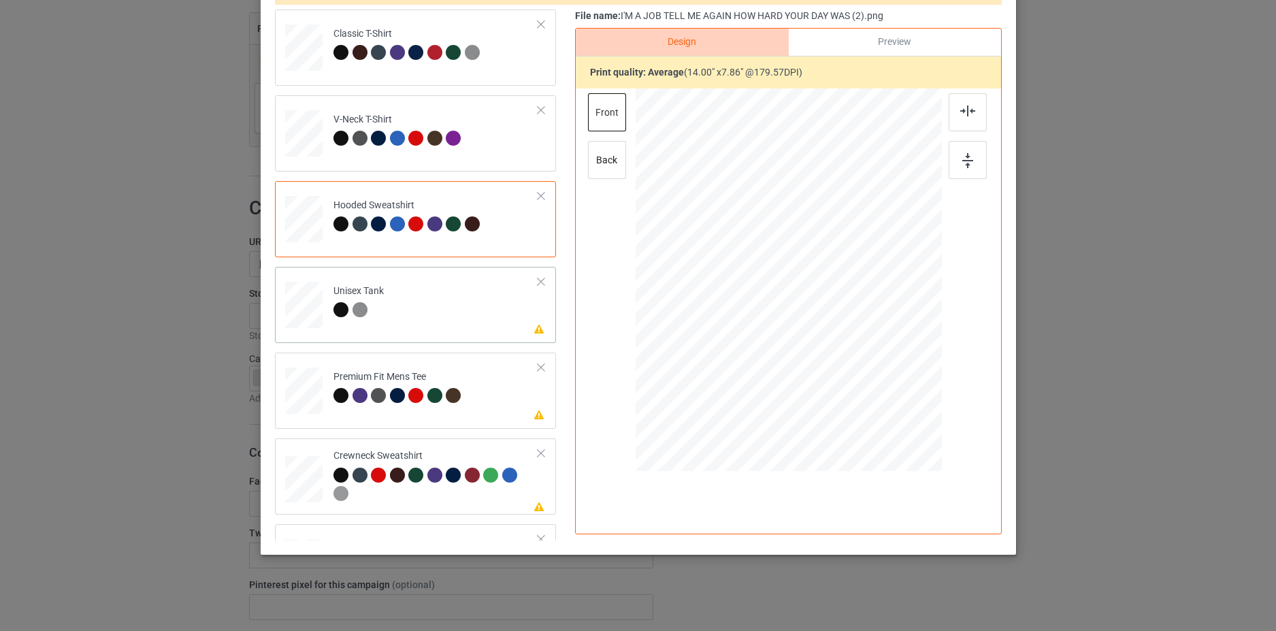
click at [494, 312] on td "Please review artwork placement Unisex Tank" at bounding box center [436, 302] width 220 height 60
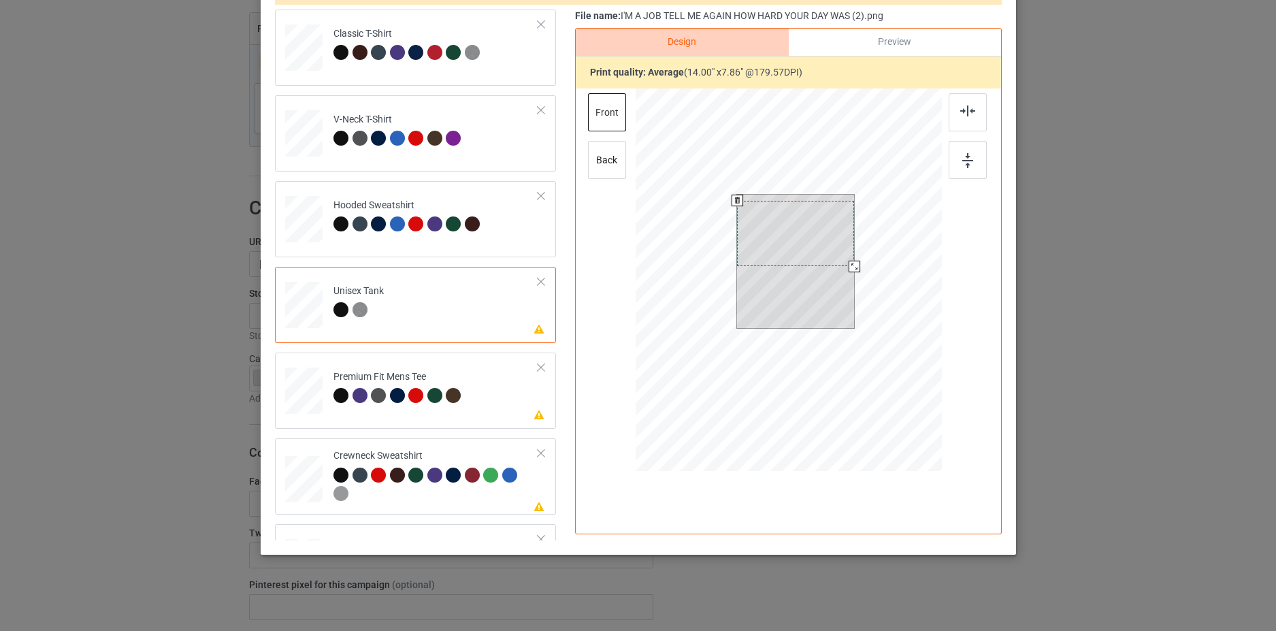
click at [762, 214] on div at bounding box center [795, 234] width 117 height 66
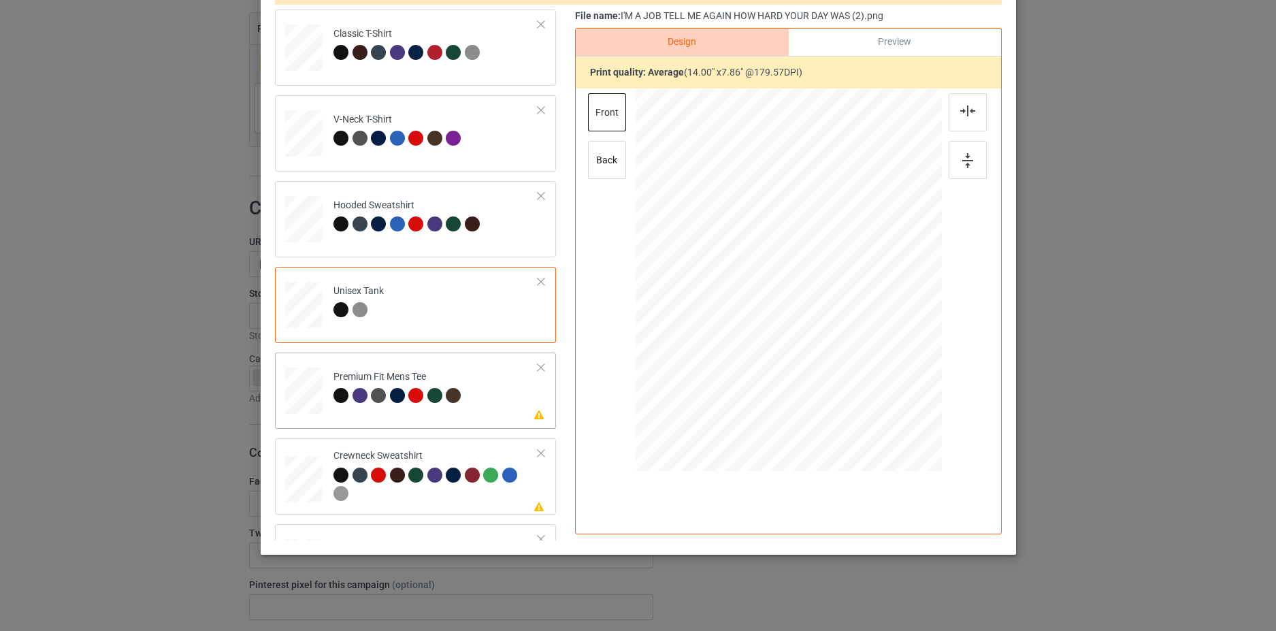
click at [484, 390] on td "Please review artwork placement Premium Fit Mens Tee" at bounding box center [436, 388] width 220 height 60
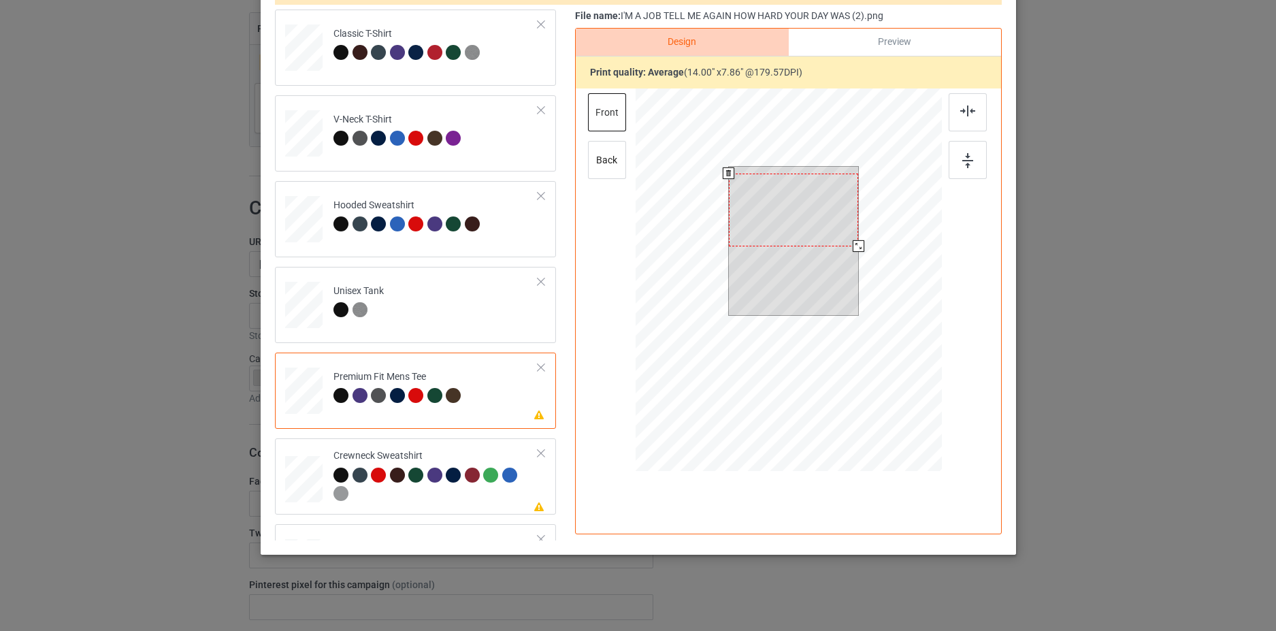
click at [786, 229] on div at bounding box center [793, 210] width 130 height 73
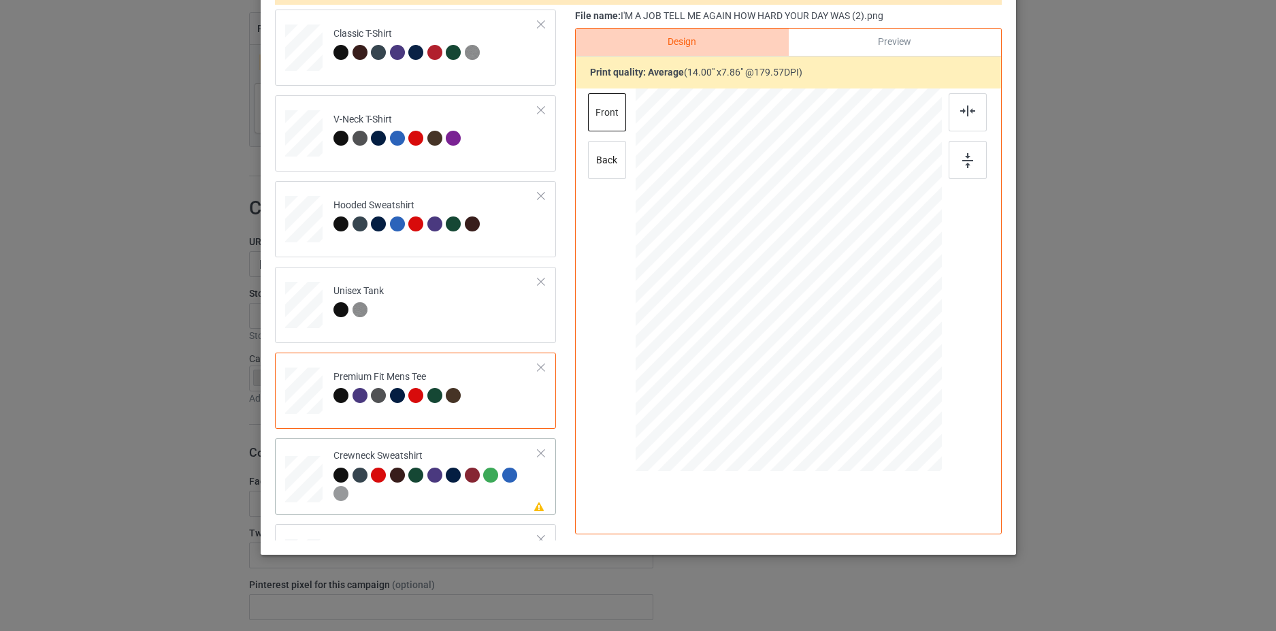
click at [521, 499] on div at bounding box center [435, 485] width 205 height 37
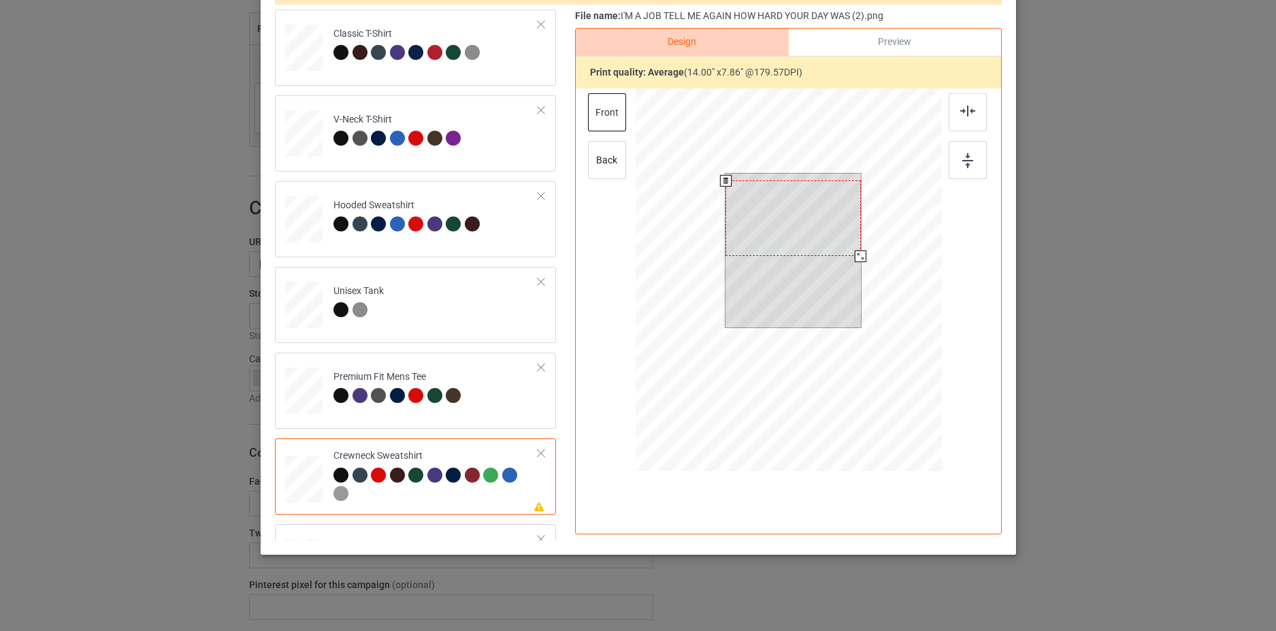
click at [802, 222] on div at bounding box center [792, 218] width 135 height 76
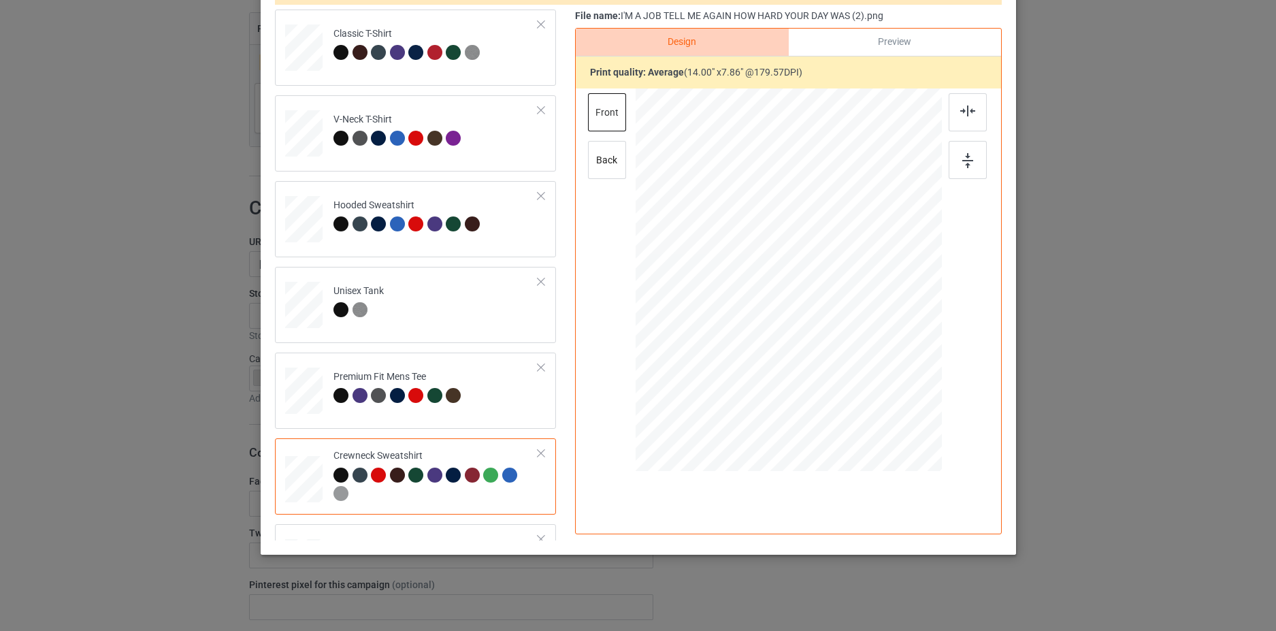
scroll to position [60, 0]
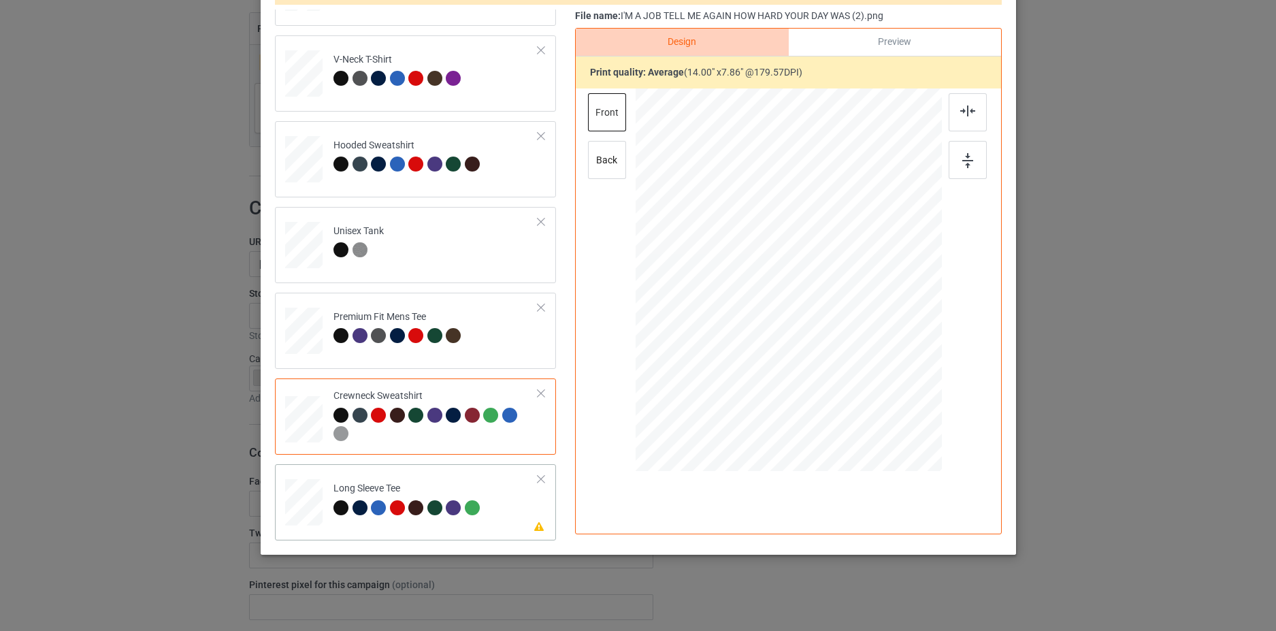
click at [516, 506] on td "Please review artwork placement Long Sleeve Tee" at bounding box center [436, 499] width 220 height 60
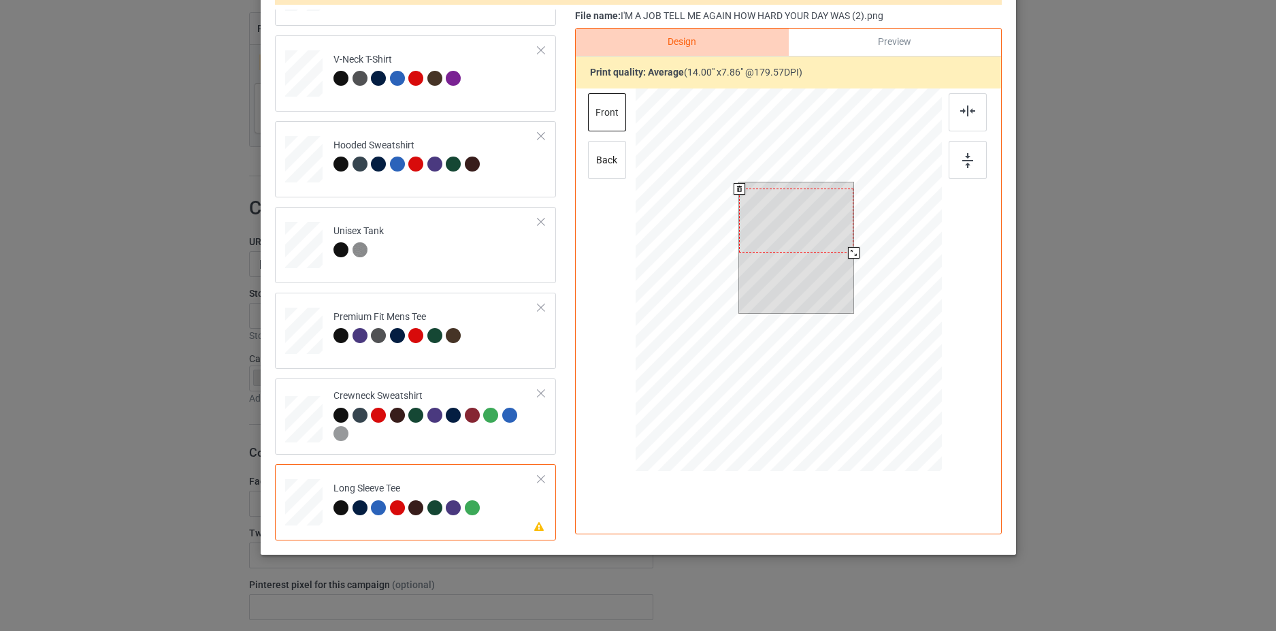
click at [792, 227] on div at bounding box center [796, 220] width 114 height 64
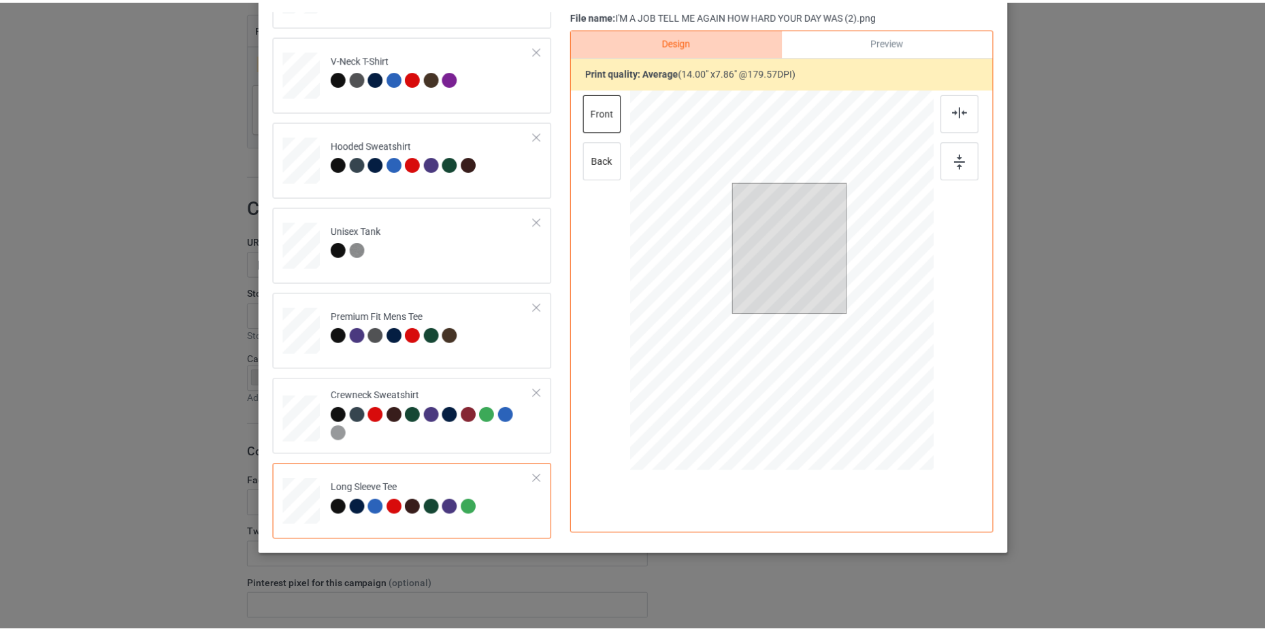
scroll to position [0, 0]
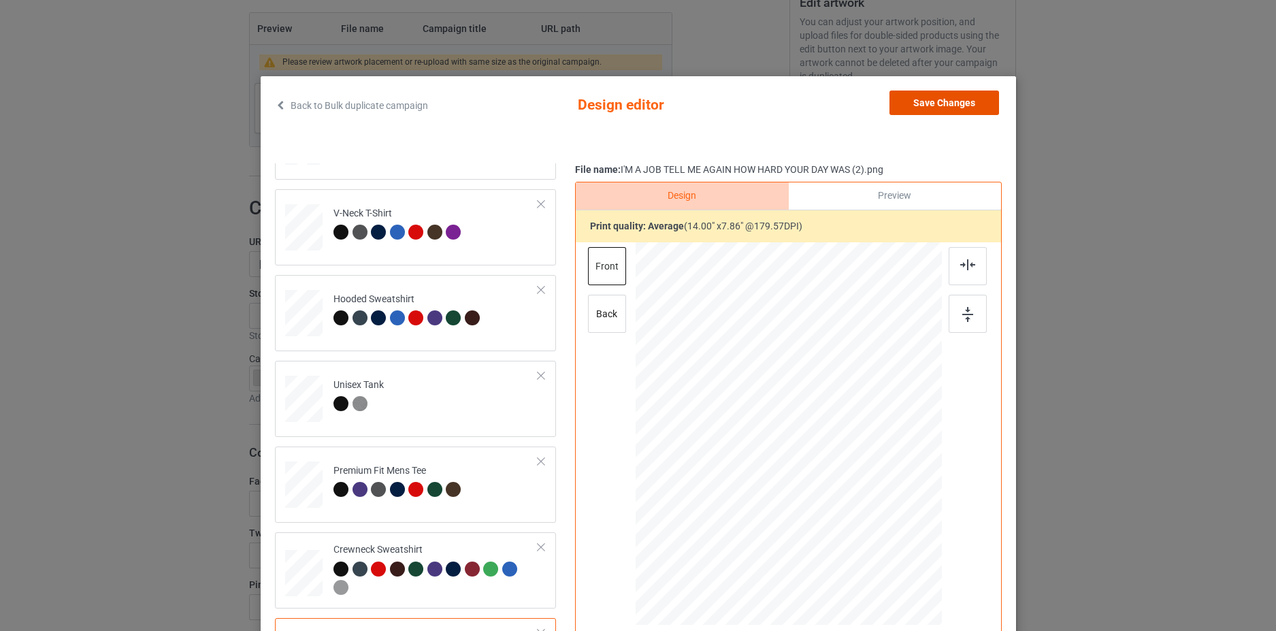
click at [947, 103] on button "Save Changes" at bounding box center [944, 102] width 110 height 24
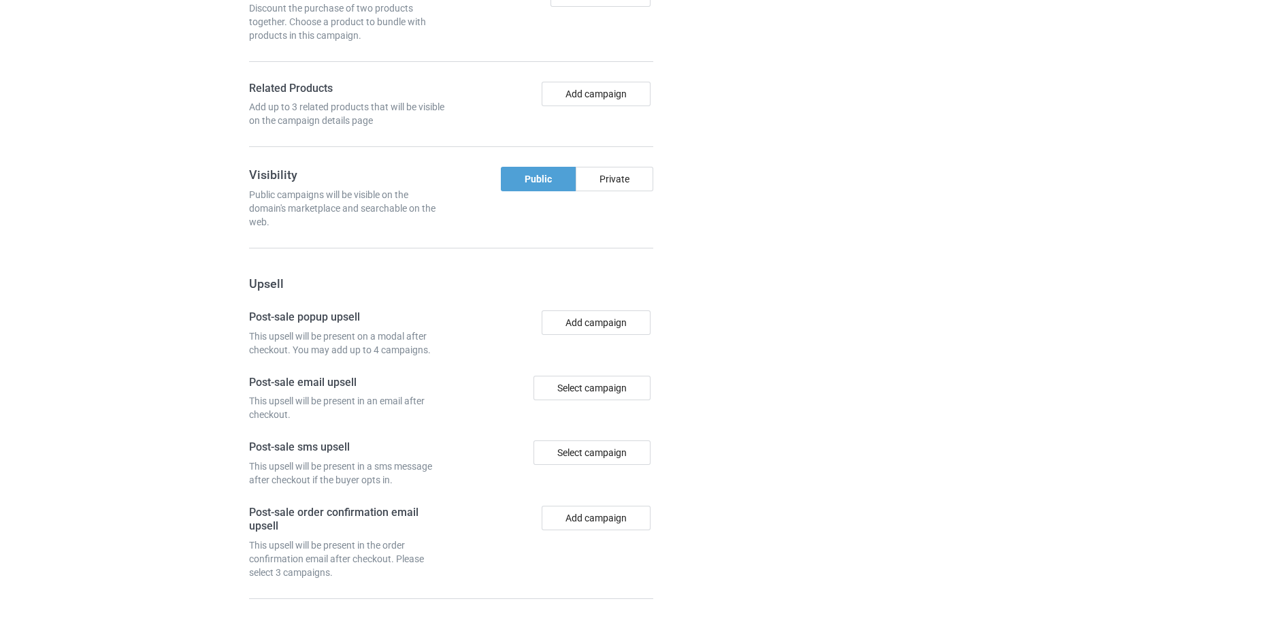
scroll to position [1117, 0]
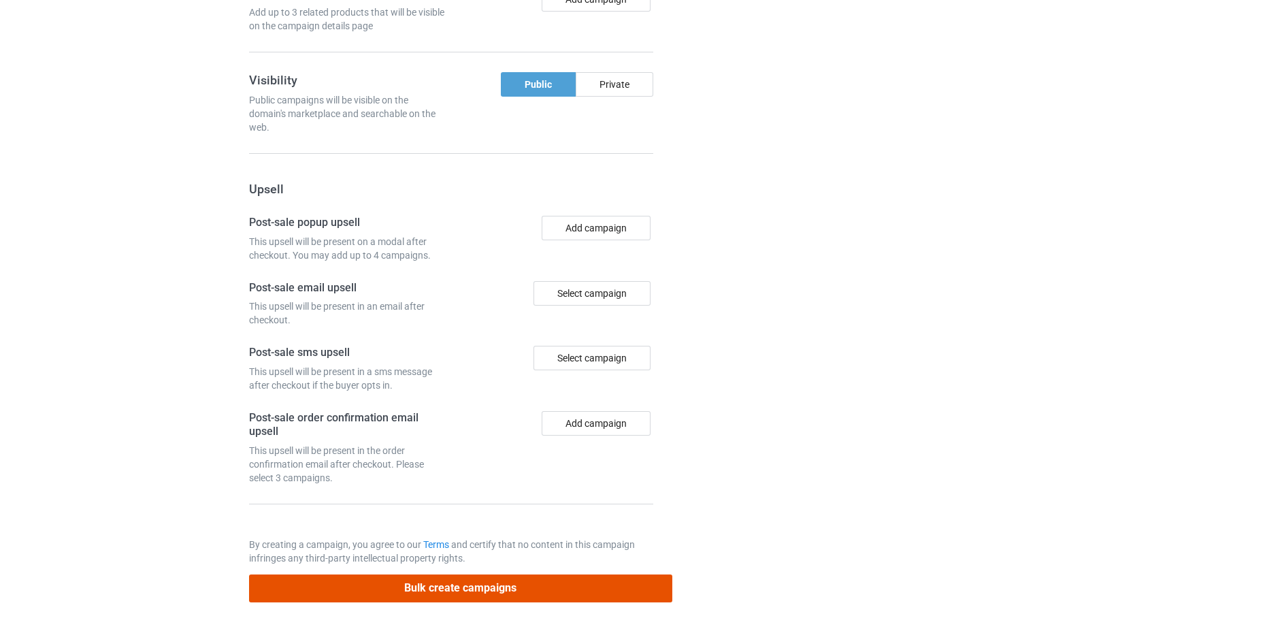
click at [470, 590] on button "Bulk create campaigns" at bounding box center [460, 588] width 423 height 28
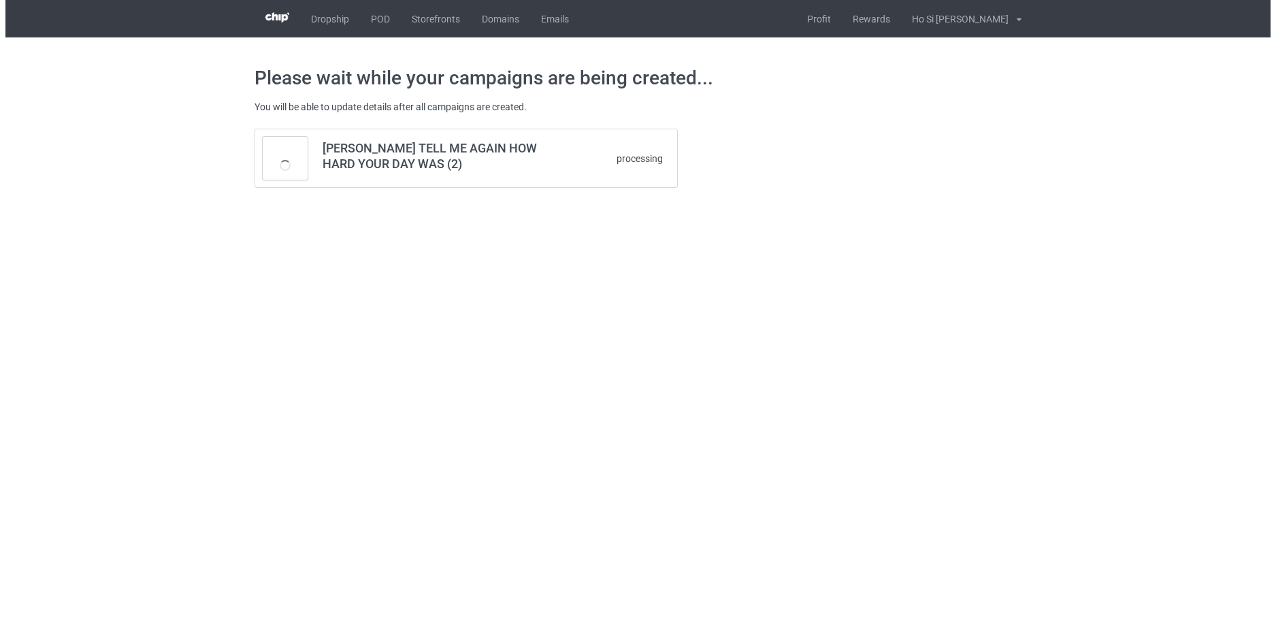
scroll to position [0, 0]
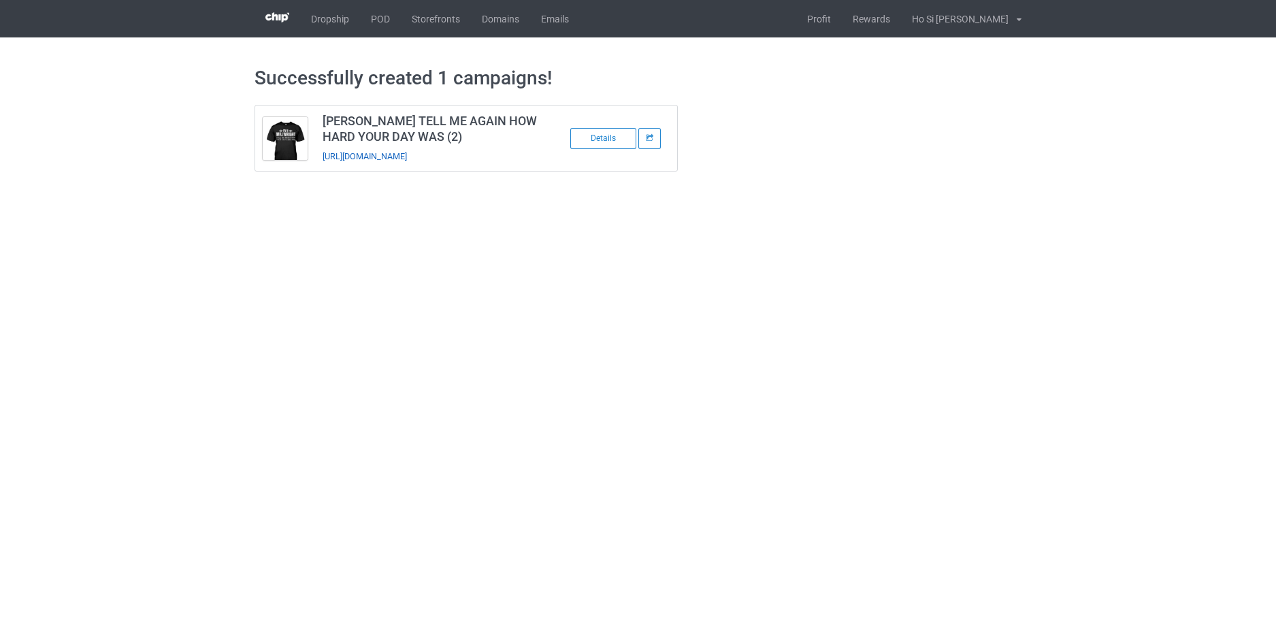
click at [407, 152] on link "https://www.hohodesign.co/millwright-tell-me-again-how-hard-your-day-was-2" at bounding box center [365, 156] width 84 height 10
